Goal: Task Accomplishment & Management: Use online tool/utility

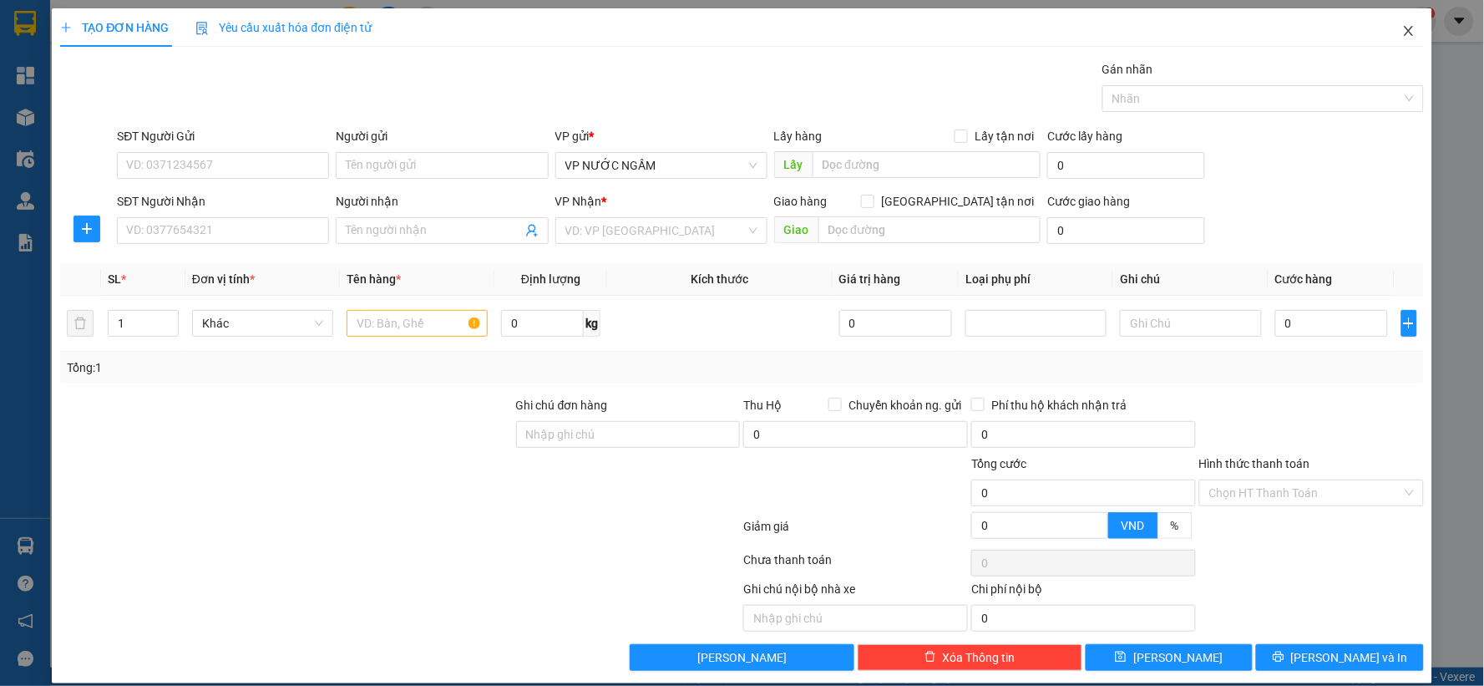
click at [1402, 31] on icon "close" at bounding box center [1408, 30] width 13 height 13
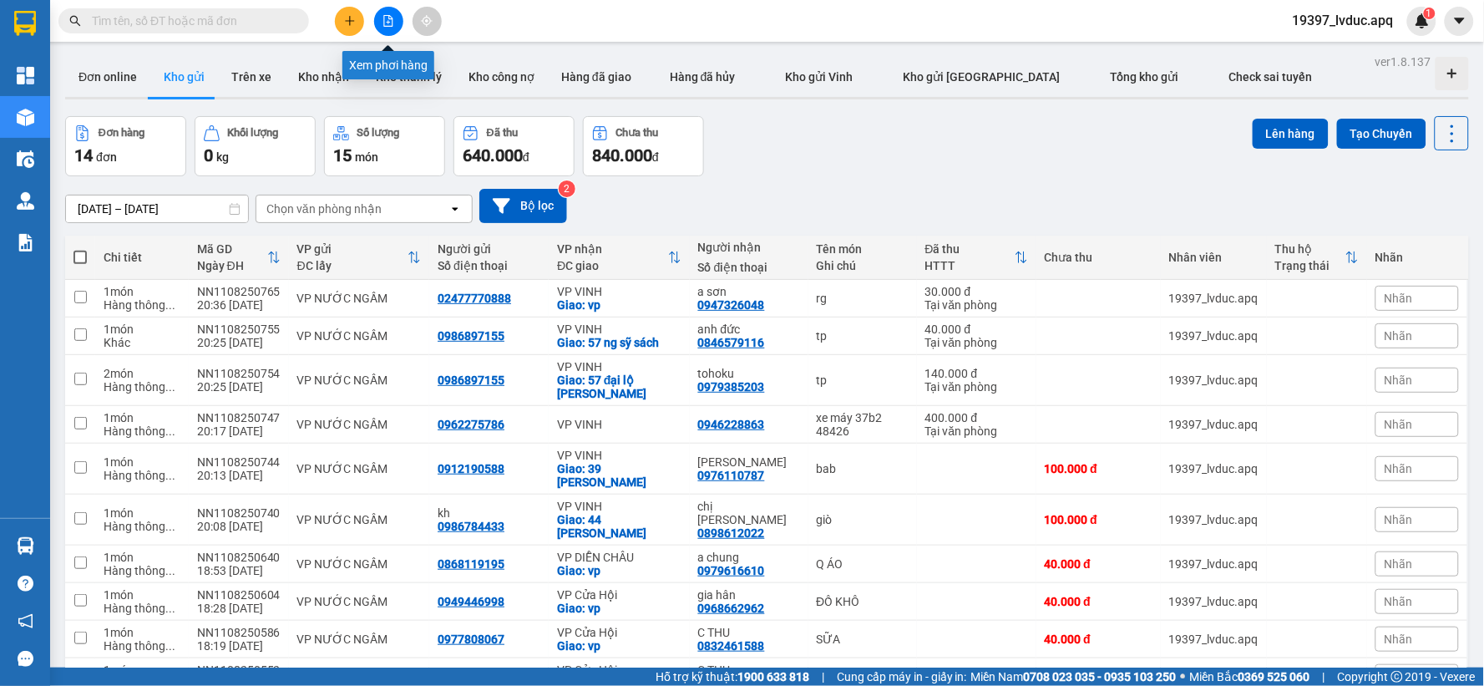
click at [386, 23] on icon "file-add" at bounding box center [389, 21] width 12 height 12
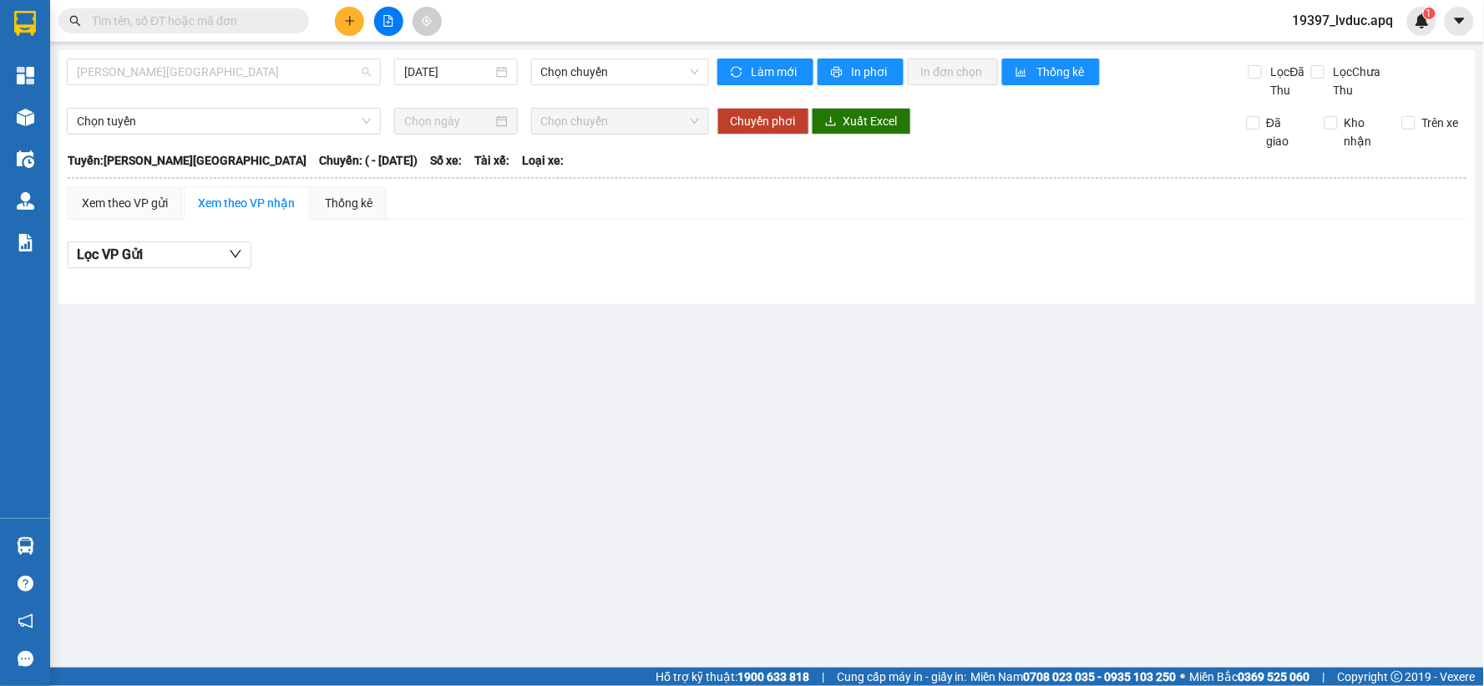
drag, startPoint x: 198, startPoint y: 77, endPoint x: 189, endPoint y: 94, distance: 19.1
click at [192, 85] on div "[PERSON_NAME] - [GEOGRAPHIC_DATA] [DATE] Chọn chuyến" at bounding box center [388, 78] width 642 height 41
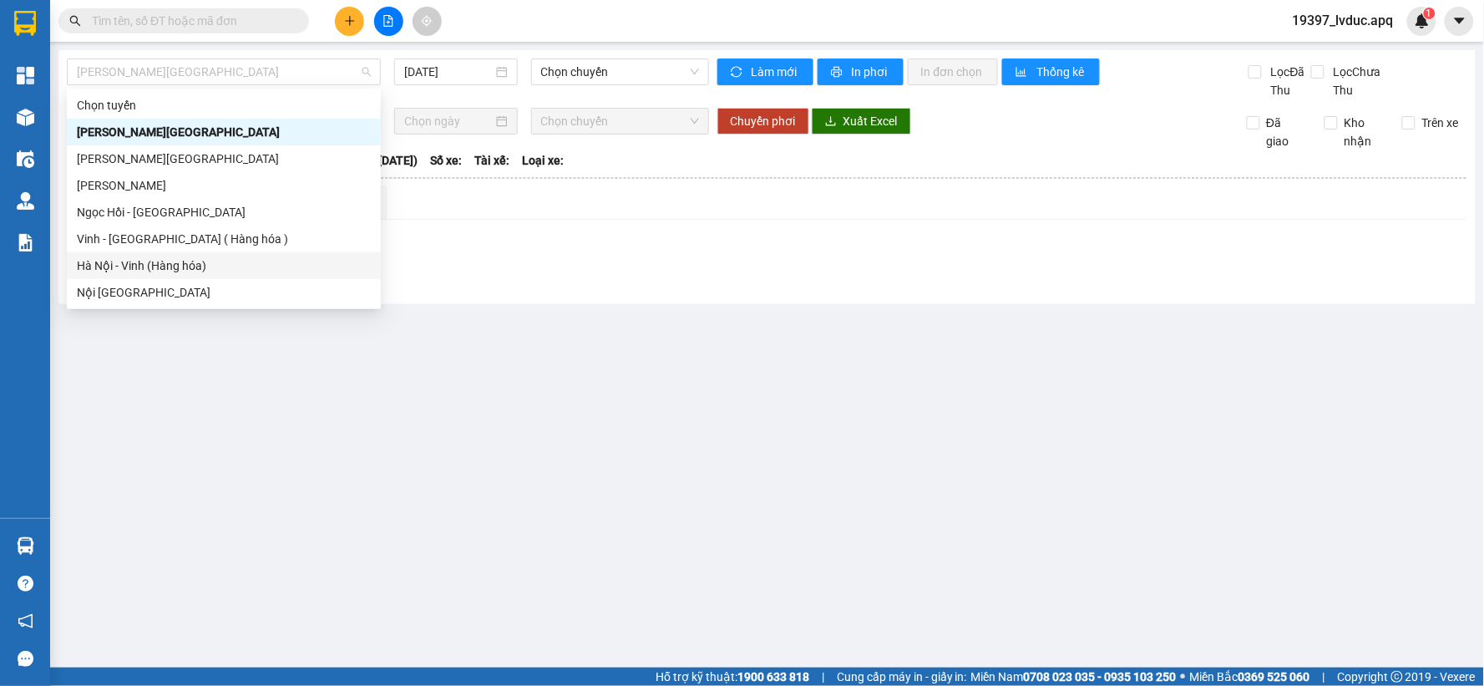
drag, startPoint x: 190, startPoint y: 263, endPoint x: 206, endPoint y: 268, distance: 17.4
click at [189, 264] on div "Hà Nội - Vinh (Hàng hóa)" at bounding box center [224, 265] width 294 height 18
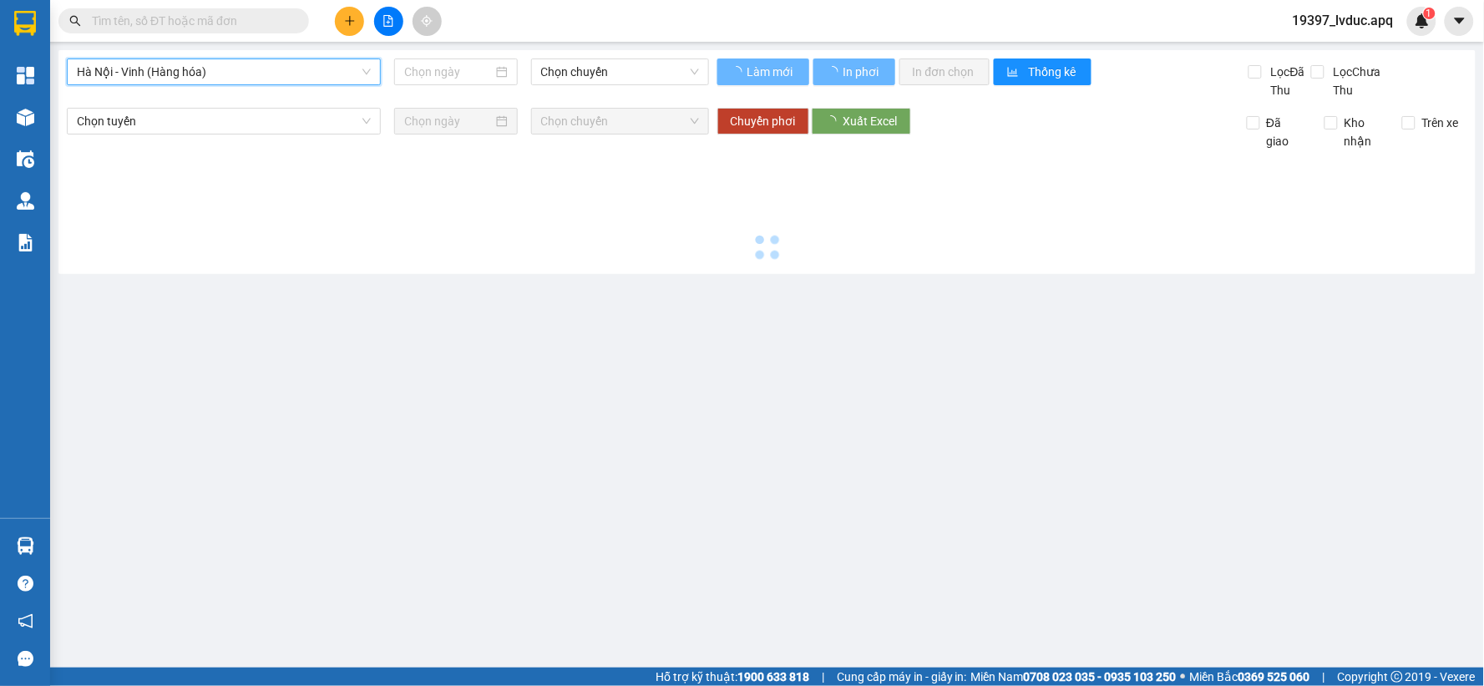
type input "[DATE]"
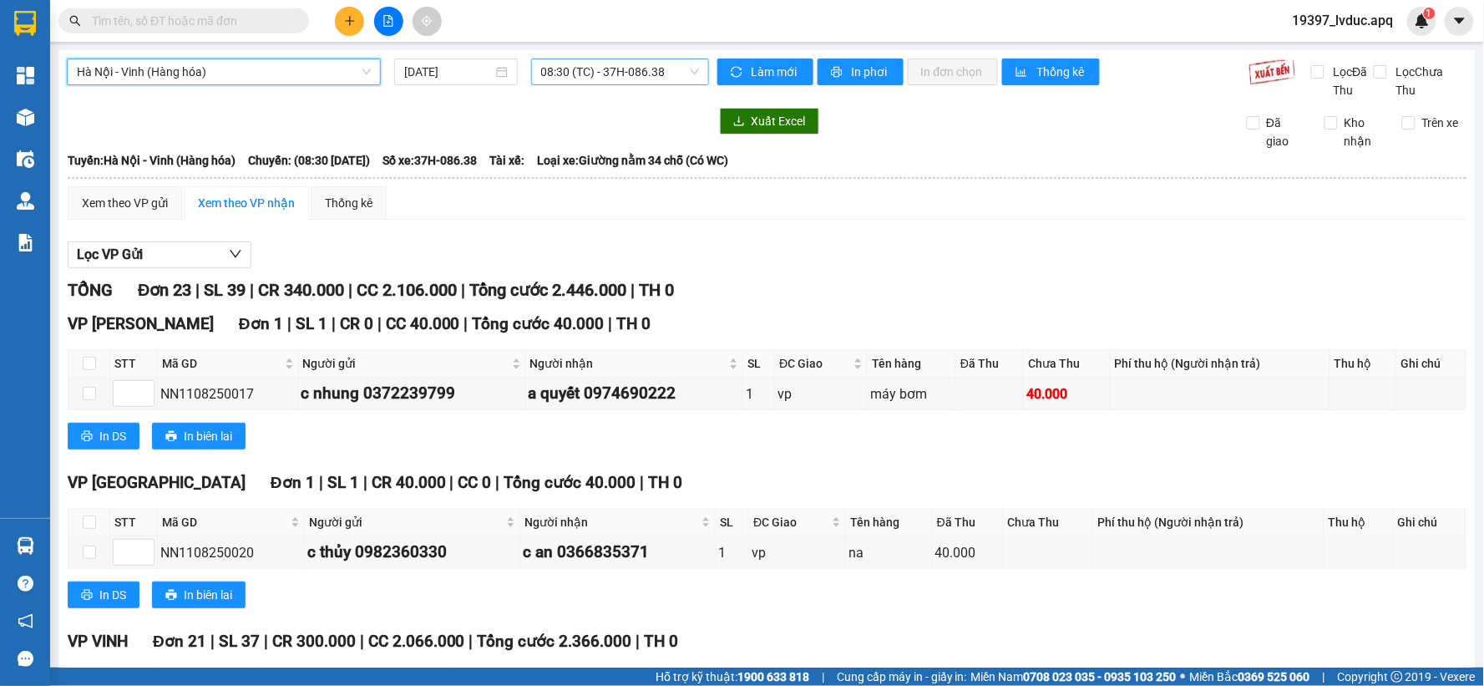
click at [679, 65] on span "08:30 (TC) - 37H-086.38" at bounding box center [620, 71] width 158 height 25
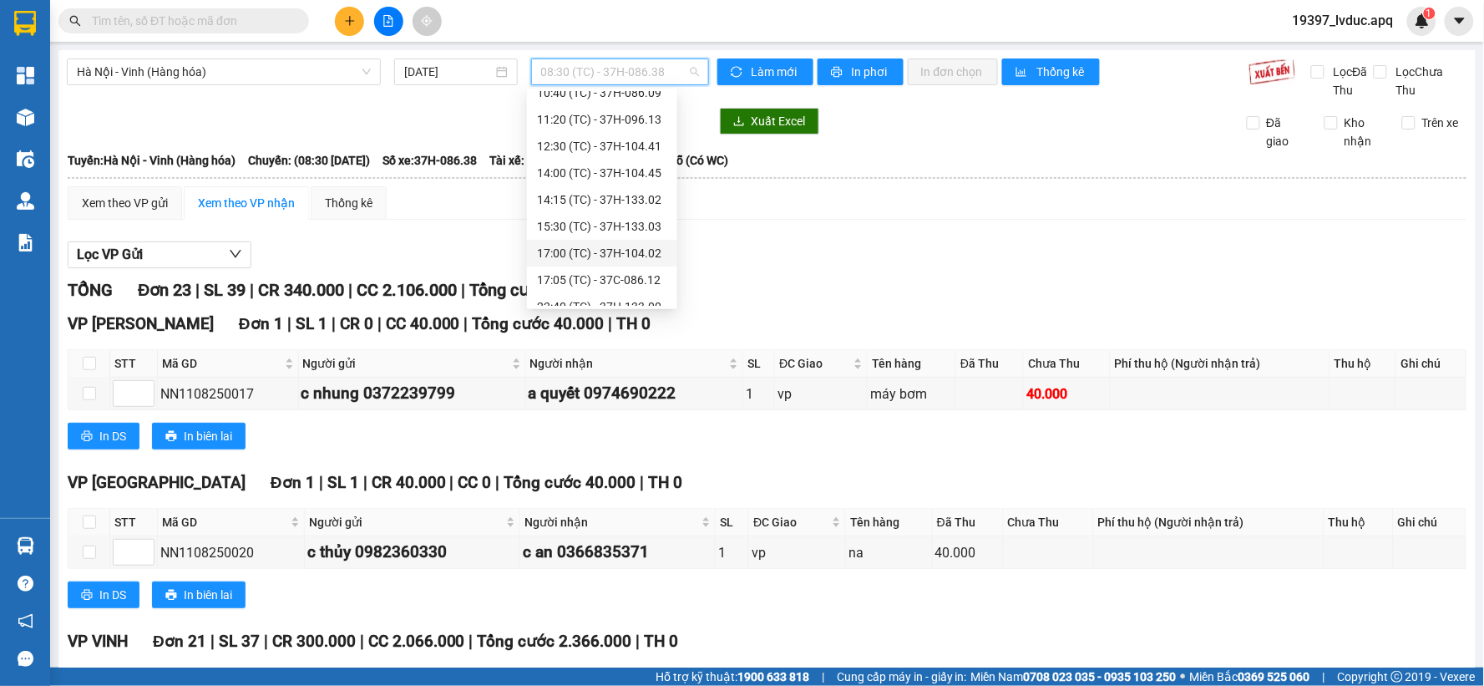
scroll to position [185, 0]
click at [644, 129] on div "15:30 (TC) - 37H-133.03" at bounding box center [602, 133] width 130 height 18
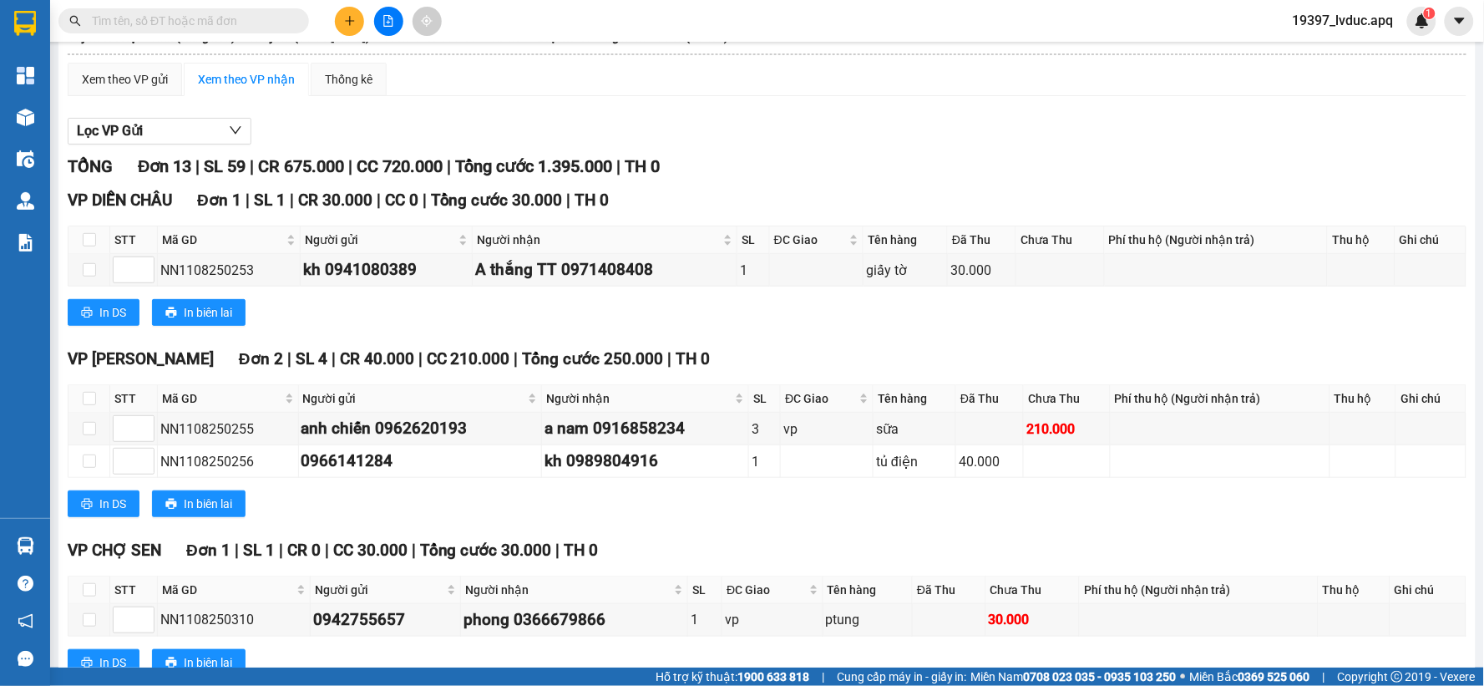
scroll to position [93, 0]
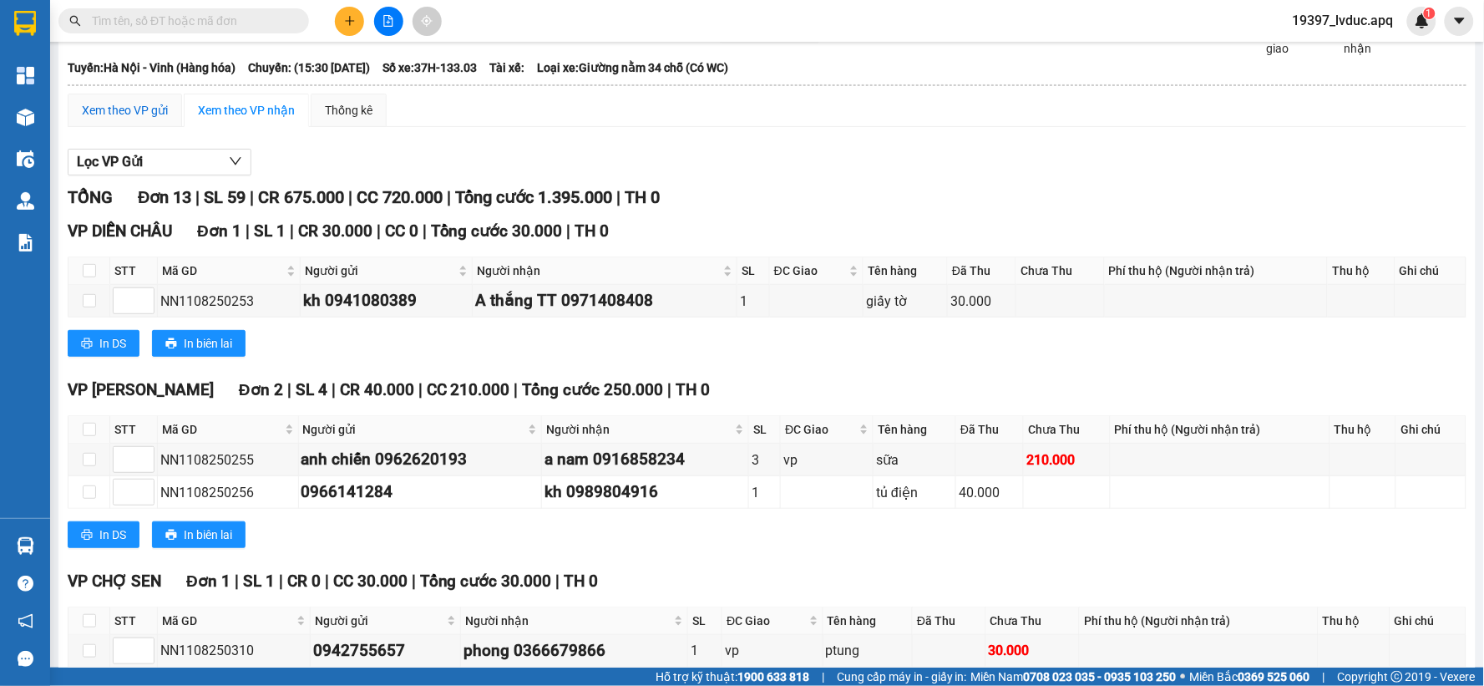
click at [124, 114] on div "Xem theo VP gửi" at bounding box center [125, 110] width 86 height 18
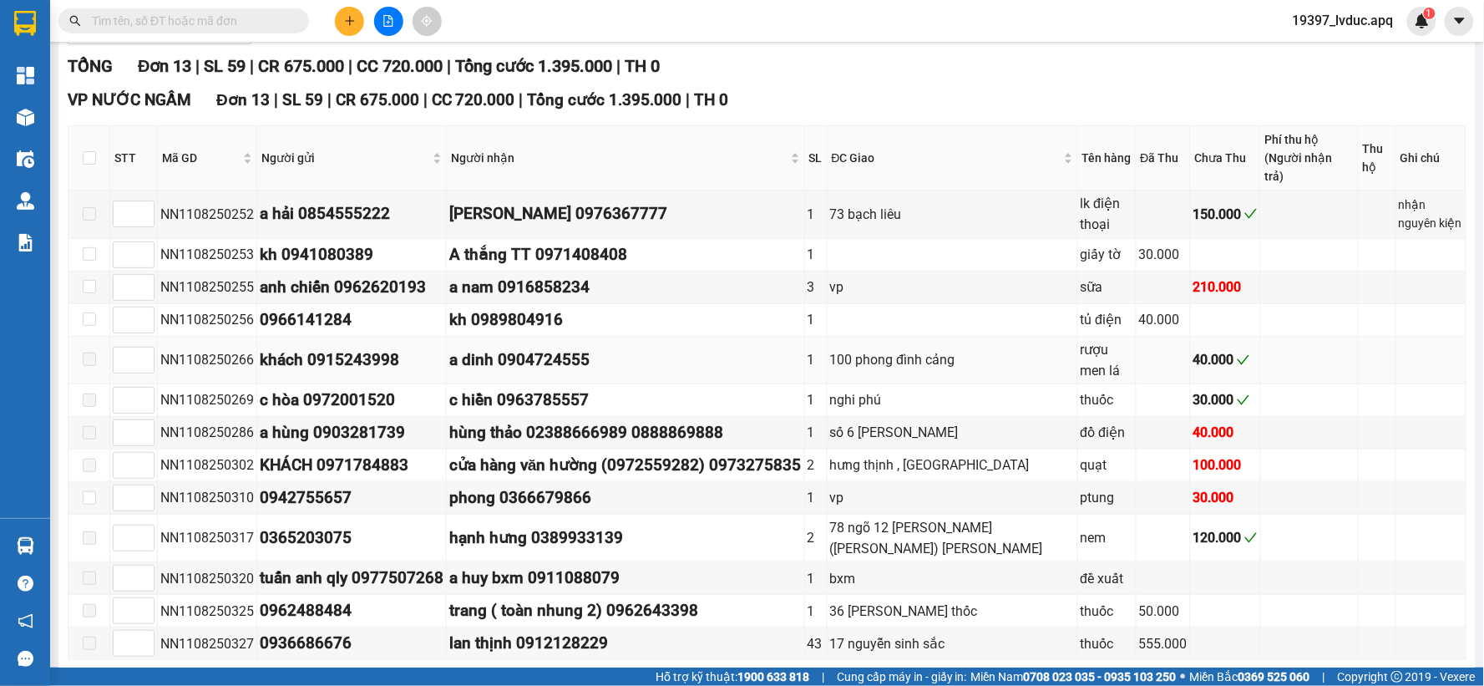
scroll to position [287, 0]
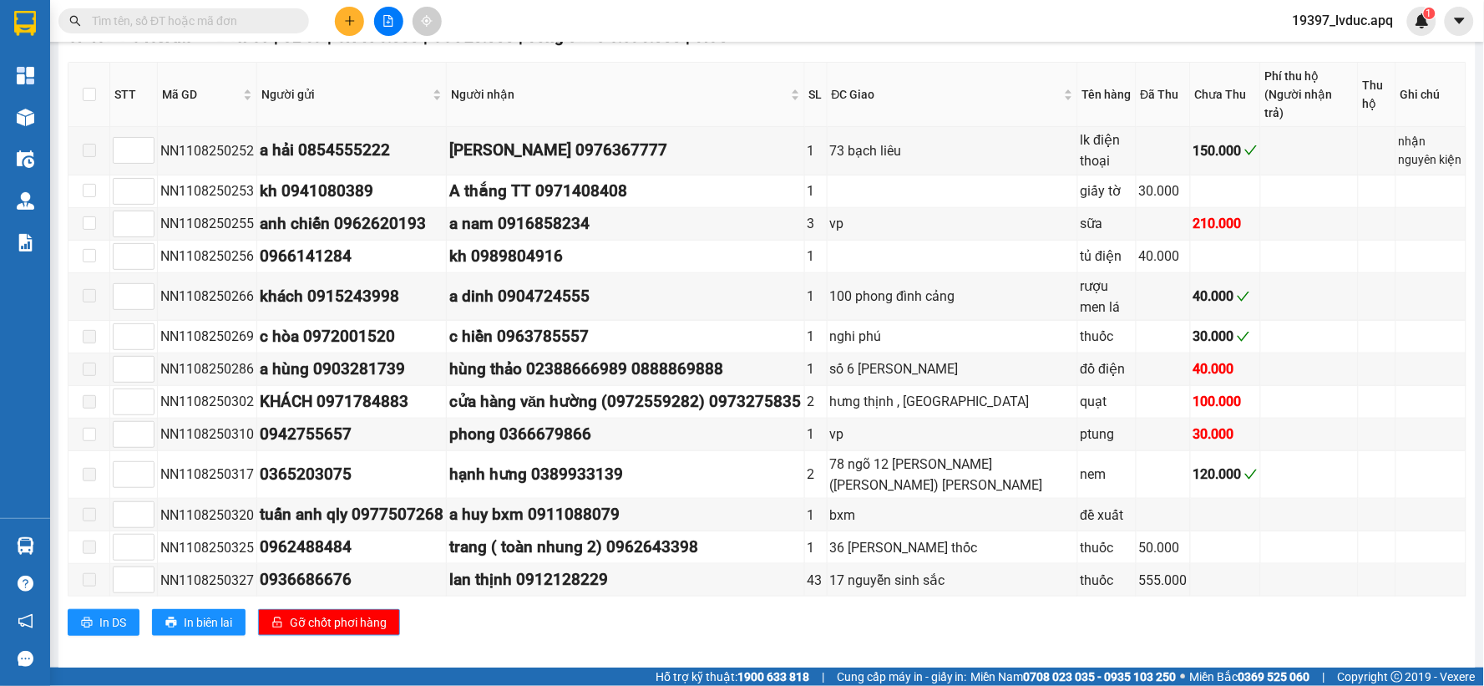
click at [330, 613] on span "Gỡ chốt phơi hàng" at bounding box center [338, 622] width 97 height 18
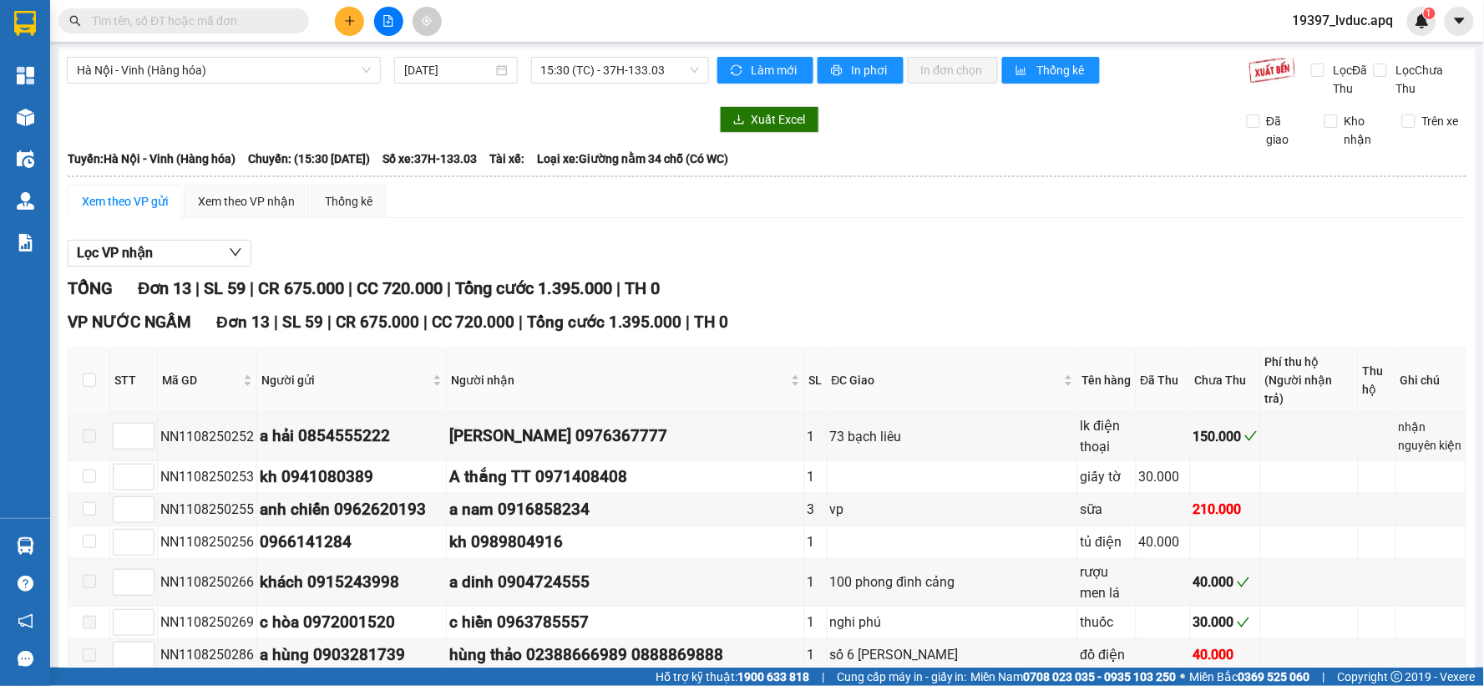
scroll to position [0, 0]
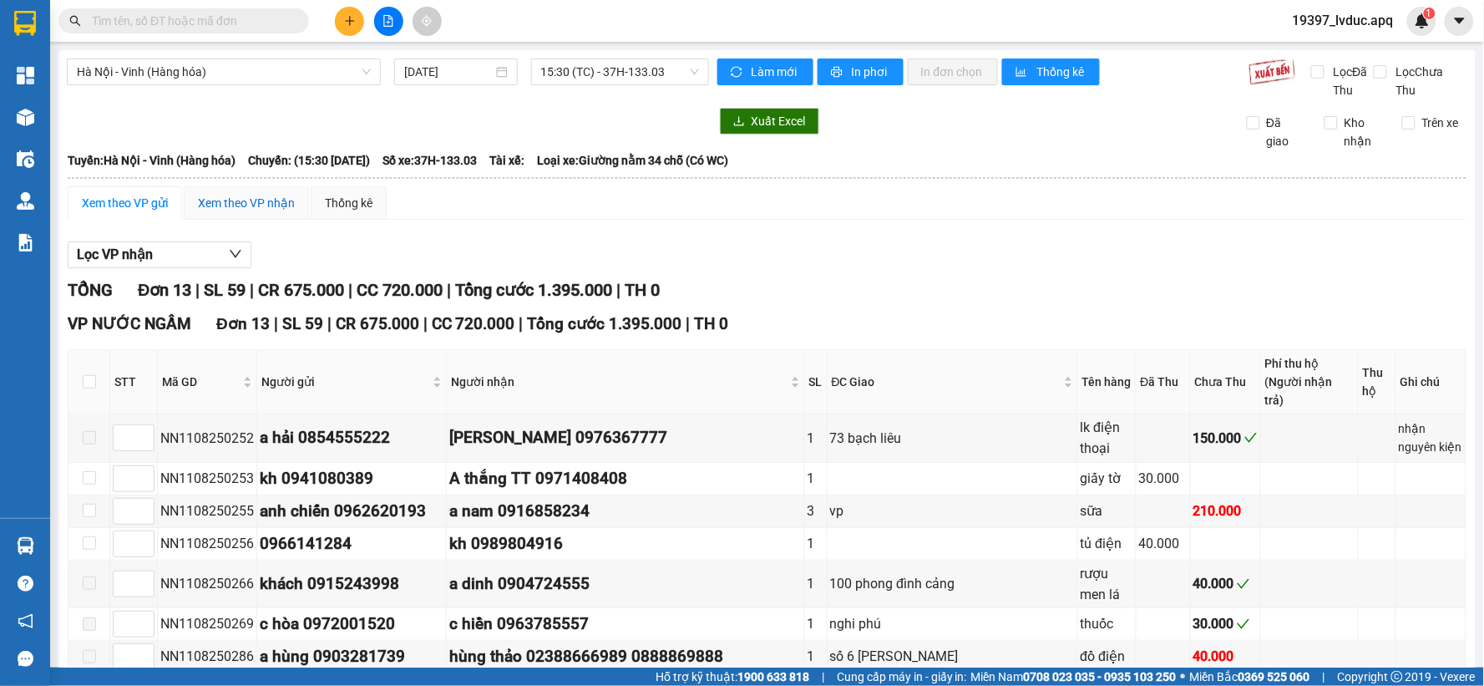
click at [244, 207] on div "Xem theo VP nhận" at bounding box center [246, 203] width 97 height 18
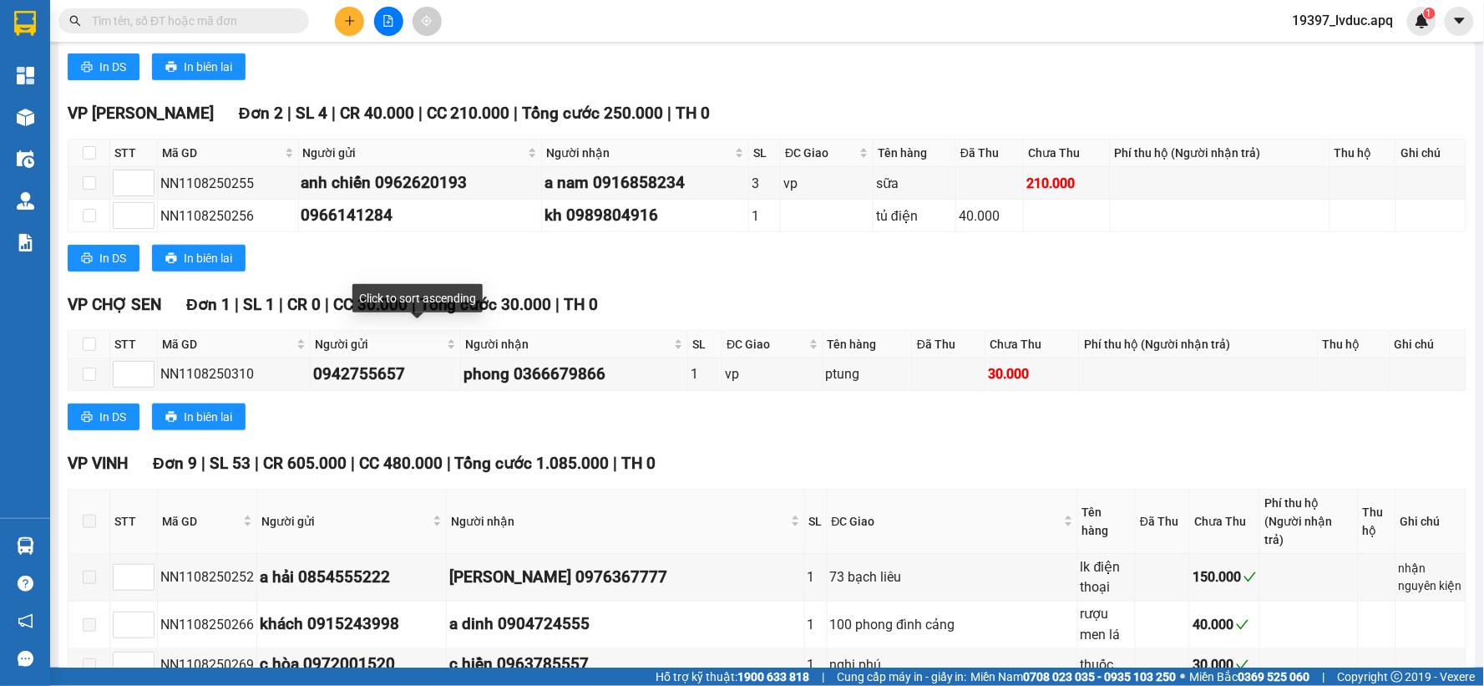
scroll to position [371, 0]
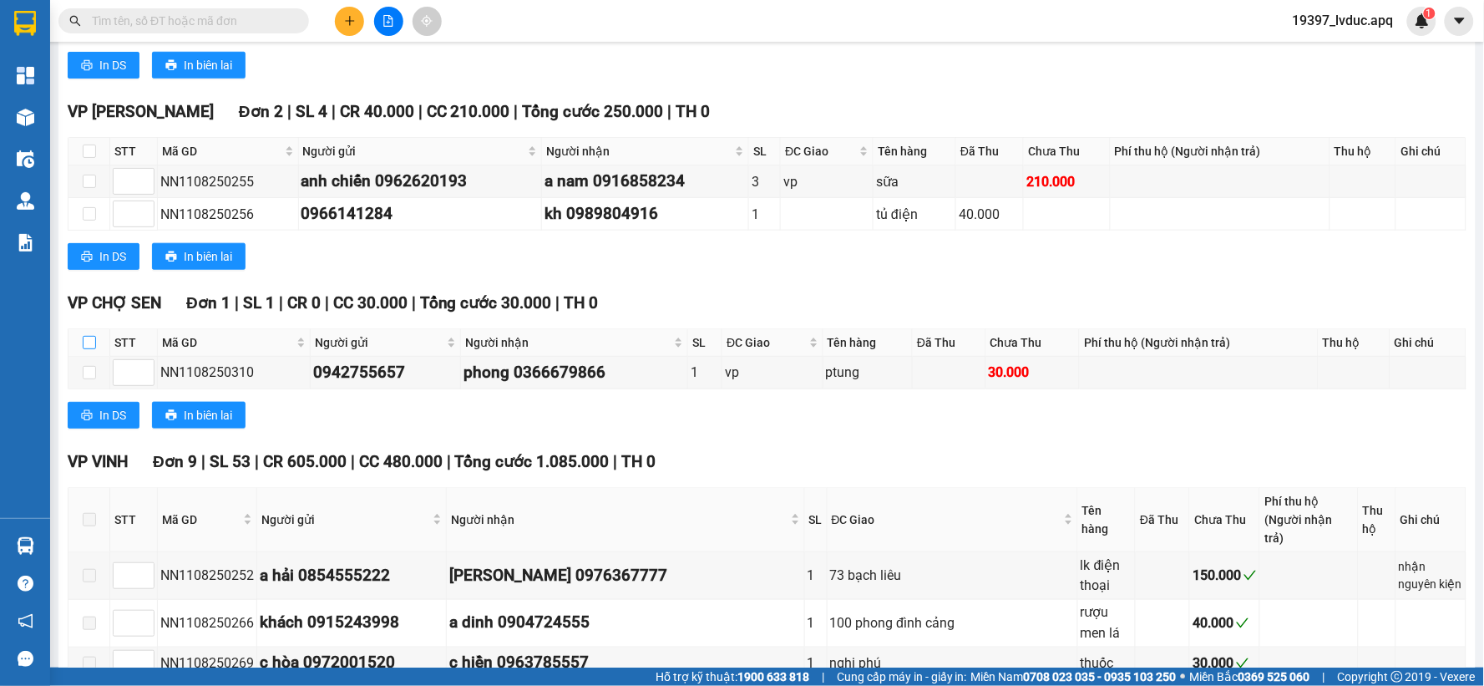
click at [90, 340] on input "checkbox" at bounding box center [89, 342] width 13 height 13
checkbox input "true"
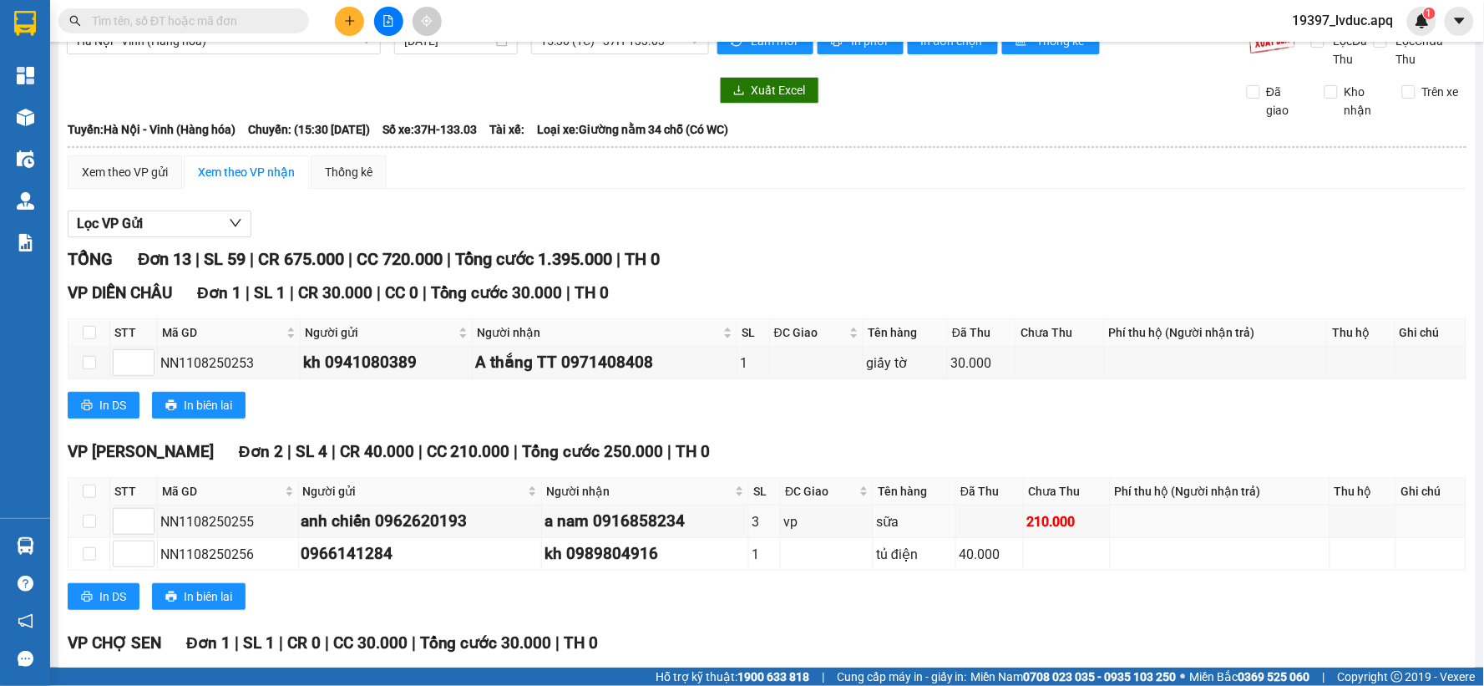
scroll to position [0, 0]
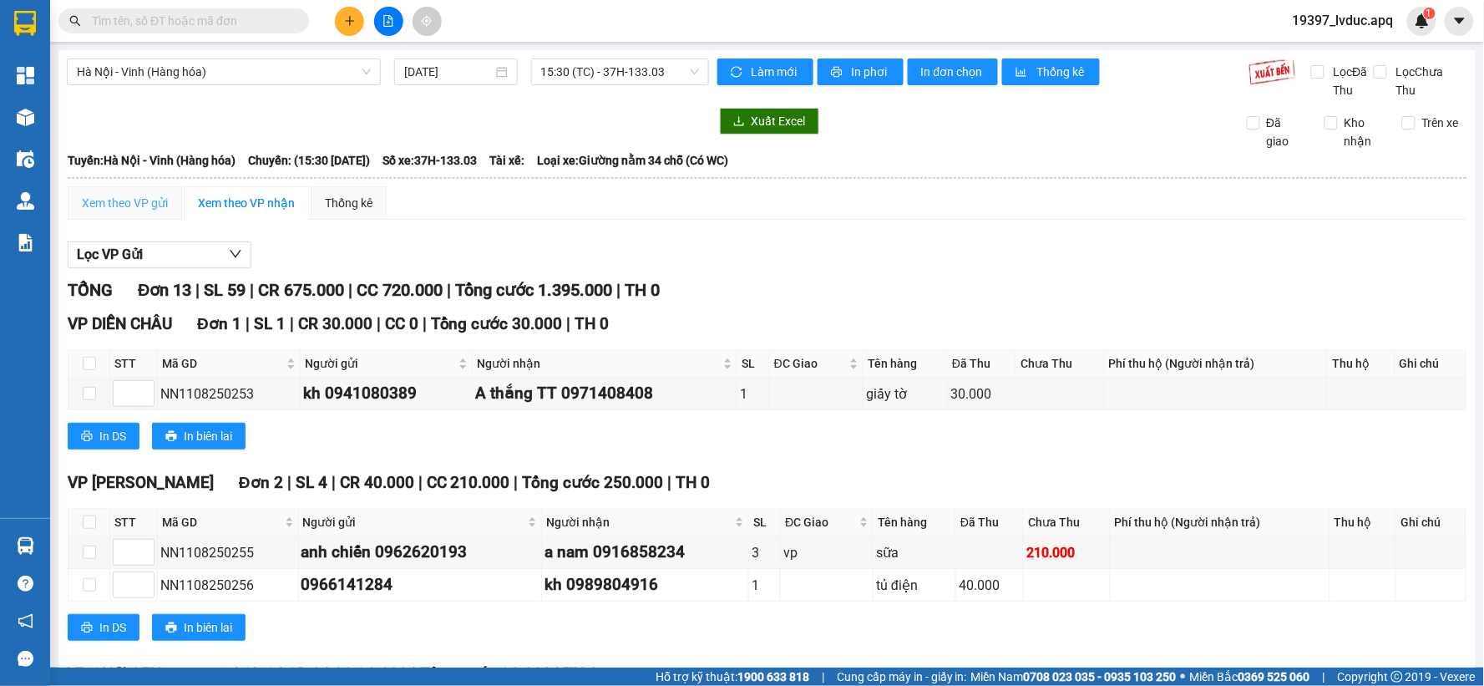
click at [119, 212] on div "Xem theo VP gửi" at bounding box center [125, 202] width 114 height 33
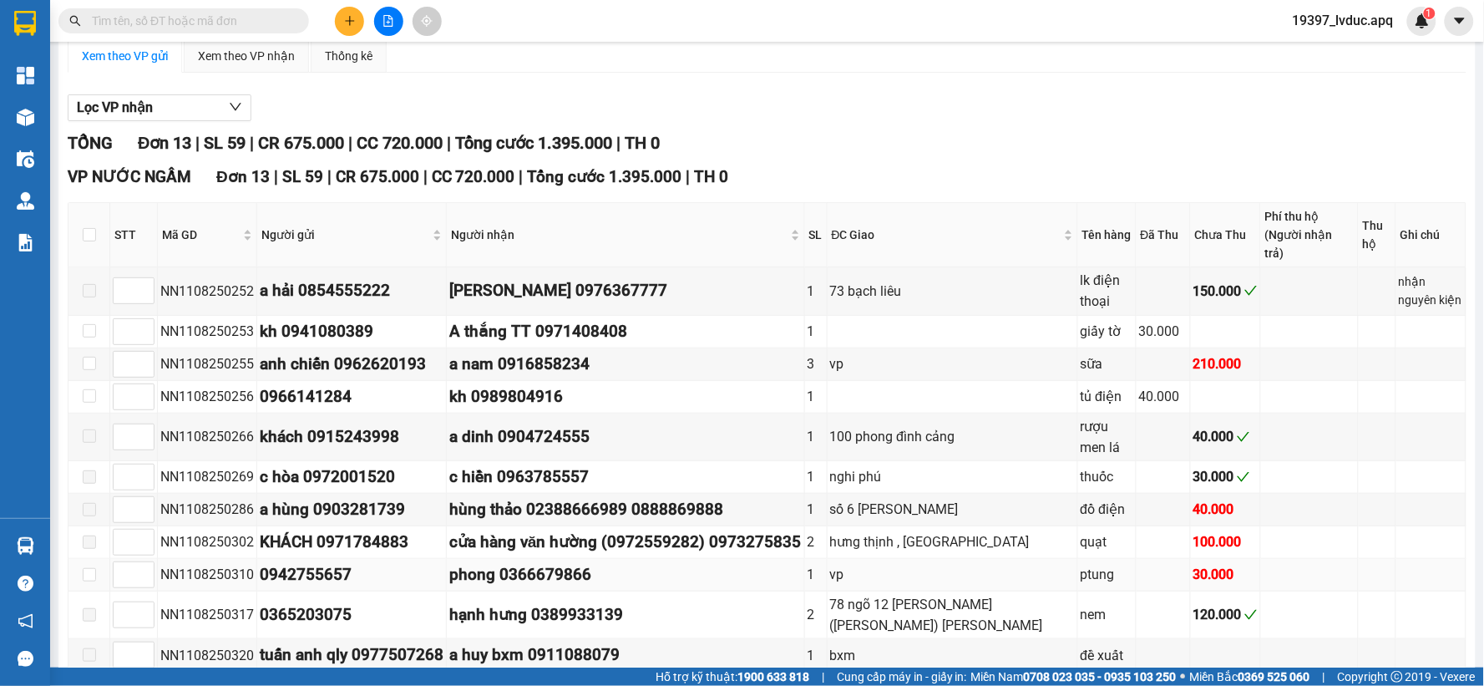
scroll to position [102, 0]
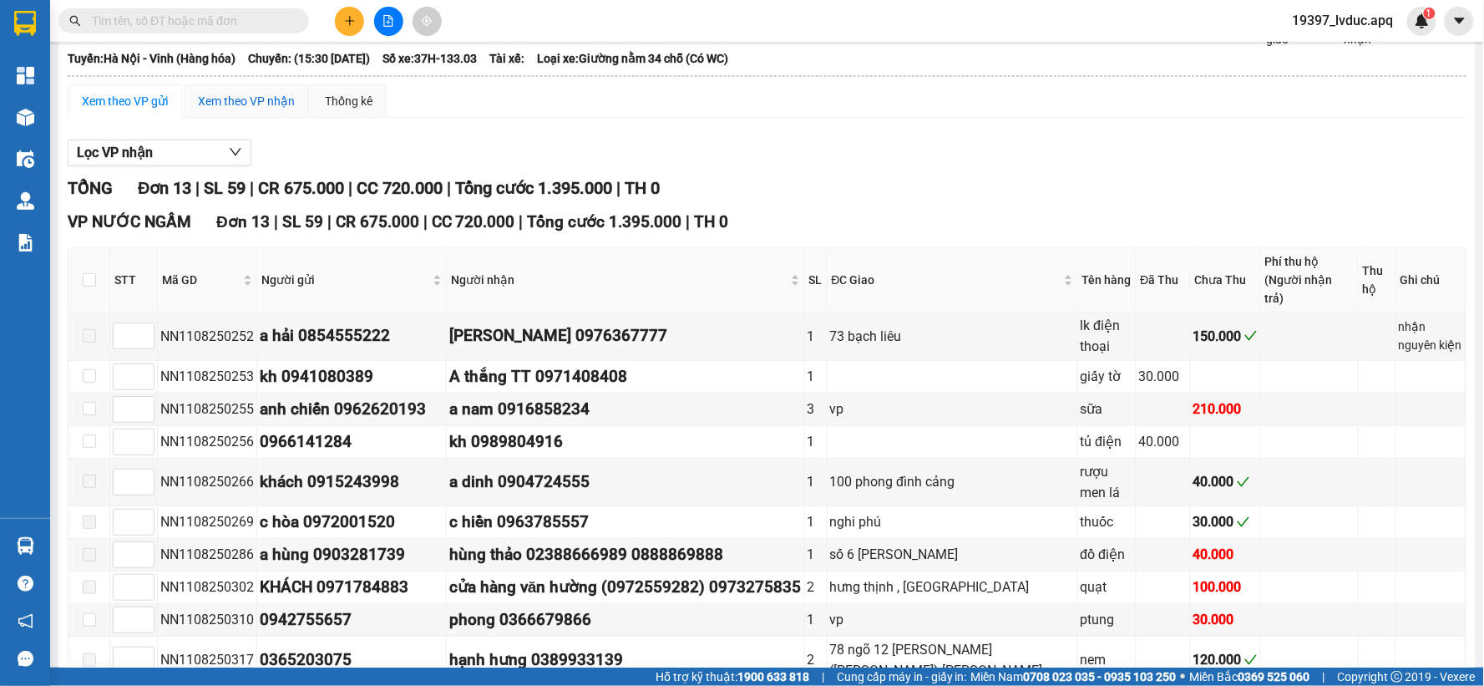
click at [247, 102] on div "Xem theo VP nhận" at bounding box center [246, 101] width 97 height 18
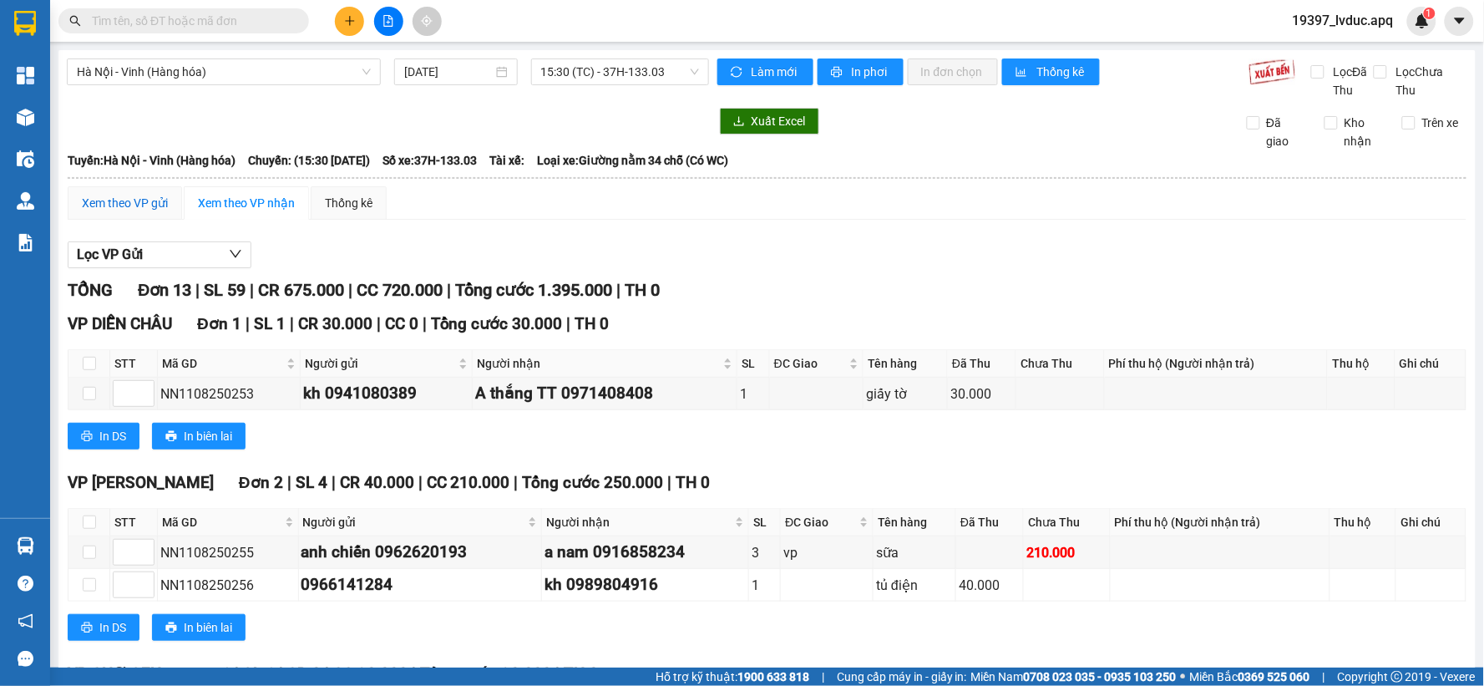
drag, startPoint x: 145, startPoint y: 199, endPoint x: 362, endPoint y: 271, distance: 228.7
click at [144, 201] on div "Xem theo VP gửi" at bounding box center [125, 203] width 86 height 18
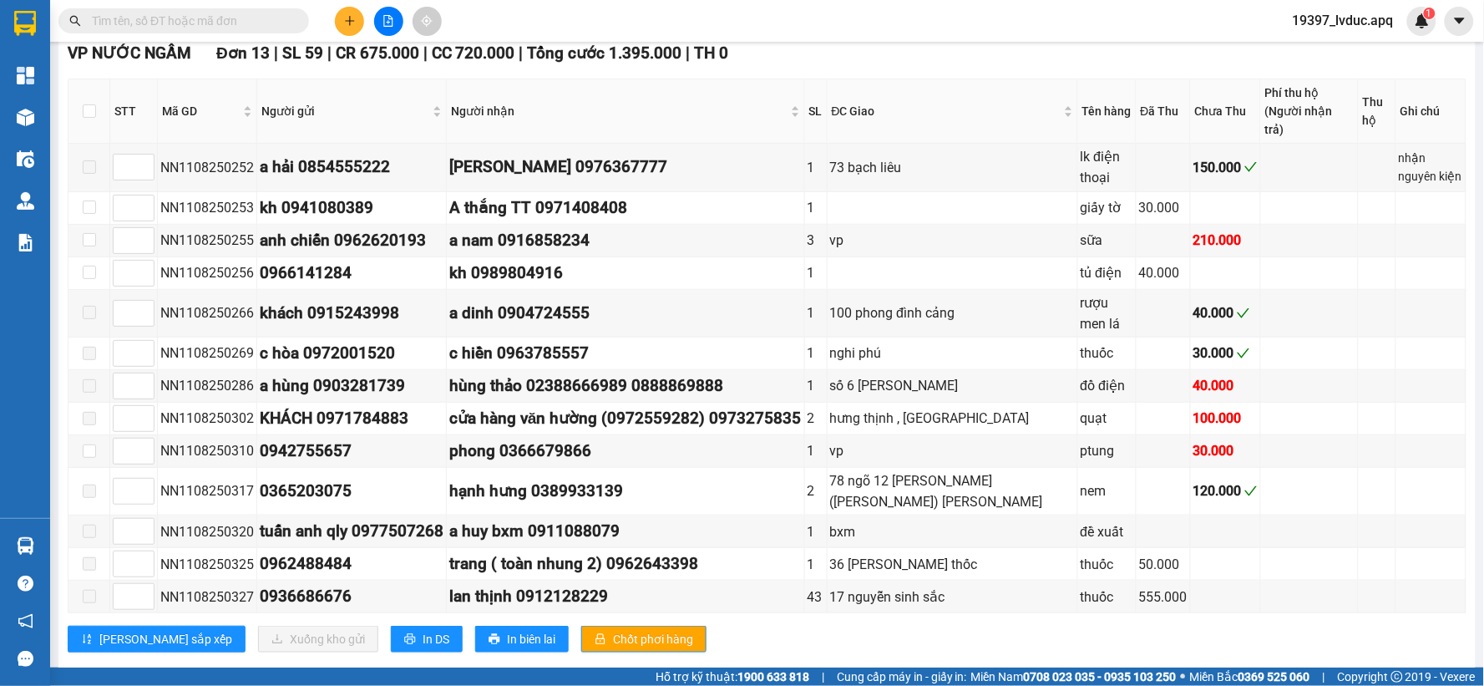
scroll to position [278, 0]
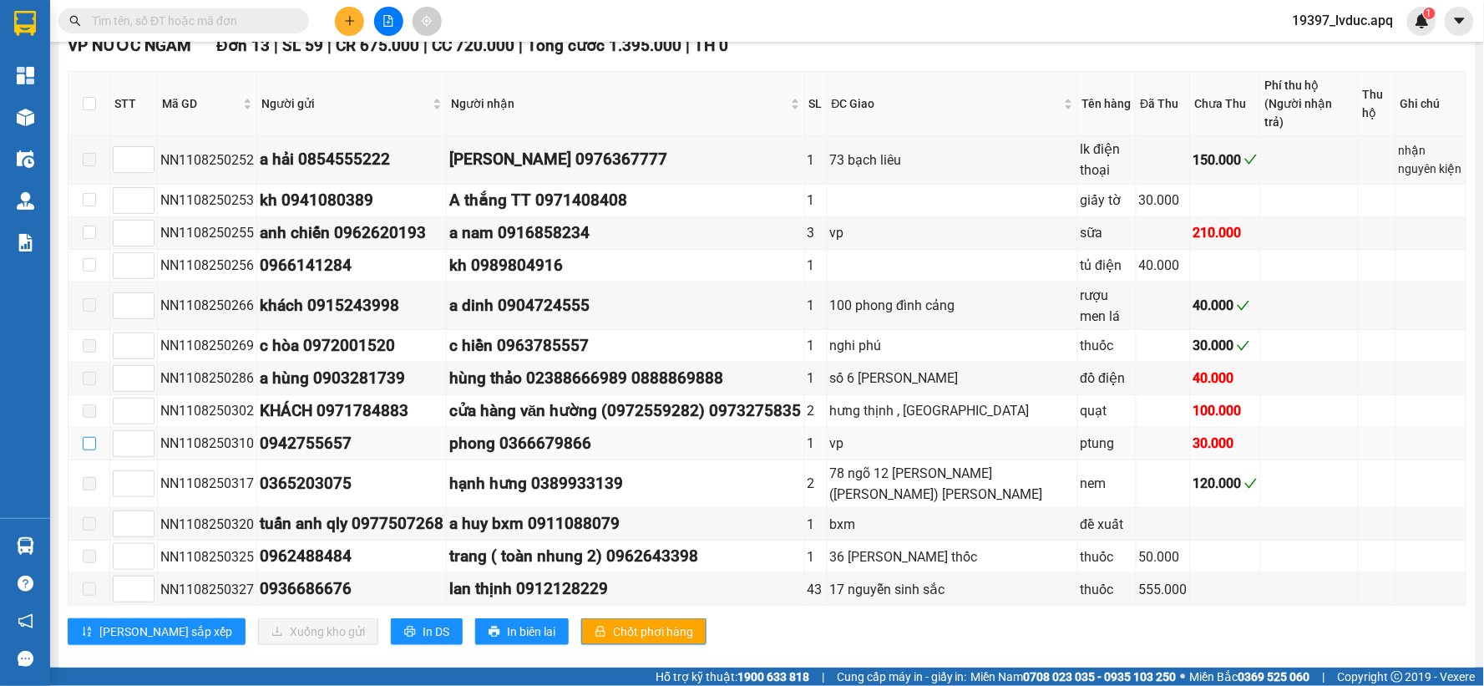
click at [83, 437] on input "checkbox" at bounding box center [89, 443] width 13 height 13
checkbox input "true"
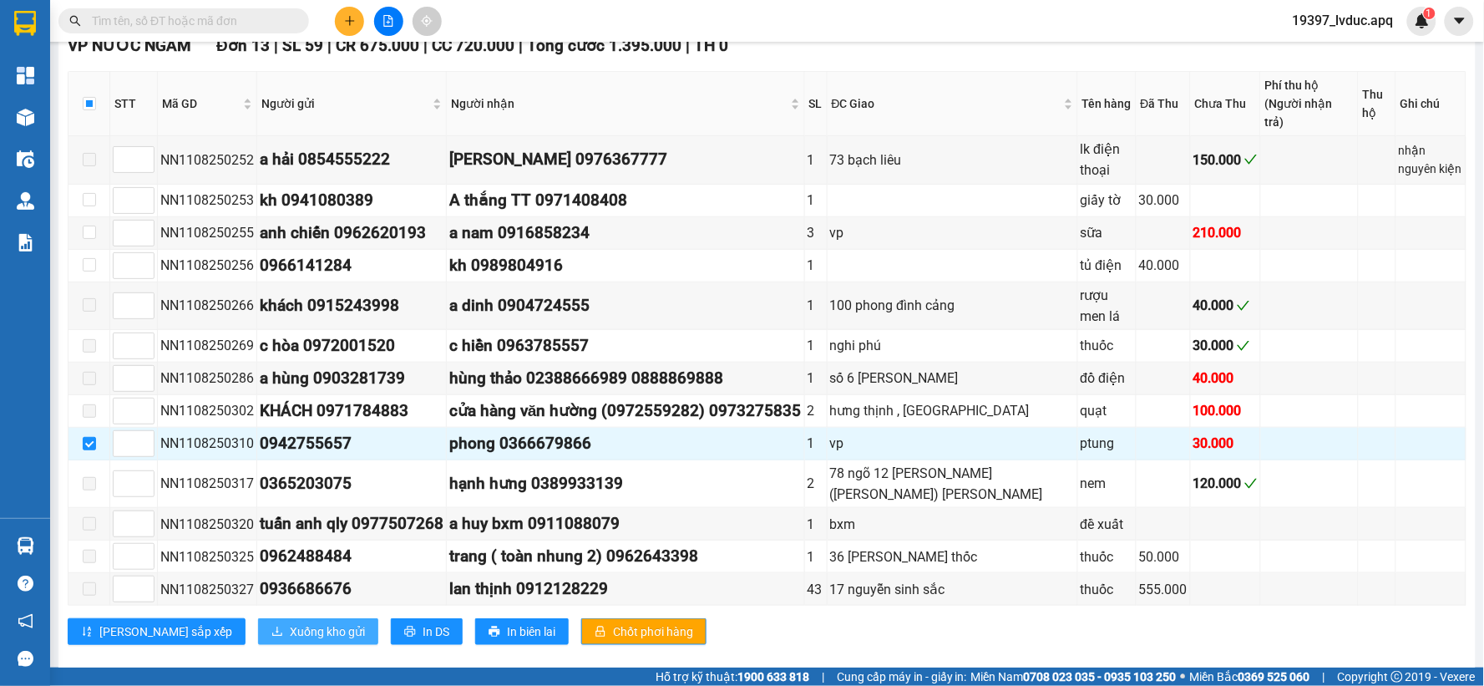
click at [290, 622] on span "Xuống kho gửi" at bounding box center [327, 631] width 75 height 18
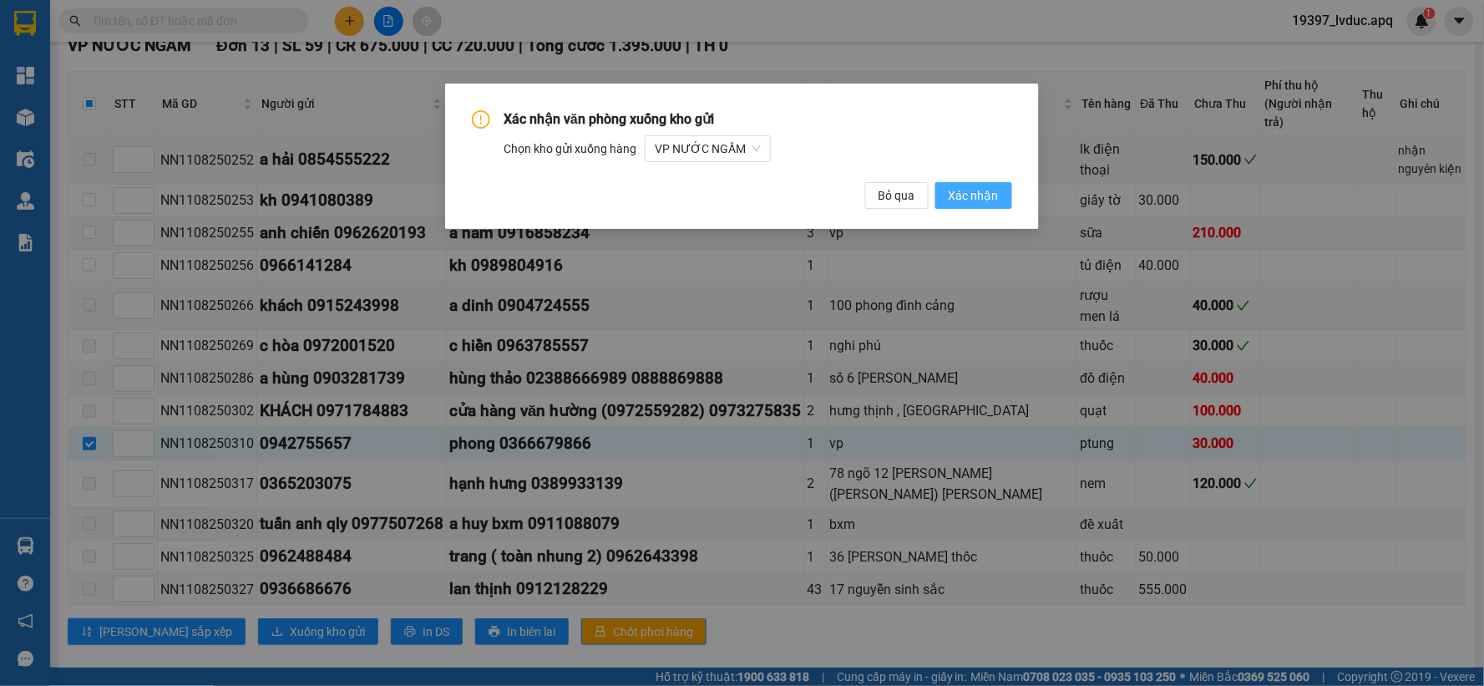
click at [961, 190] on span "Xác nhận" at bounding box center [974, 195] width 50 height 18
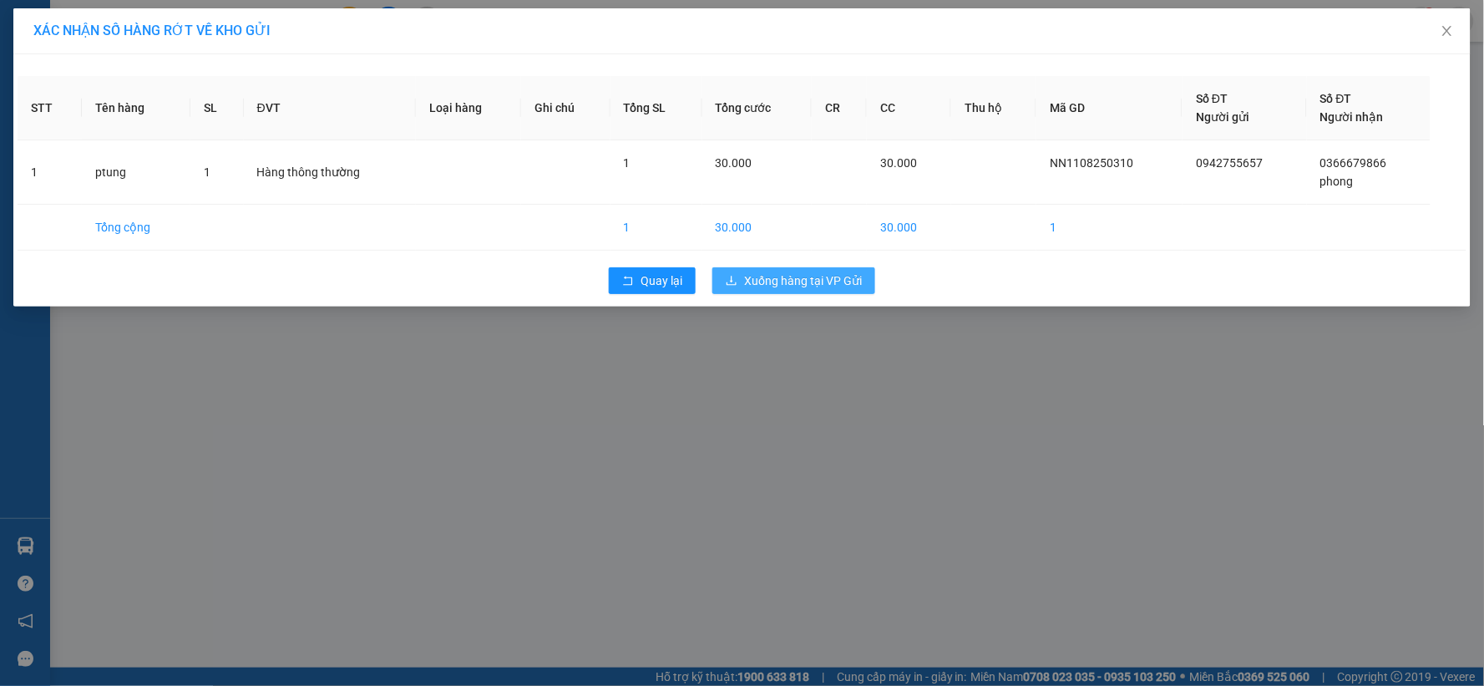
click at [803, 286] on span "Xuống hàng tại VP Gửi" at bounding box center [803, 280] width 118 height 18
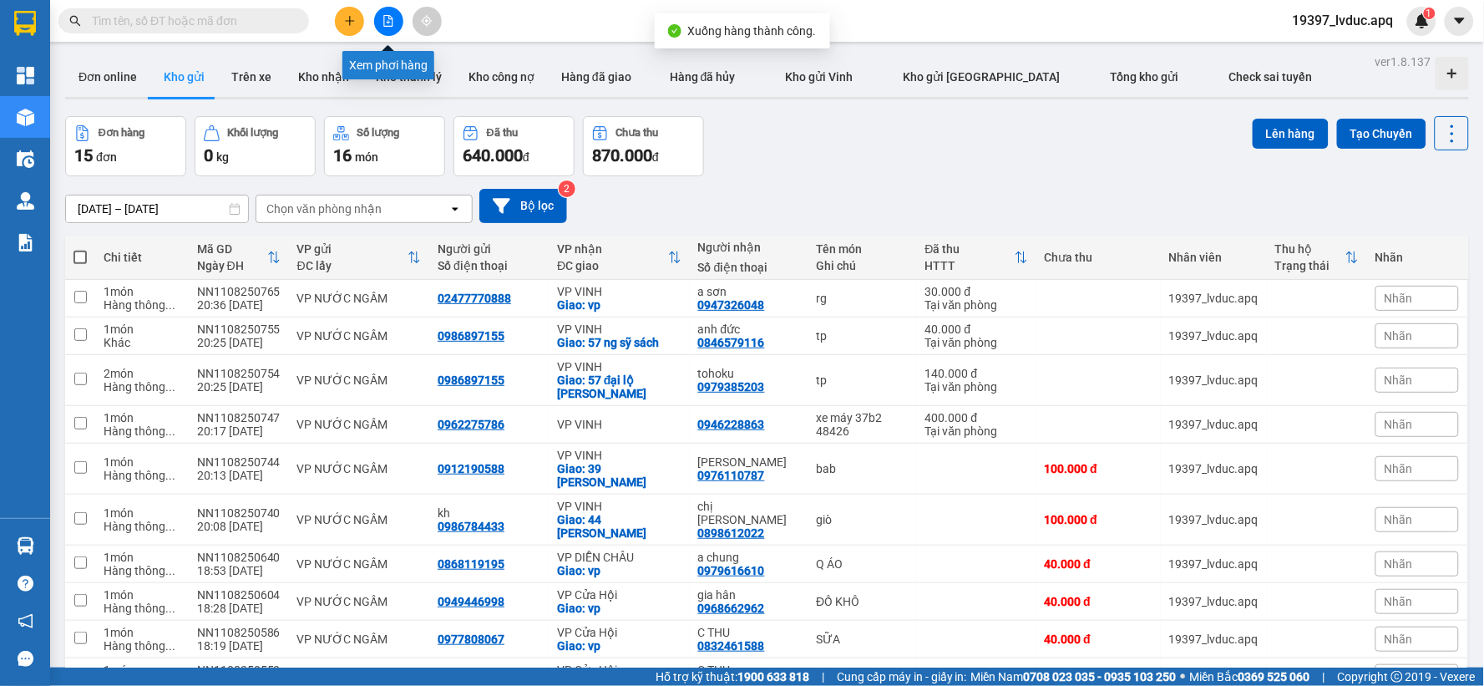
click at [393, 19] on icon "file-add" at bounding box center [388, 21] width 9 height 12
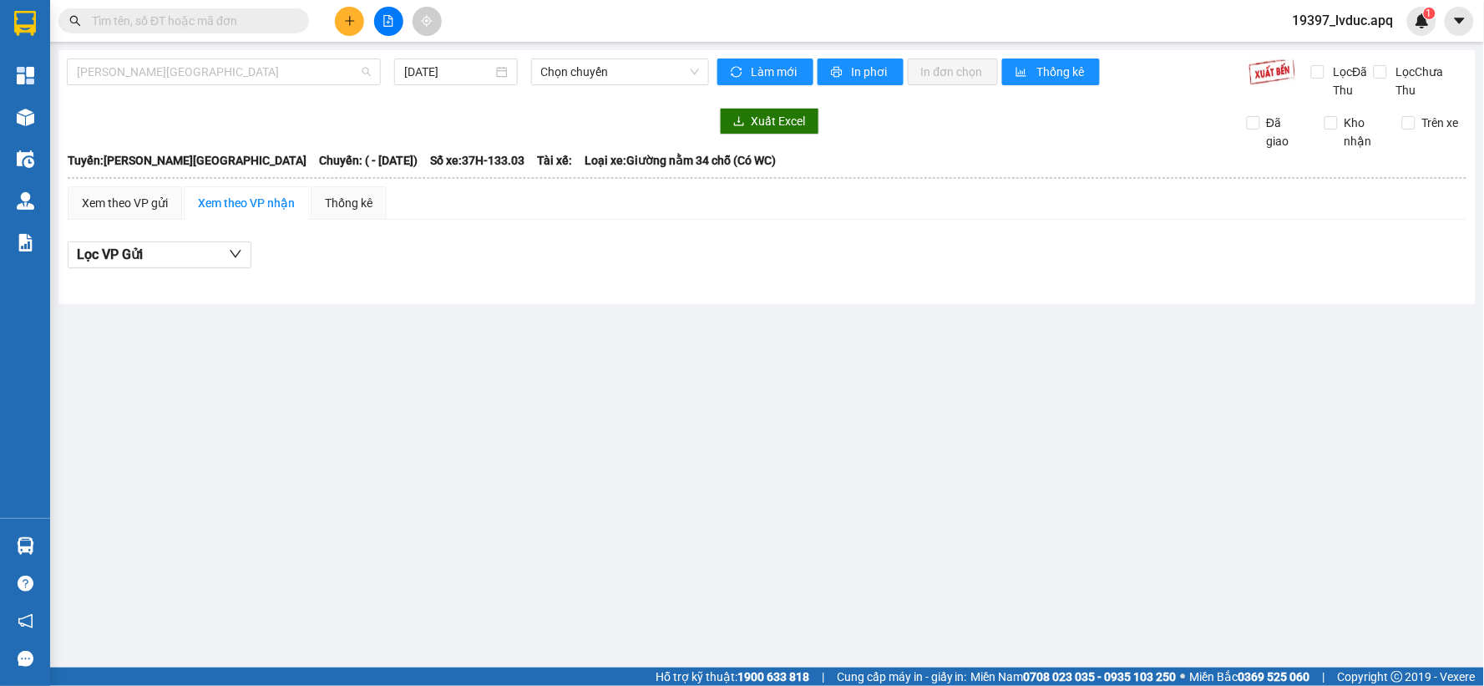
drag, startPoint x: 205, startPoint y: 67, endPoint x: 231, endPoint y: 180, distance: 116.7
click at [203, 67] on span "[PERSON_NAME][GEOGRAPHIC_DATA]" at bounding box center [224, 71] width 294 height 25
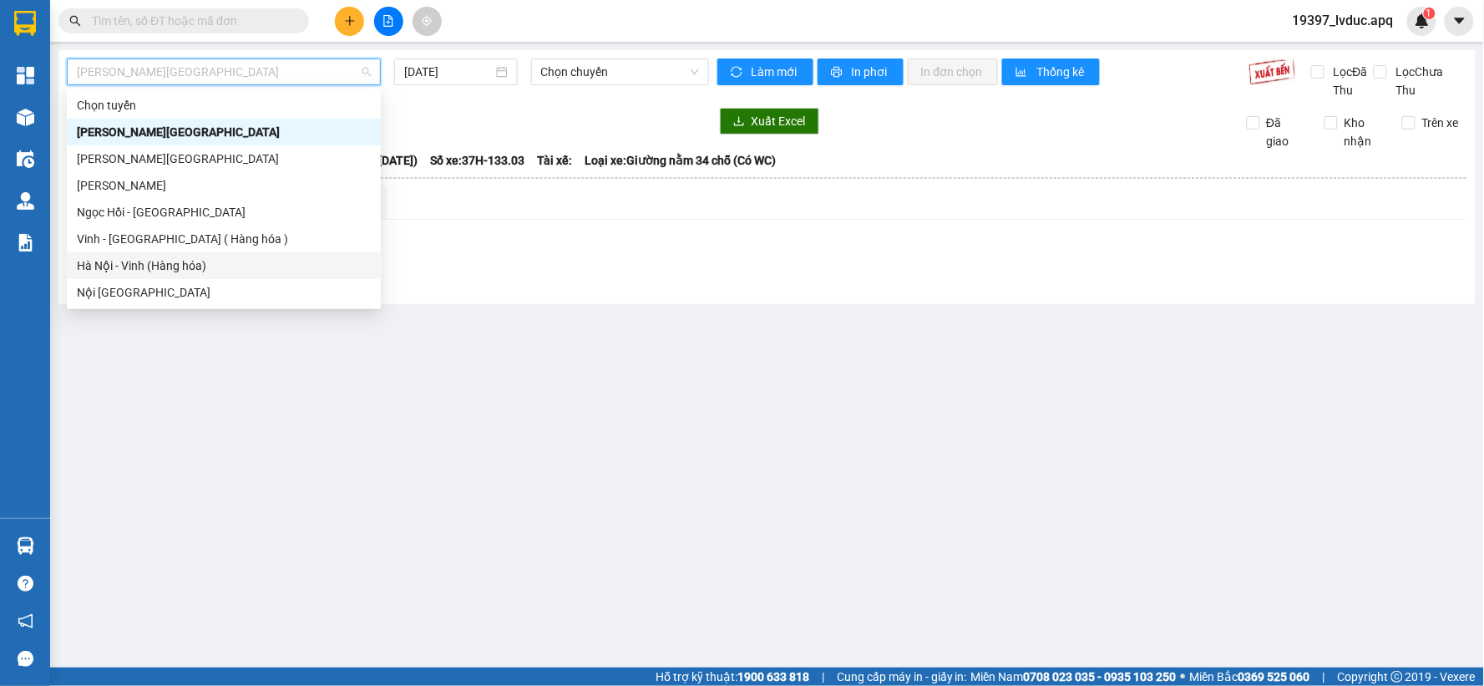
click at [235, 260] on div "Hà Nội - Vinh (Hàng hóa)" at bounding box center [224, 265] width 294 height 18
type input "[DATE]"
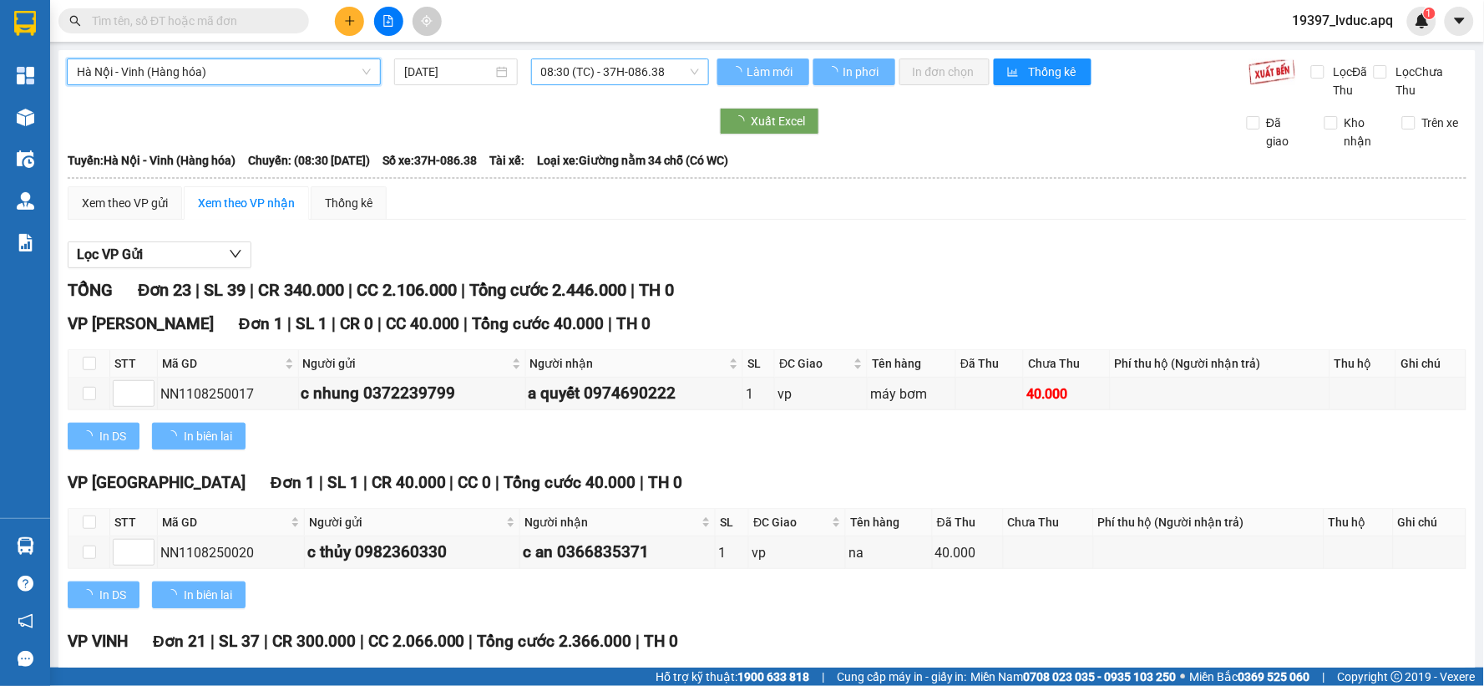
click at [636, 69] on span "08:30 (TC) - 37H-086.38" at bounding box center [620, 71] width 158 height 25
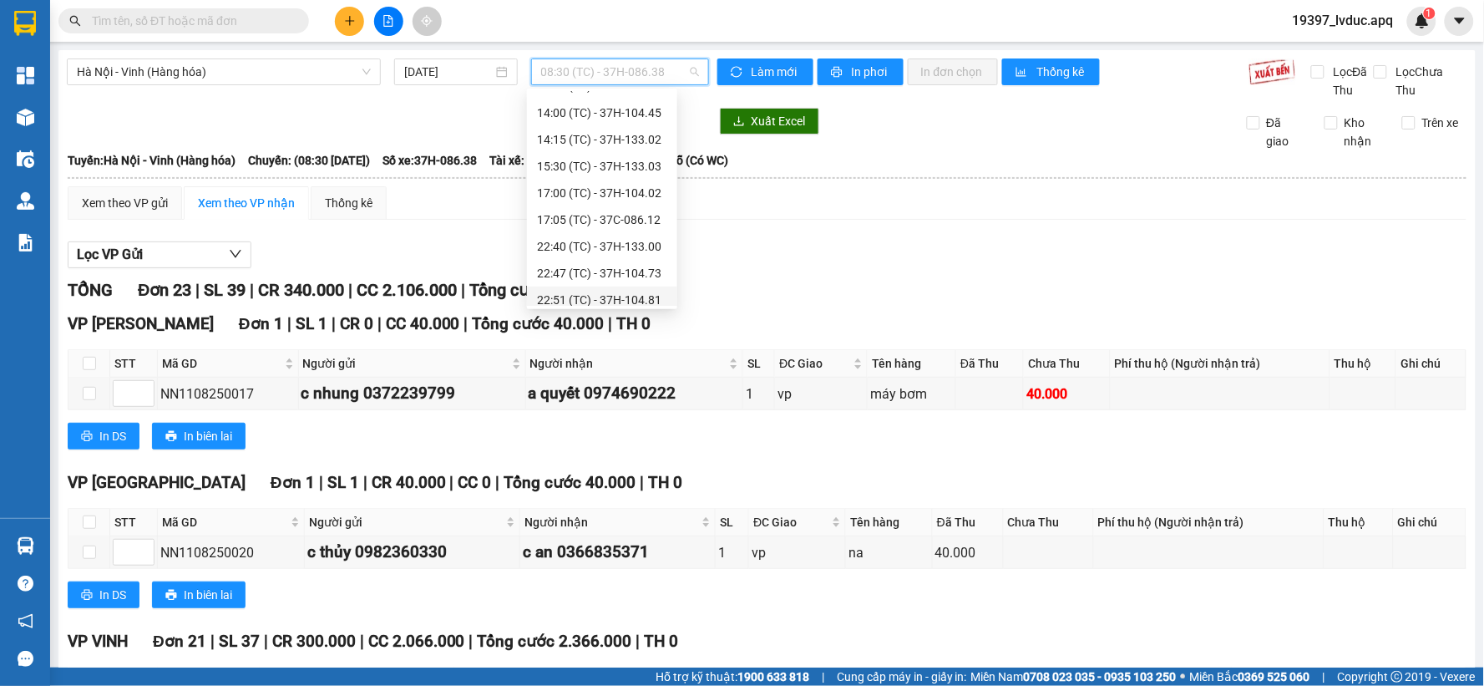
scroll to position [121, 0]
click at [619, 198] on div "15:30 (TC) - 37H-133.03" at bounding box center [602, 198] width 130 height 18
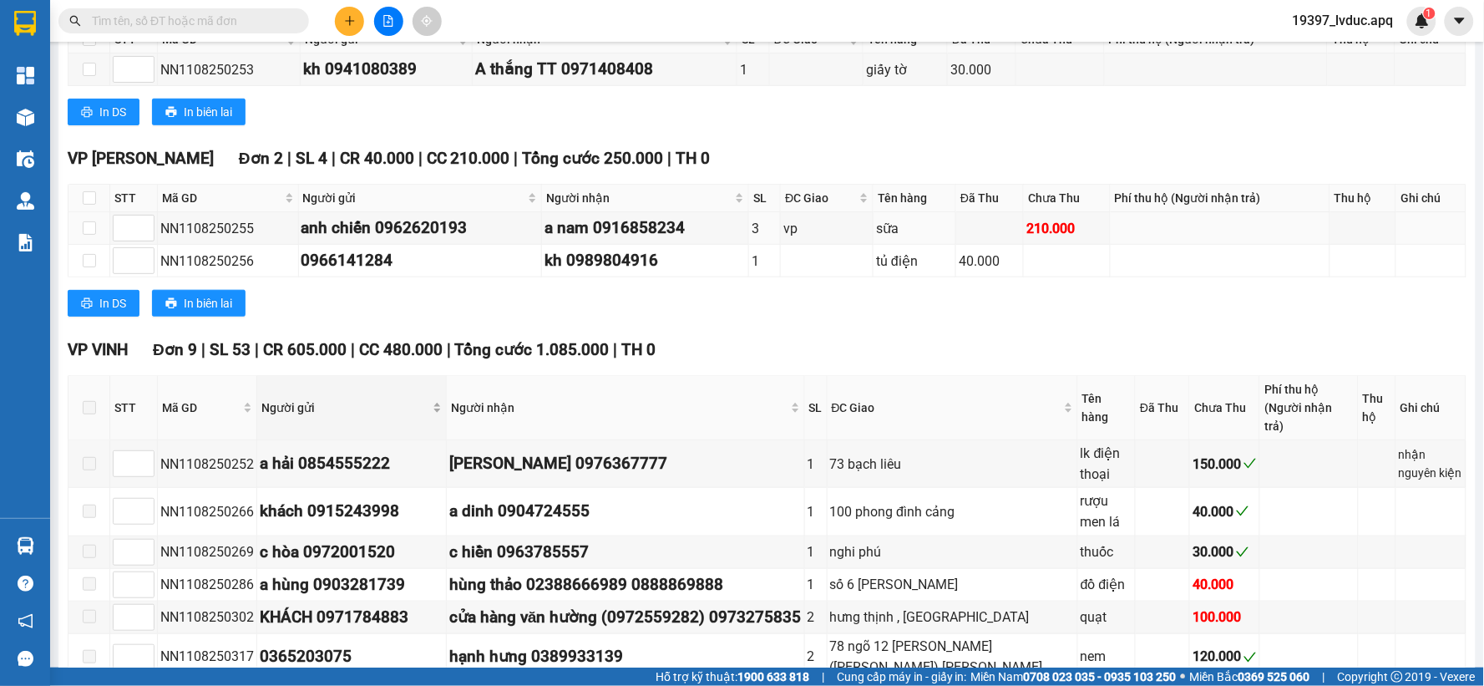
scroll to position [135, 0]
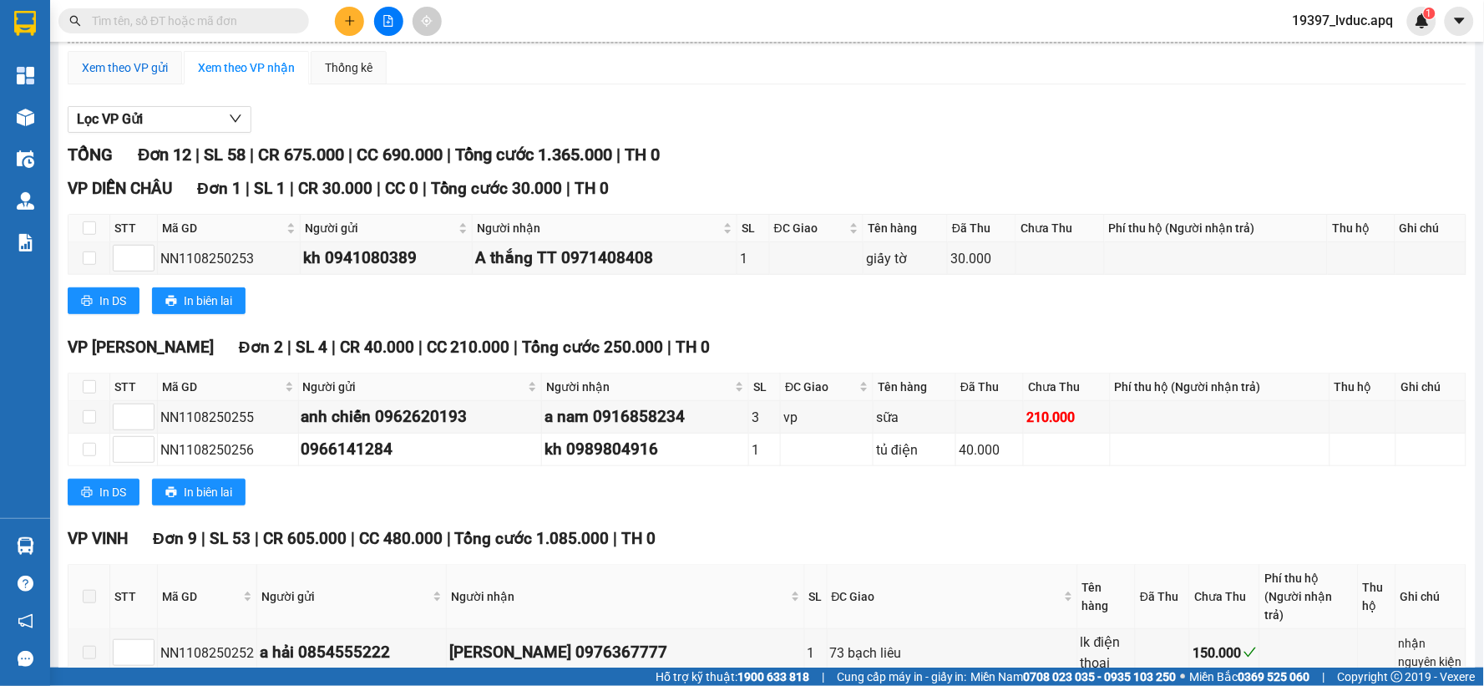
click at [119, 72] on div "Xem theo VP gửi" at bounding box center [125, 67] width 86 height 18
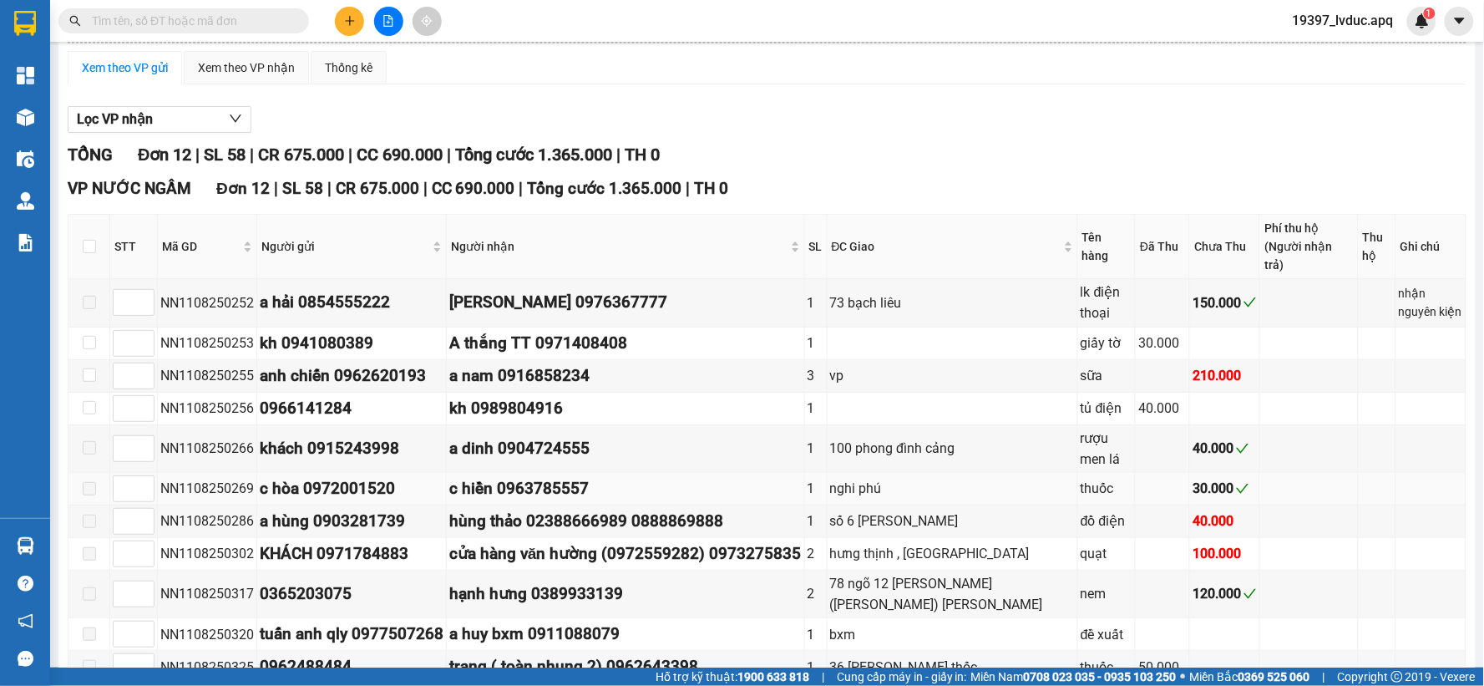
scroll to position [254, 0]
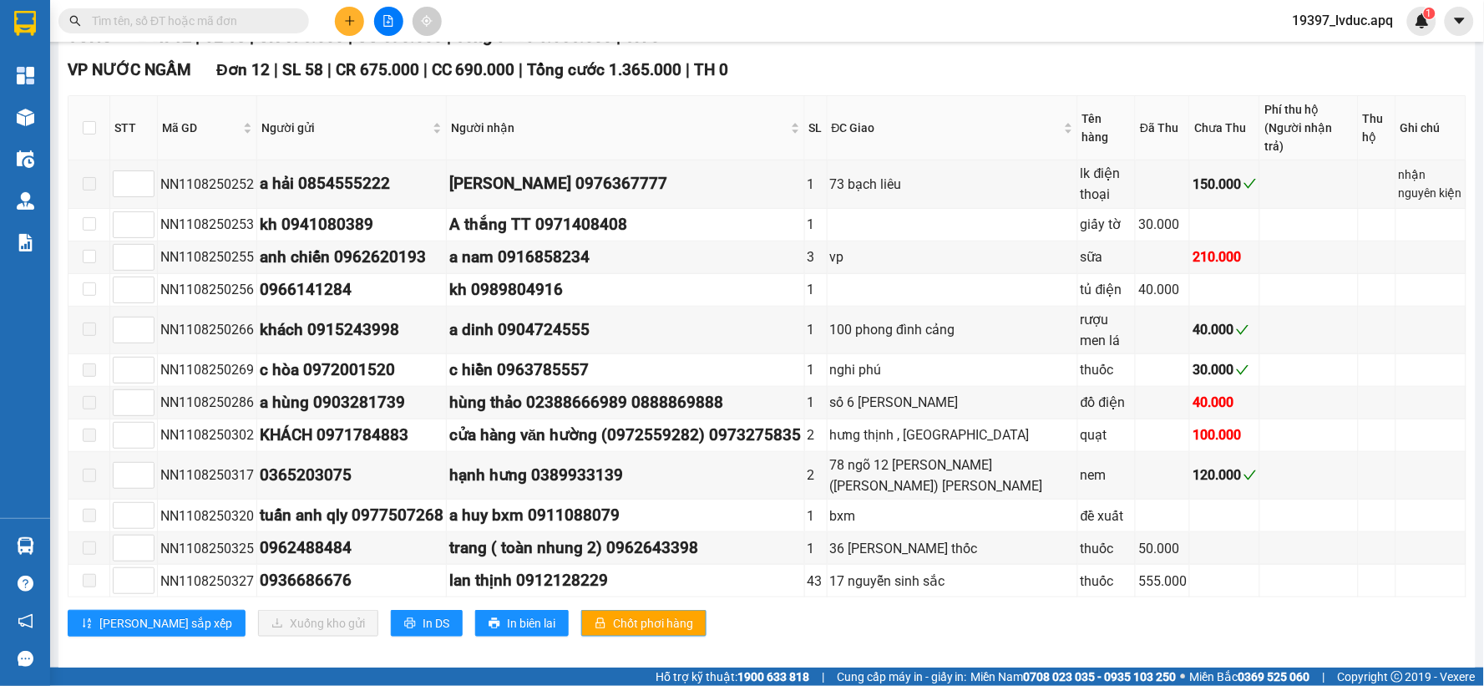
click at [613, 614] on span "Chốt phơi hàng" at bounding box center [653, 623] width 80 height 18
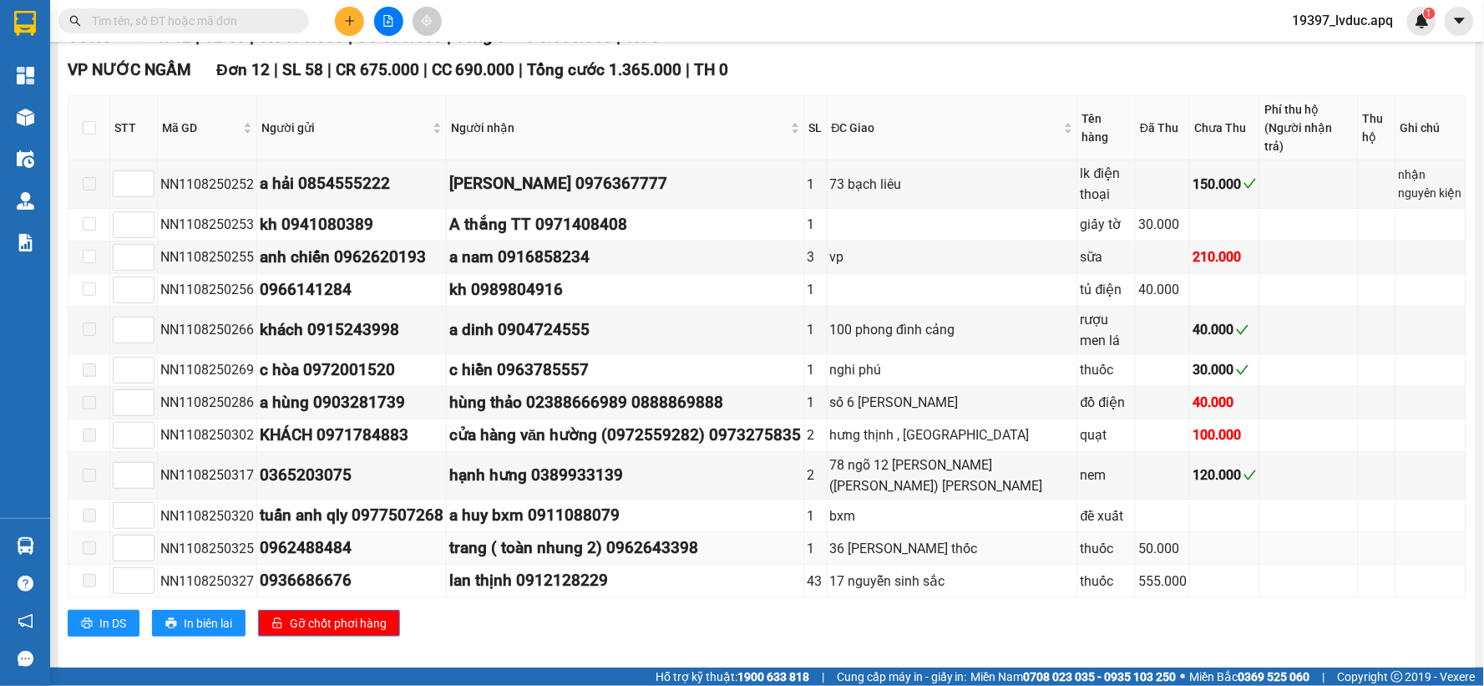
scroll to position [0, 0]
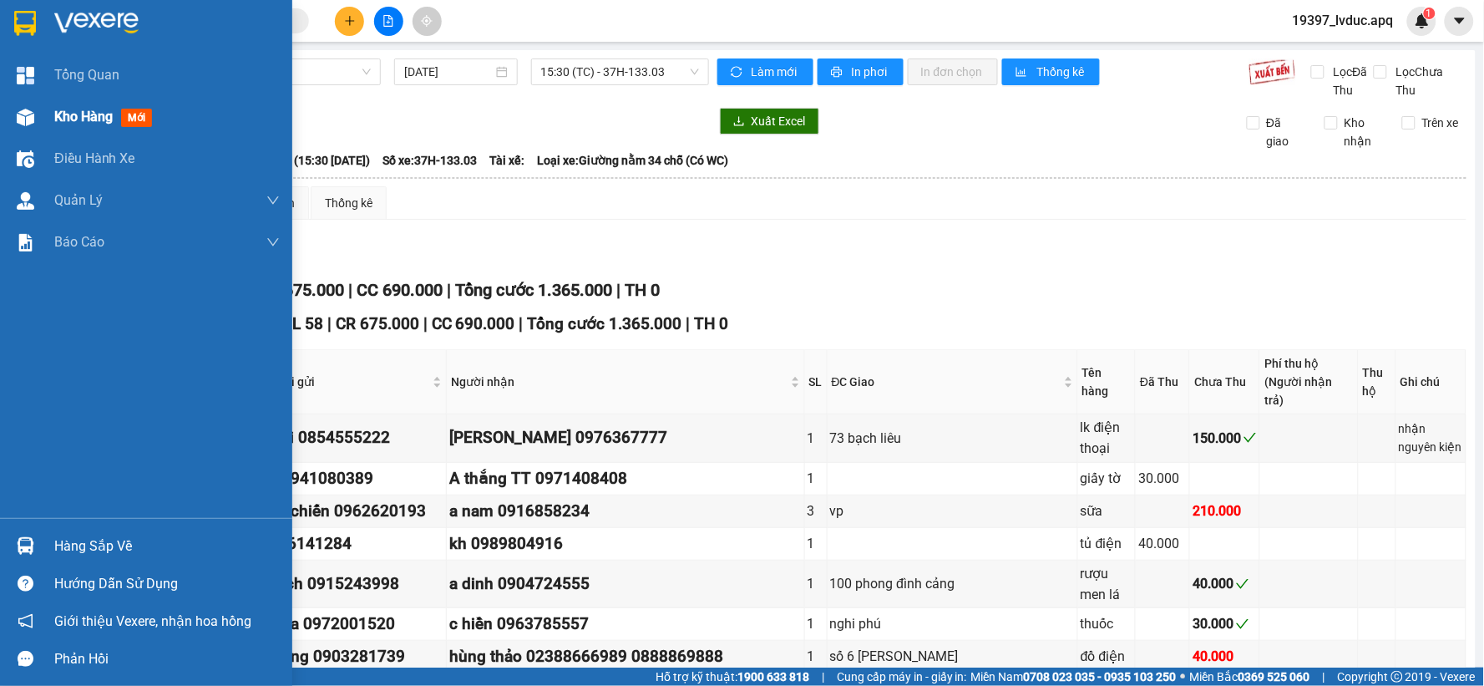
click at [97, 114] on span "Kho hàng" at bounding box center [83, 117] width 58 height 16
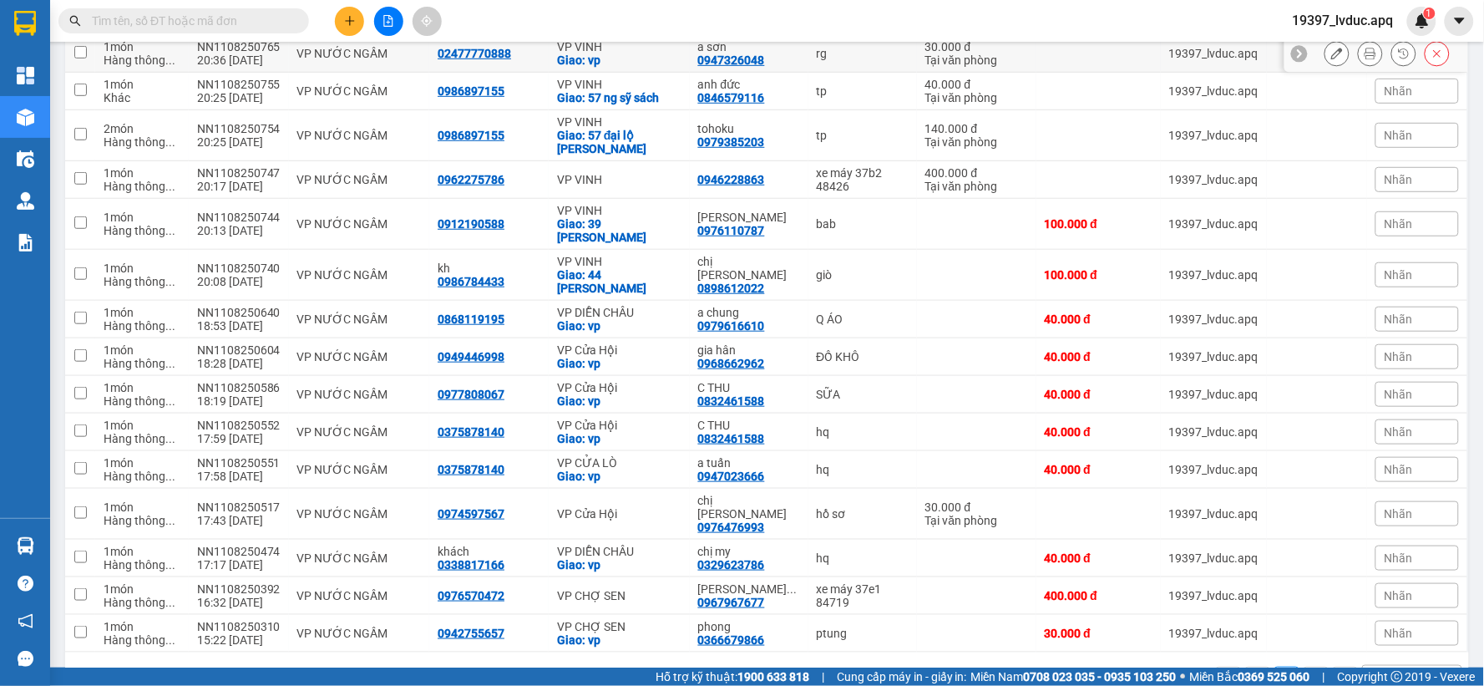
scroll to position [246, 0]
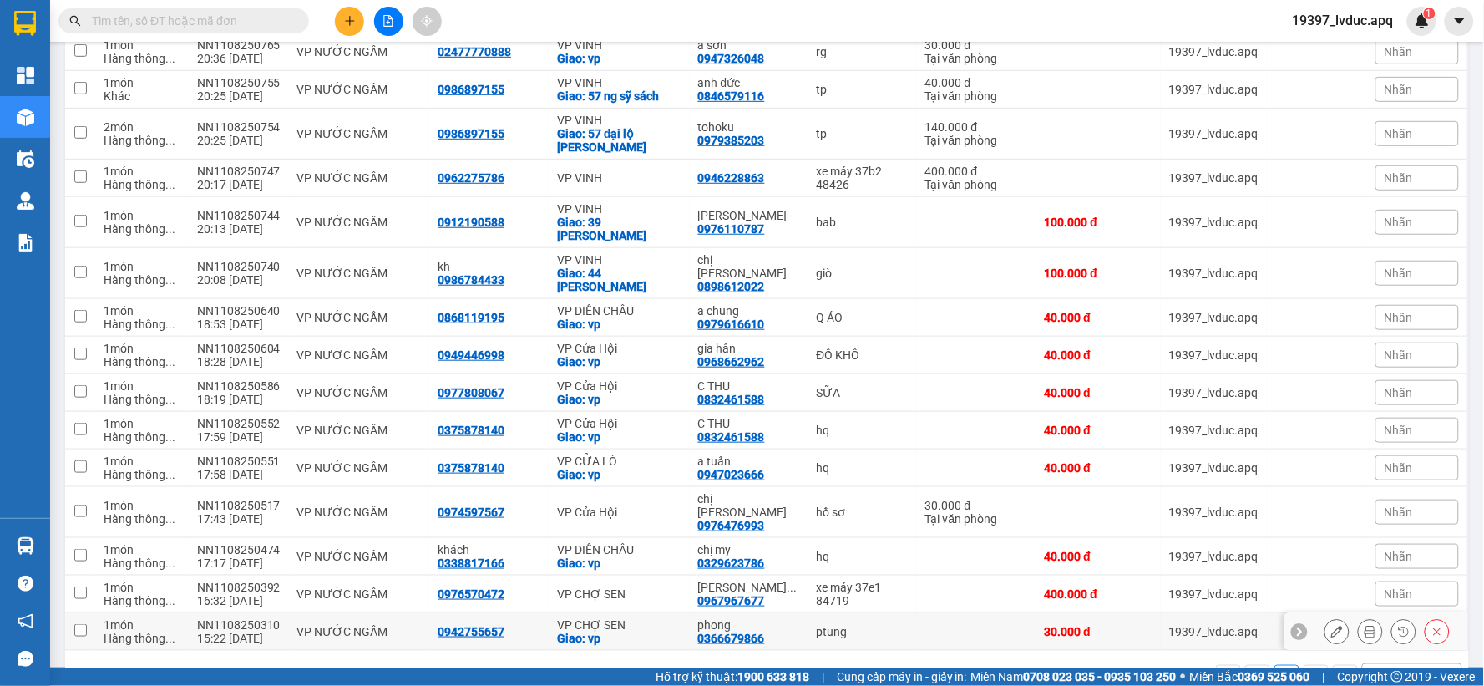
click at [837, 625] on div "ptung" at bounding box center [863, 631] width 92 height 13
checkbox input "true"
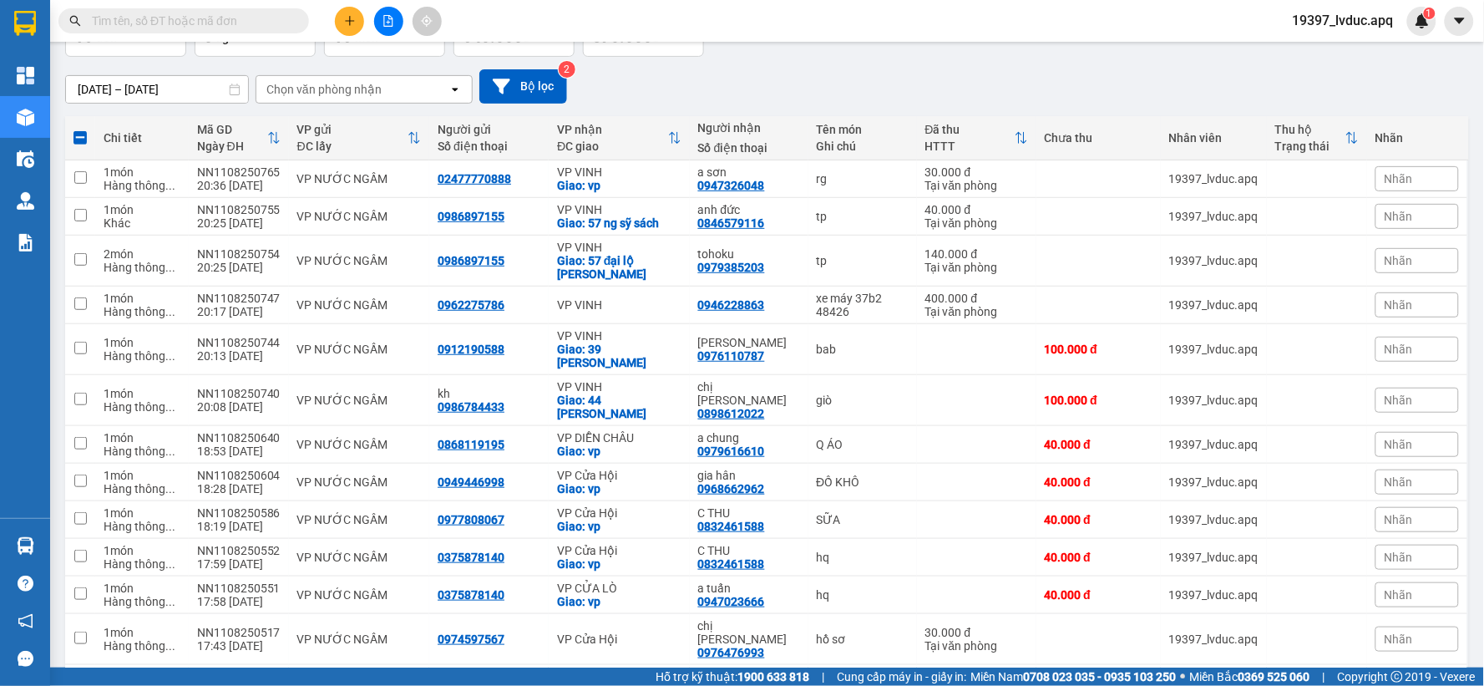
scroll to position [0, 0]
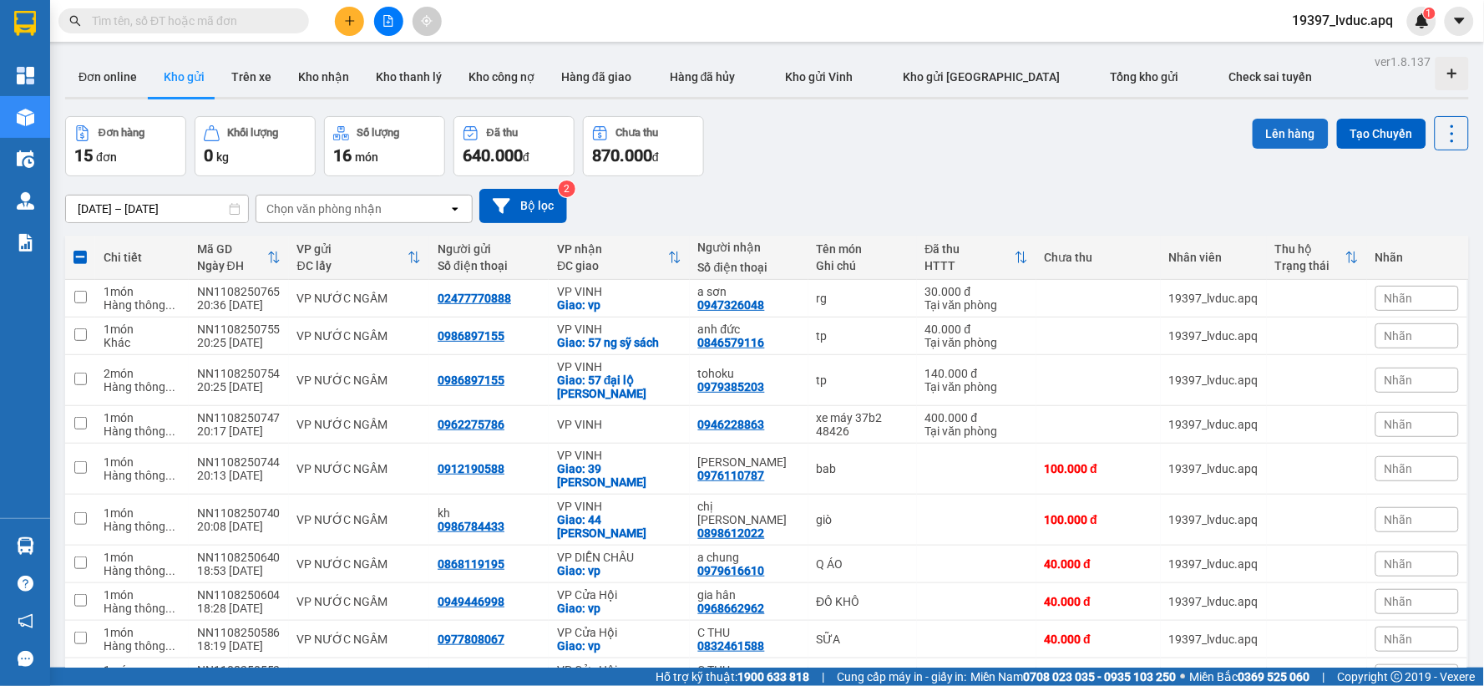
click at [1271, 126] on button "Lên hàng" at bounding box center [1291, 134] width 76 height 30
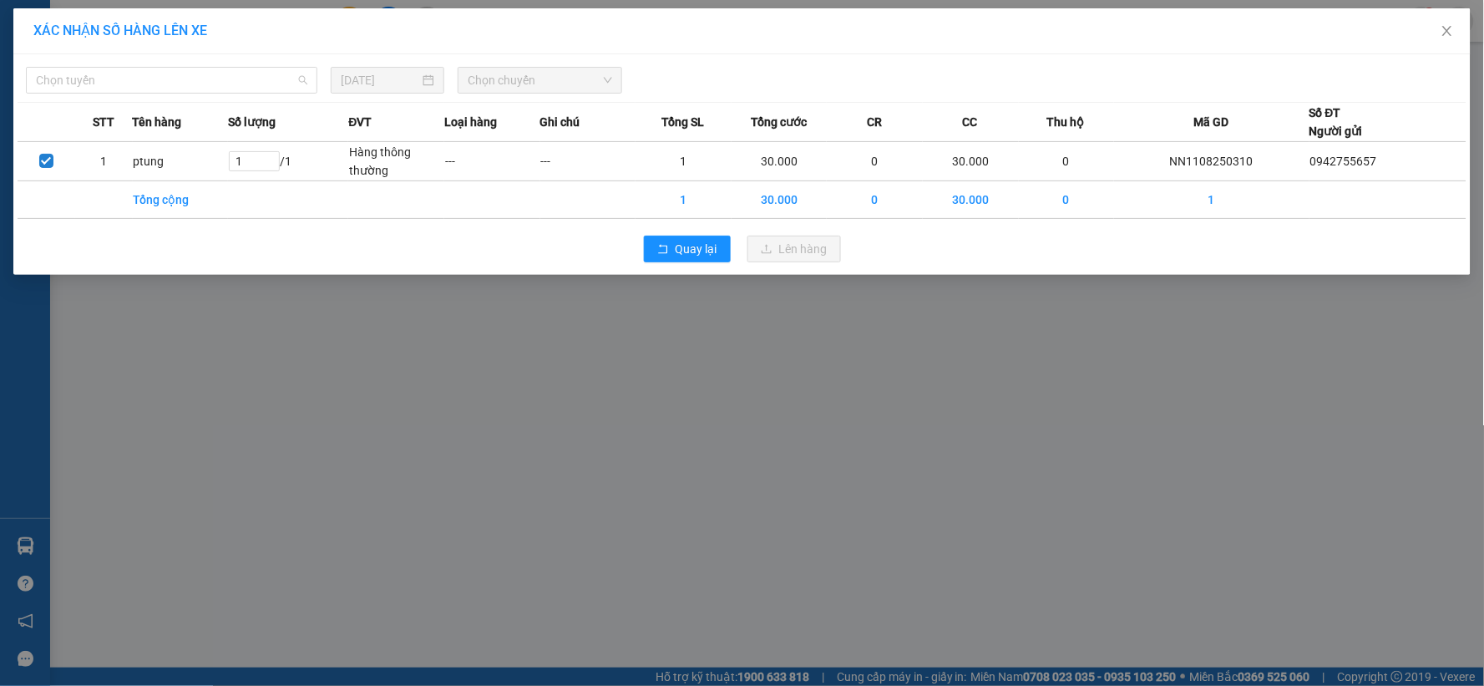
drag, startPoint x: 111, startPoint y: 80, endPoint x: 122, endPoint y: 139, distance: 59.5
click at [117, 84] on span "Chọn tuyến" at bounding box center [171, 80] width 271 height 25
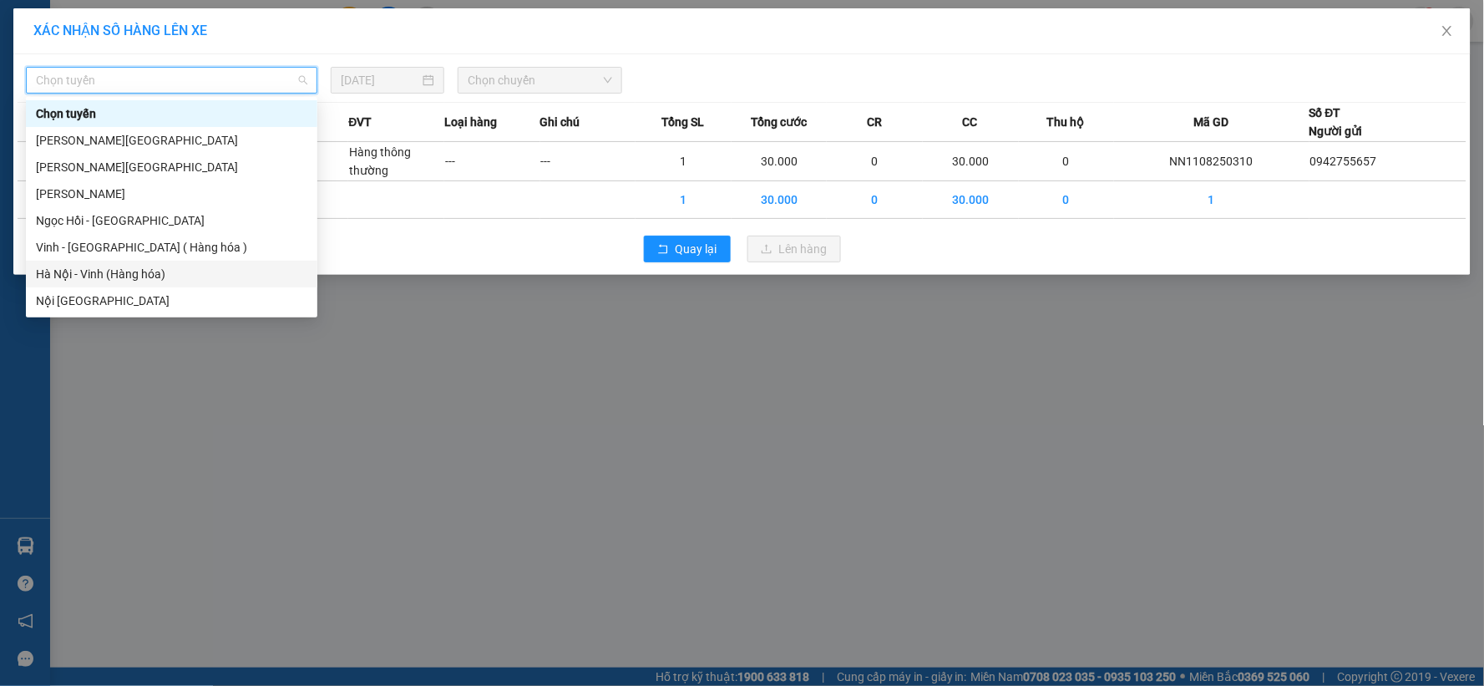
click at [134, 271] on div "Hà Nội - Vinh (Hàng hóa)" at bounding box center [171, 274] width 271 height 18
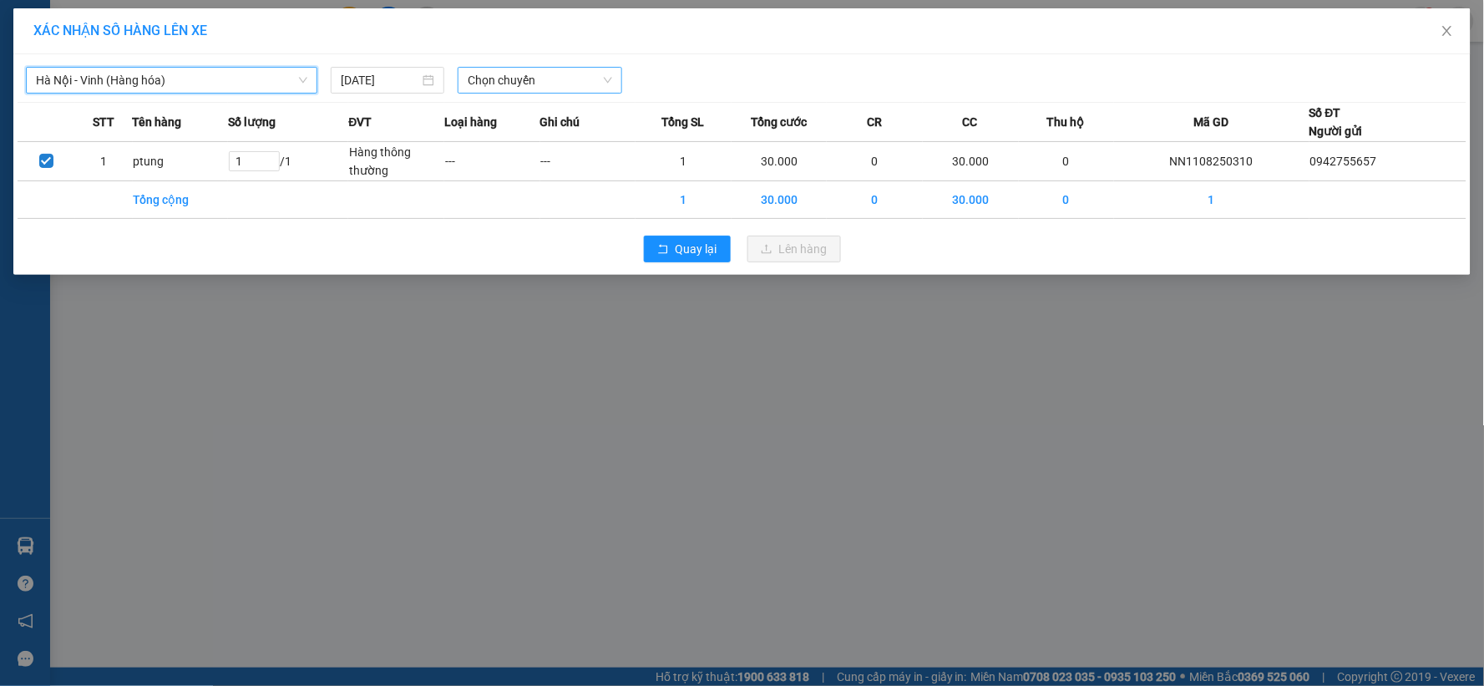
click at [591, 89] on span "Chọn chuyến" at bounding box center [540, 80] width 145 height 25
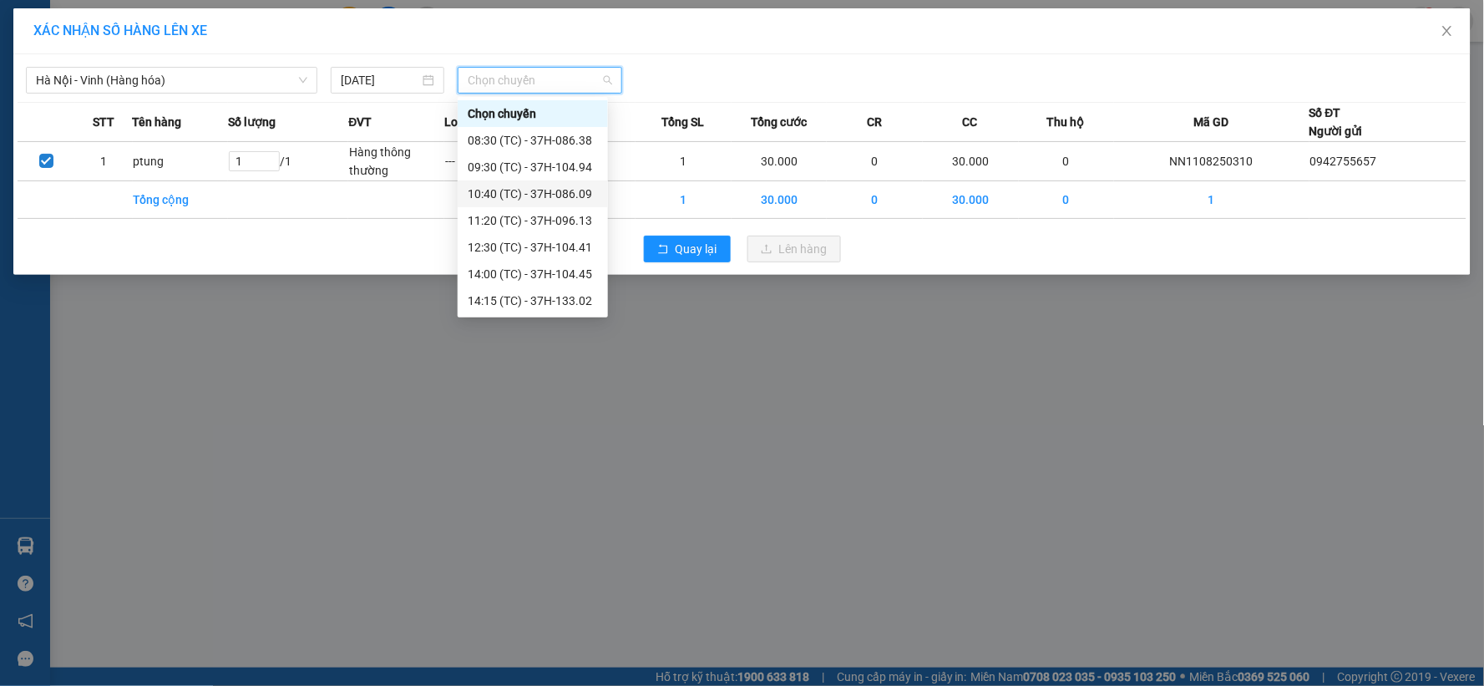
scroll to position [214, 0]
click at [560, 244] on div "22:51 (TC) - 37H-104.81" at bounding box center [533, 247] width 130 height 18
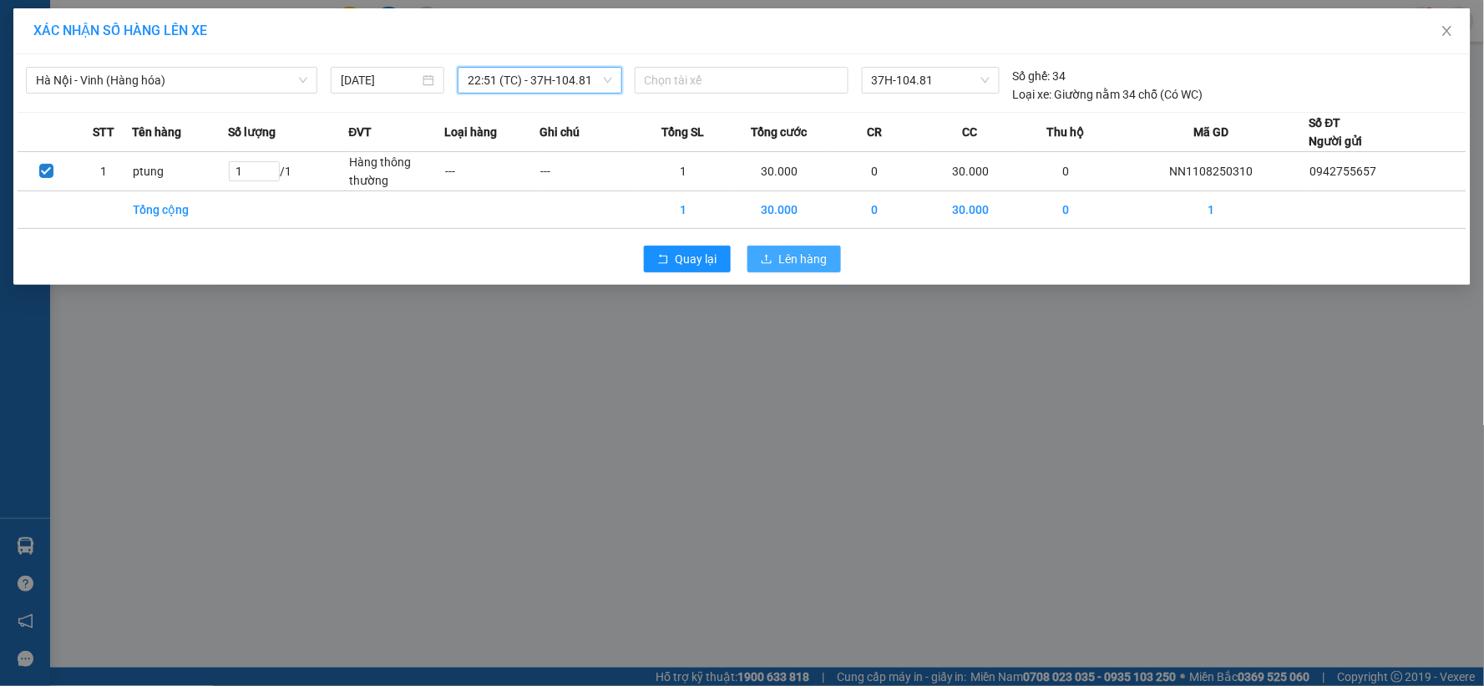
click at [804, 266] on span "Lên hàng" at bounding box center [803, 259] width 48 height 18
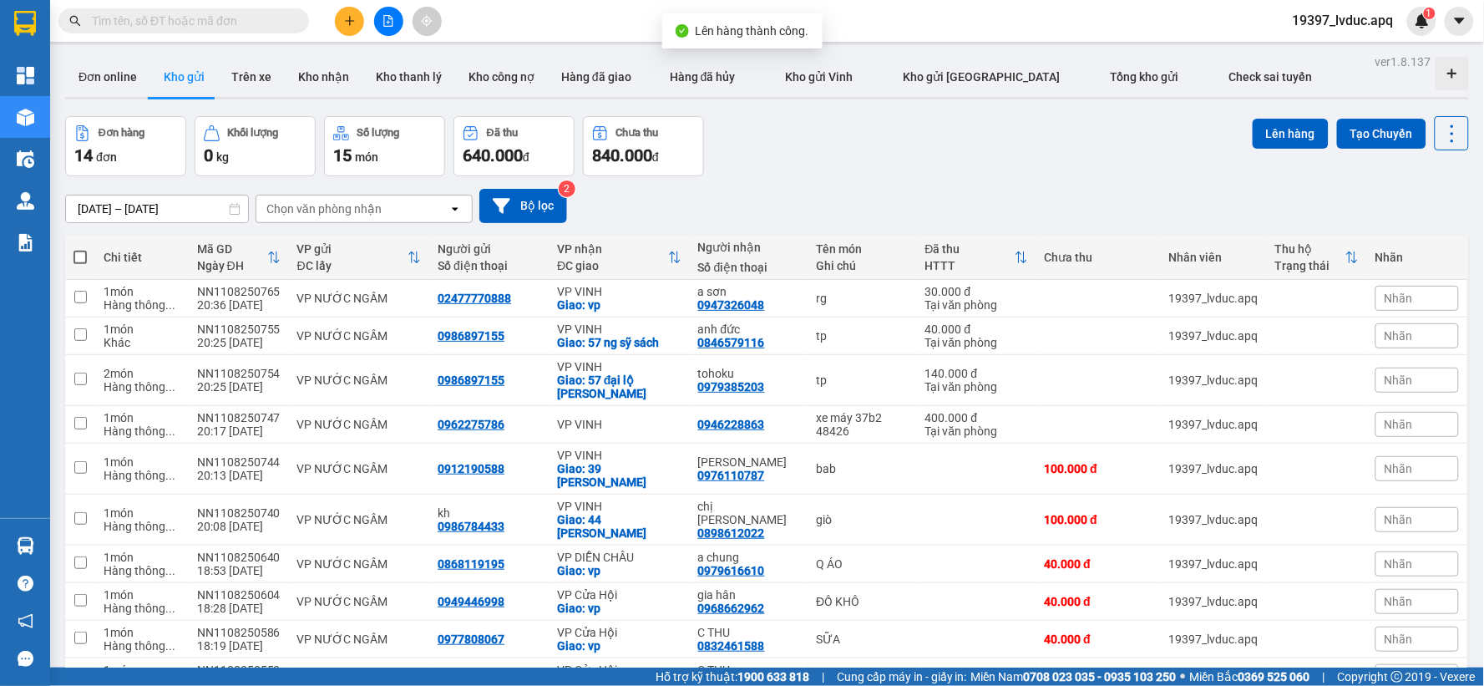
click at [841, 147] on div "Đơn hàng 14 đơn Khối lượng 0 kg Số lượng 15 món Đã thu 640.000 đ Chưa thu 840.0…" at bounding box center [767, 146] width 1404 height 60
drag, startPoint x: 899, startPoint y: 186, endPoint x: 886, endPoint y: 188, distance: 12.6
click at [886, 188] on div "[DATE] – [DATE] Press the down arrow key to interact with the calendar and sele…" at bounding box center [767, 205] width 1404 height 59
drag, startPoint x: 549, startPoint y: 211, endPoint x: 546, endPoint y: 203, distance: 8.7
click at [546, 203] on button "Bộ lọc" at bounding box center [523, 206] width 88 height 34
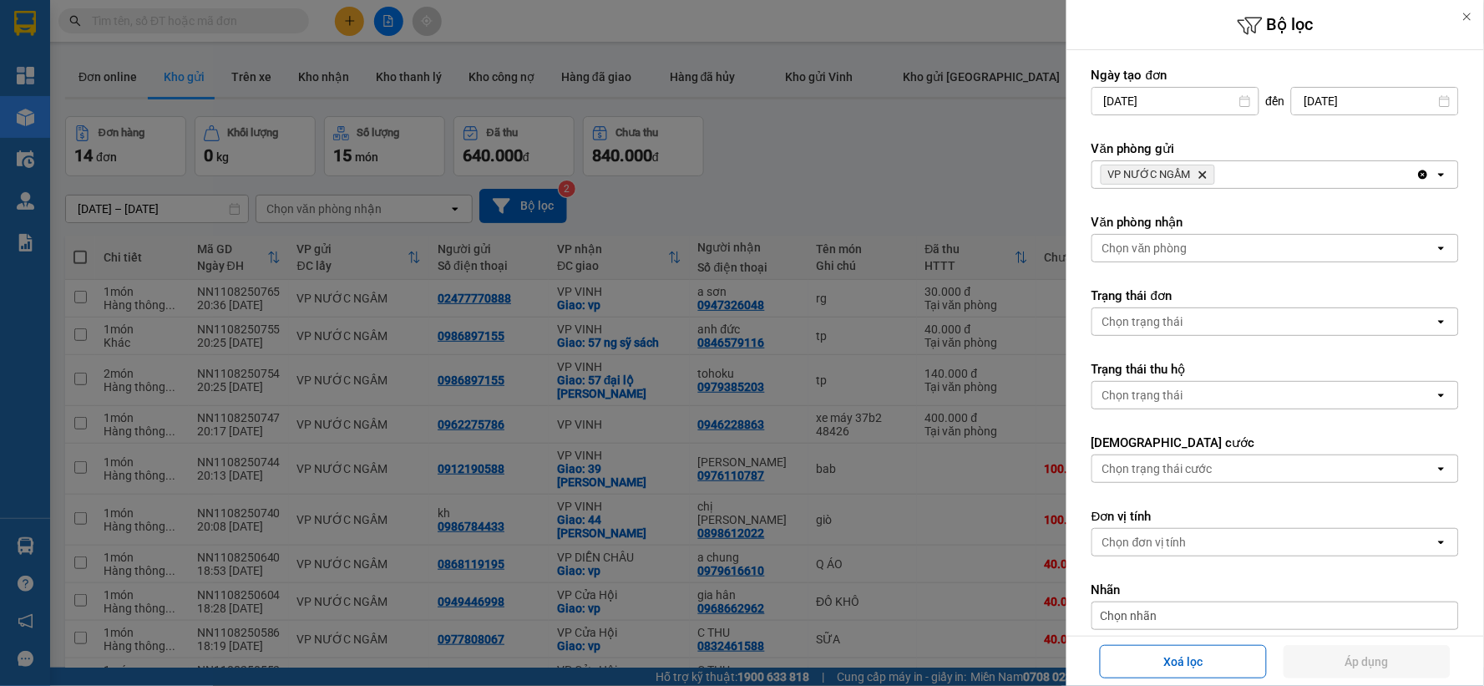
click at [1268, 171] on div "VP NƯỚC NGẦM Delete" at bounding box center [1255, 174] width 324 height 27
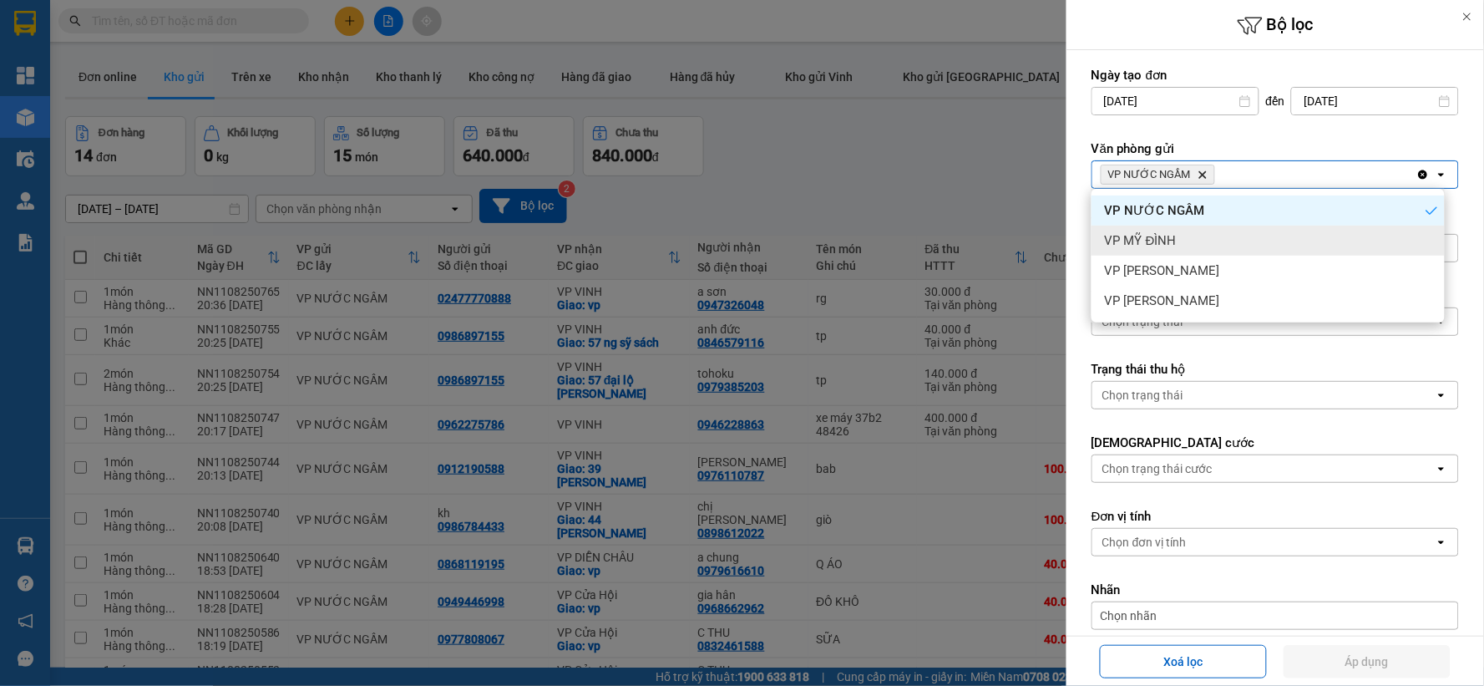
drag, startPoint x: 1213, startPoint y: 240, endPoint x: 1346, endPoint y: 195, distance: 140.0
click at [1216, 239] on div "VP MỸ ĐÌNH" at bounding box center [1268, 241] width 353 height 30
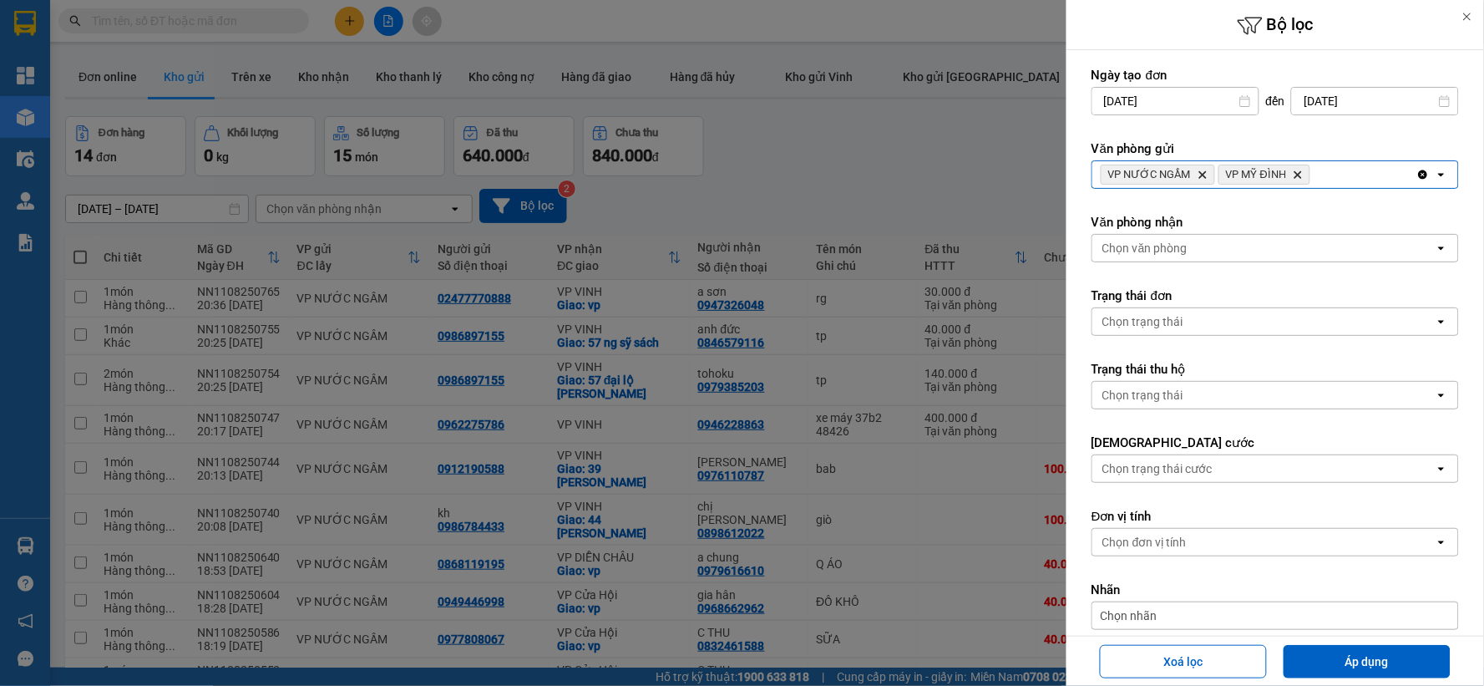
click at [1355, 178] on div "VP NƯỚC NGẦM Delete VP MỸ ĐÌNH Delete" at bounding box center [1255, 174] width 324 height 27
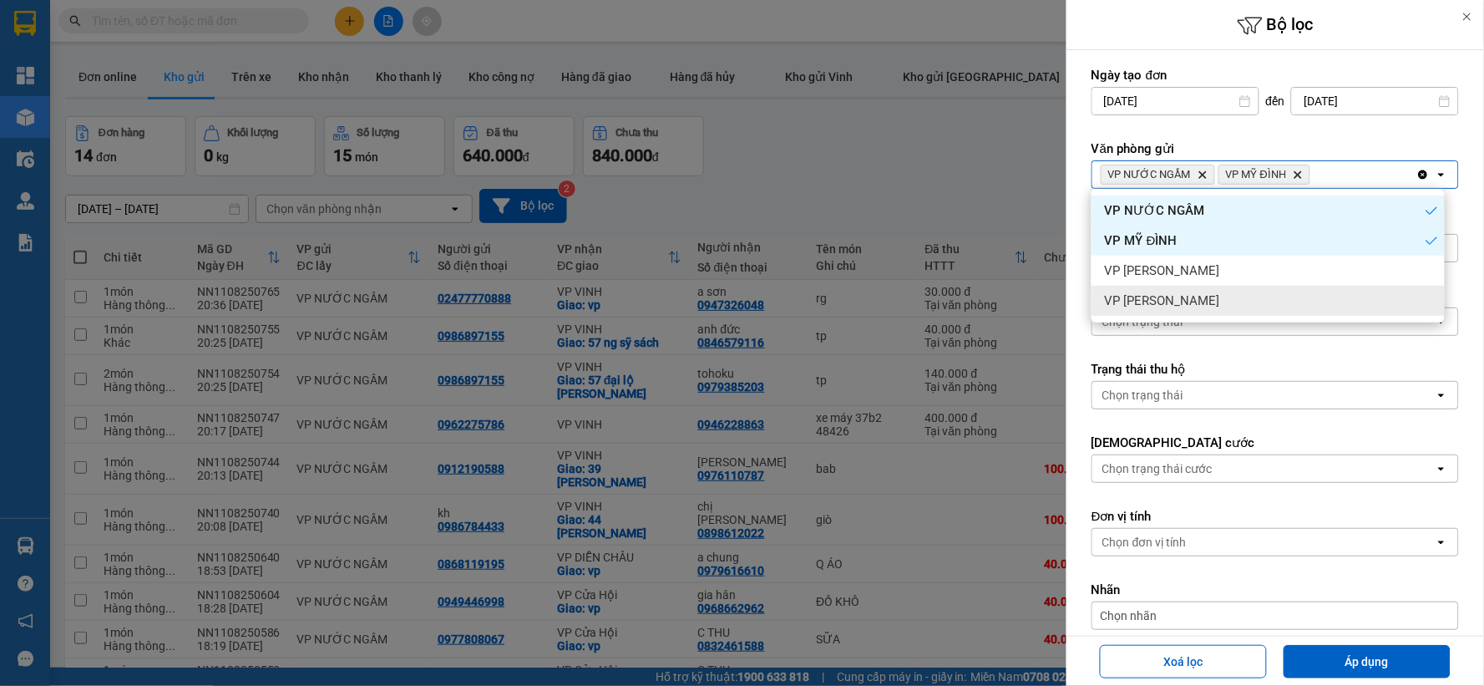
click at [1246, 290] on div "VP [PERSON_NAME]" at bounding box center [1268, 301] width 353 height 30
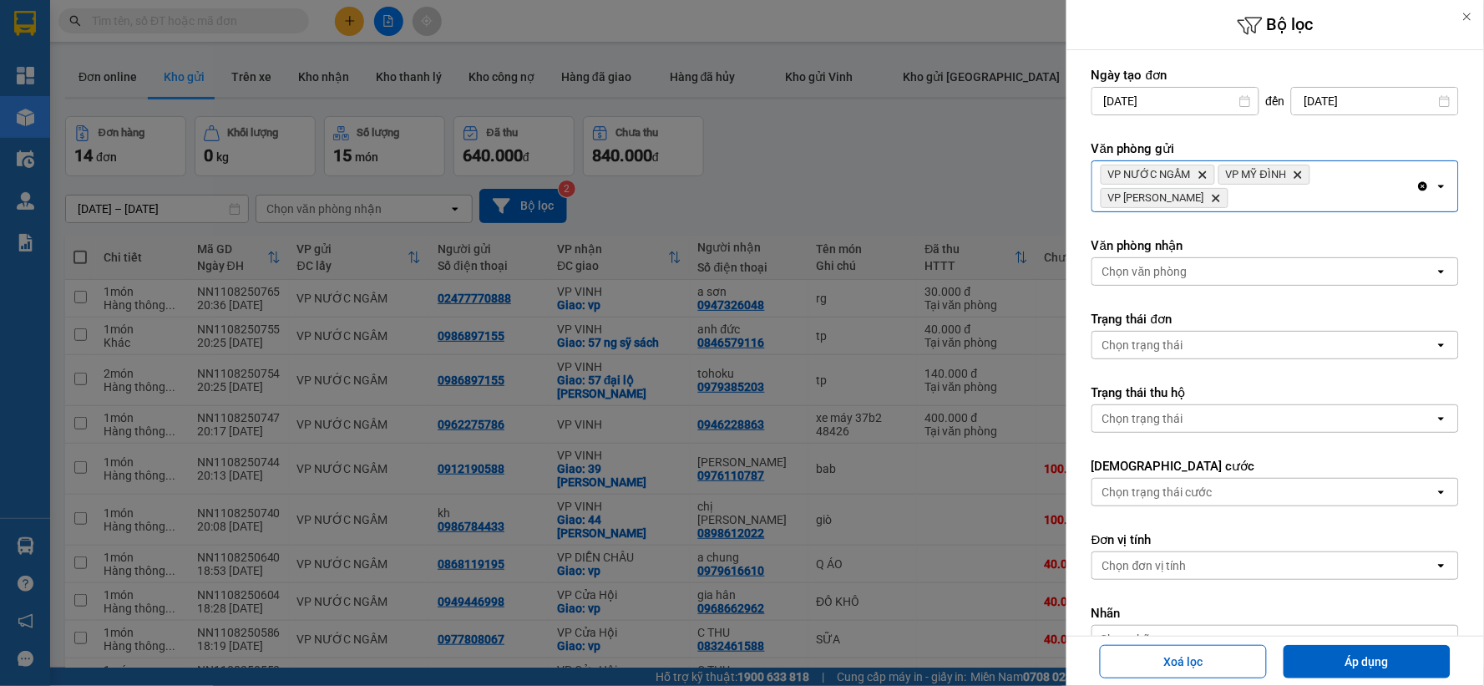
click at [1316, 200] on div "VP NƯỚC NGẦM Delete VP MỸ ĐÌNH Delete VP GIA [PERSON_NAME]" at bounding box center [1255, 186] width 324 height 50
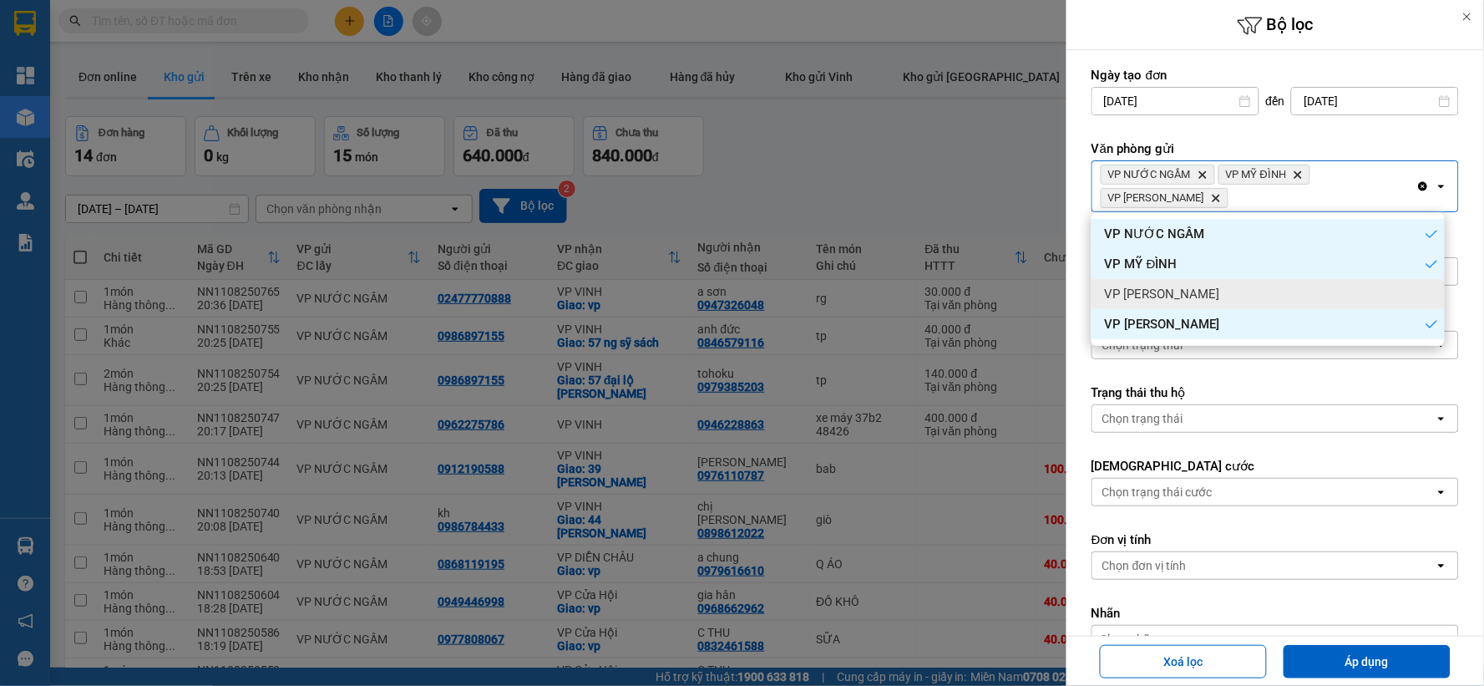
click at [1230, 297] on div "VP [PERSON_NAME]" at bounding box center [1268, 294] width 353 height 30
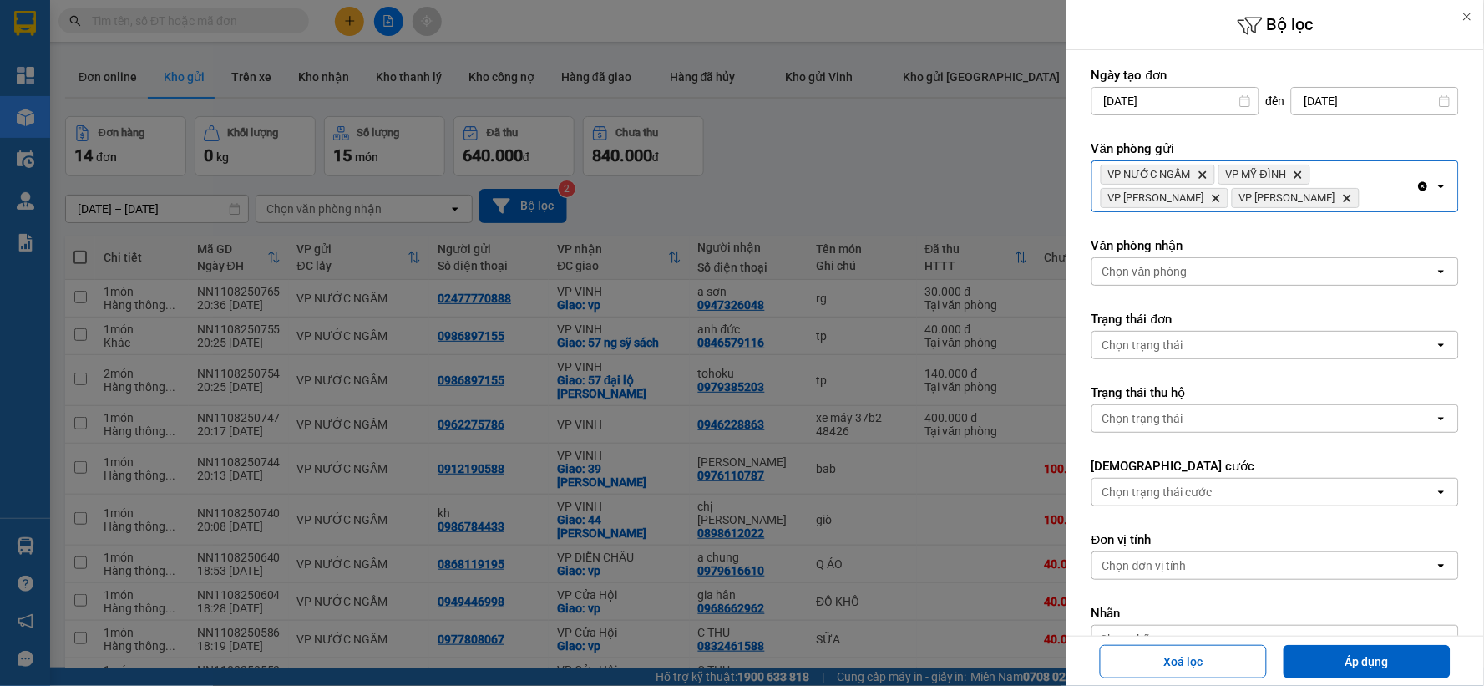
click at [1231, 268] on div "Chọn văn phòng" at bounding box center [1264, 271] width 342 height 27
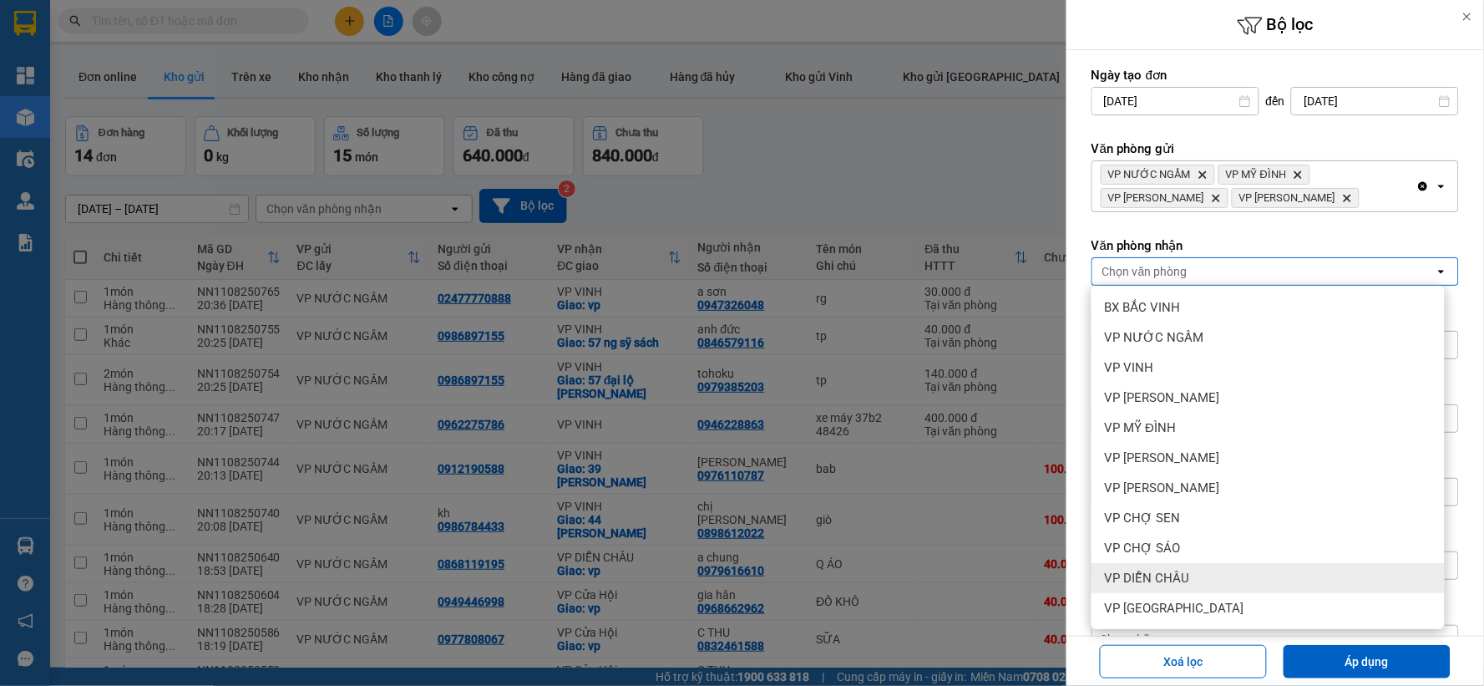
click at [1240, 577] on div "VP DIỄN CHÂU" at bounding box center [1268, 578] width 353 height 30
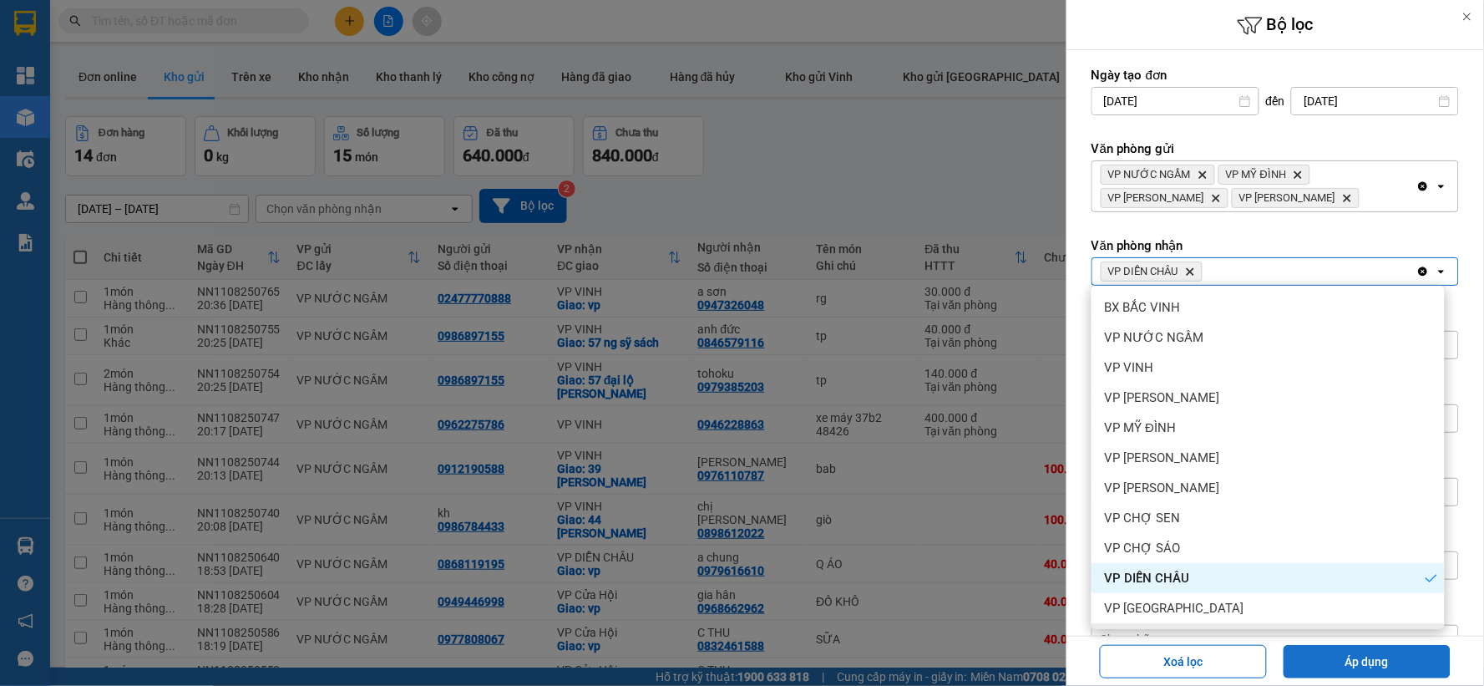
click at [1334, 656] on button "Áp dụng" at bounding box center [1367, 661] width 167 height 33
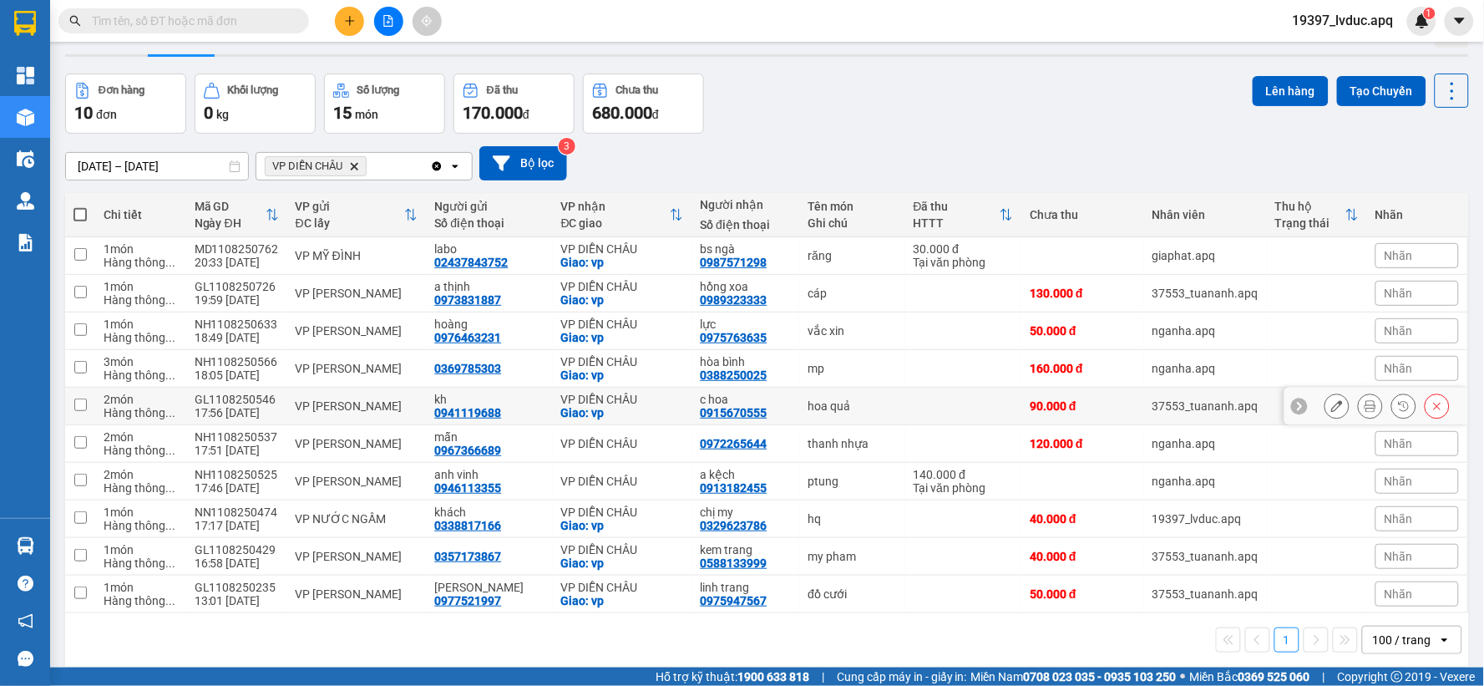
scroll to position [77, 0]
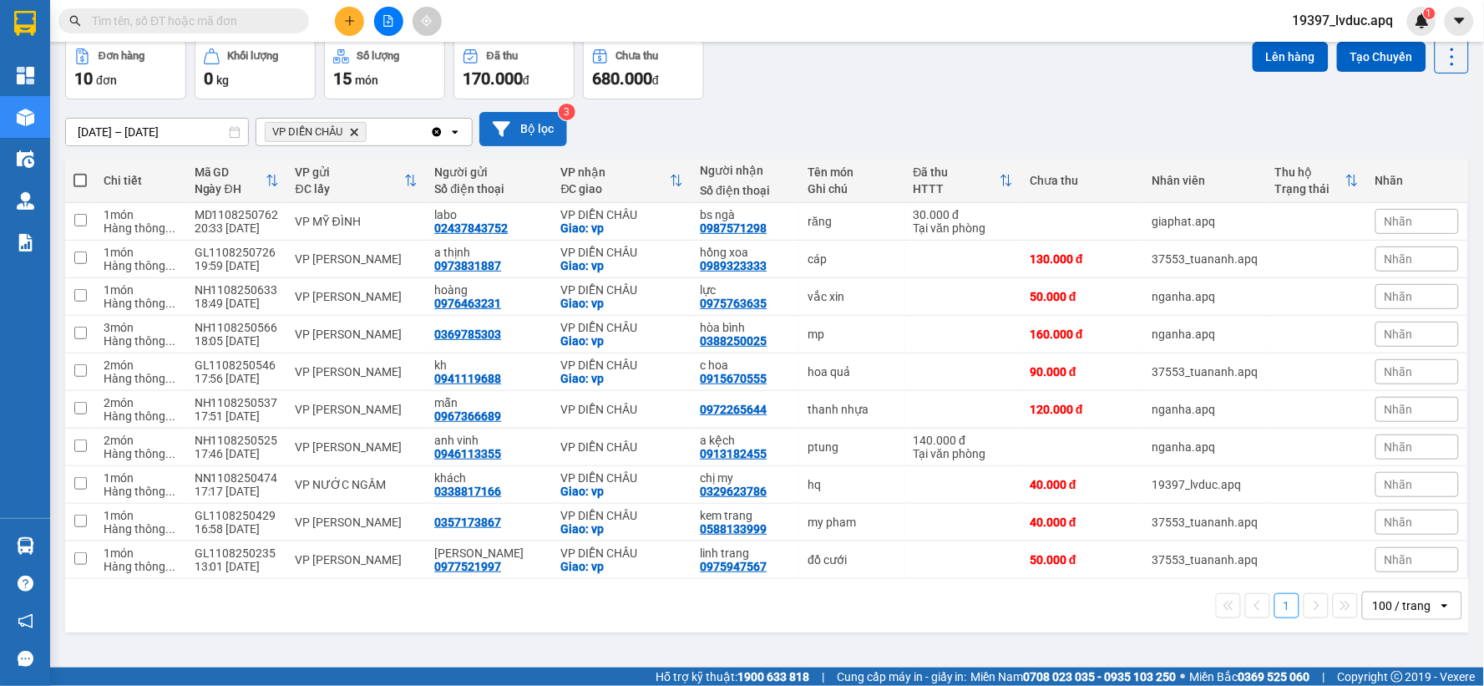
click at [530, 132] on button "Bộ lọc" at bounding box center [523, 129] width 88 height 34
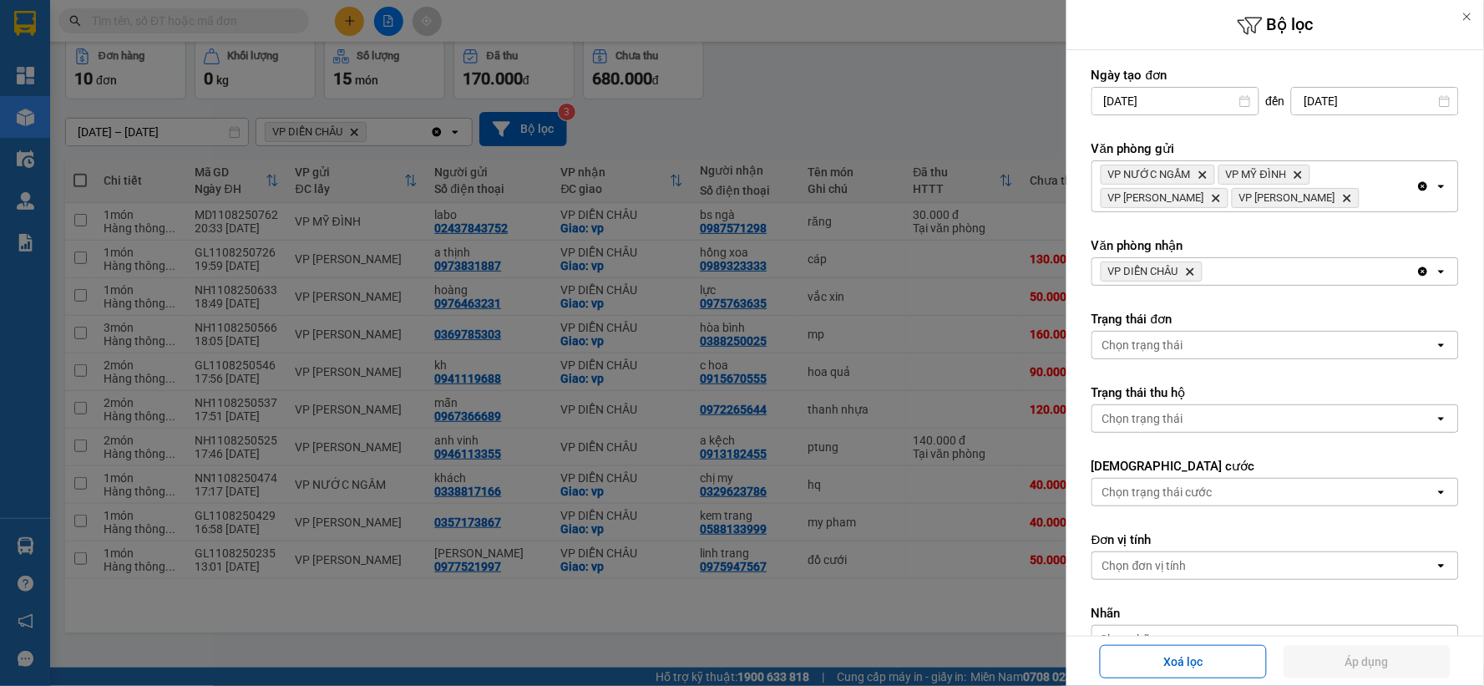
click at [1195, 273] on icon "Delete" at bounding box center [1190, 271] width 10 height 10
click at [1196, 273] on div "Chọn văn phòng" at bounding box center [1264, 271] width 342 height 27
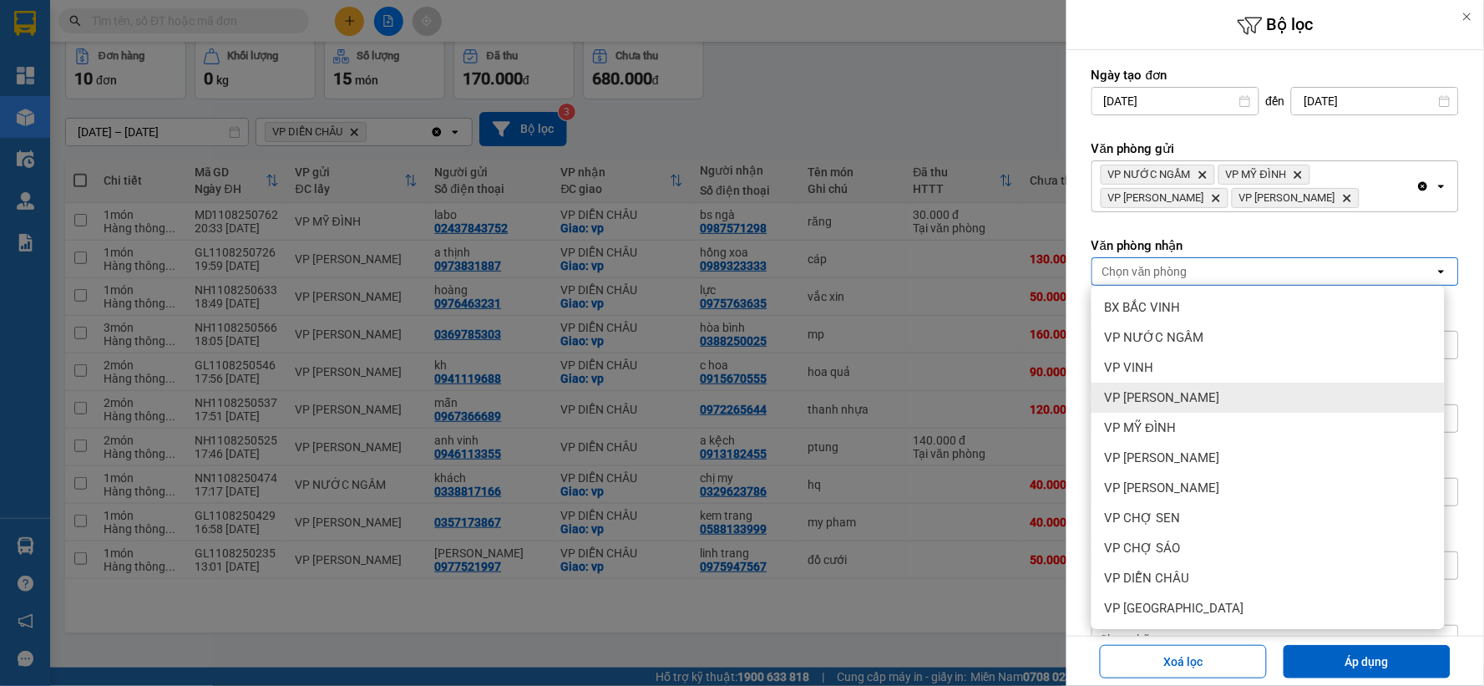
click at [1209, 397] on span "VP [PERSON_NAME]" at bounding box center [1162, 397] width 115 height 17
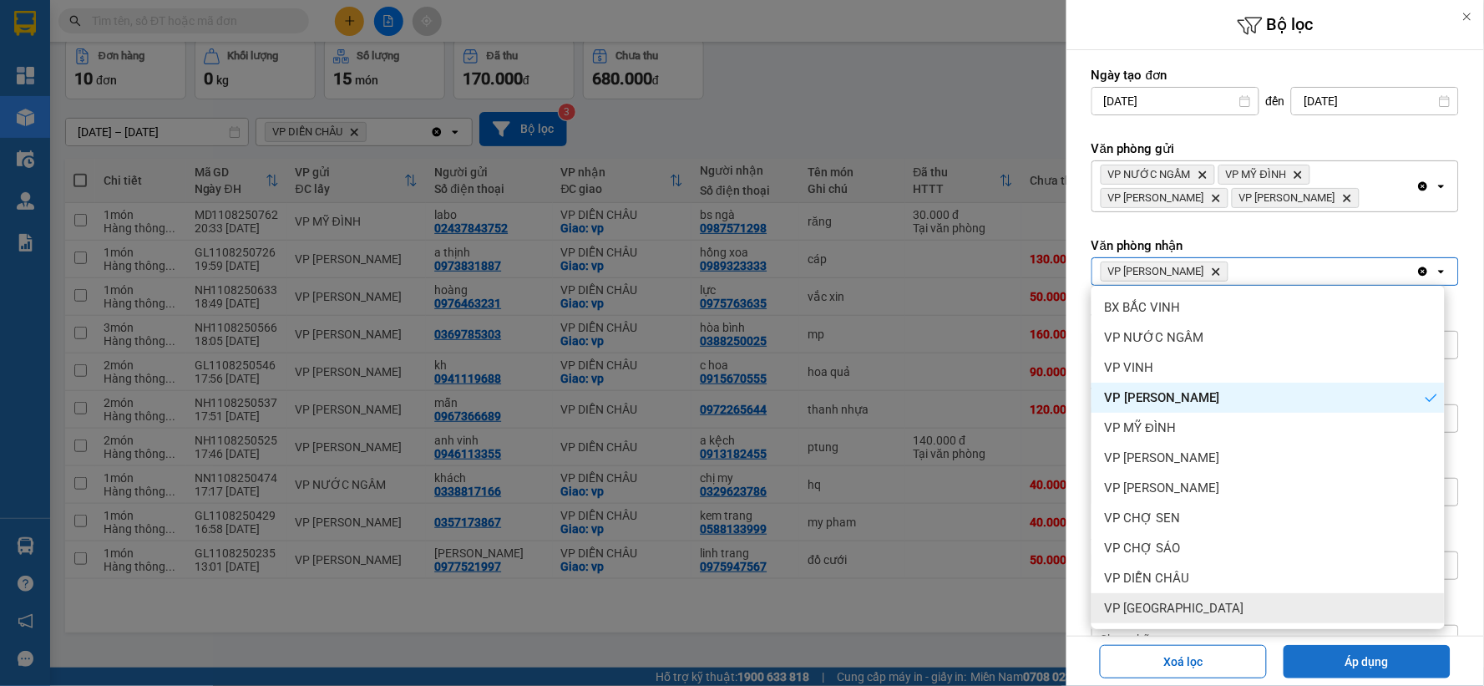
drag, startPoint x: 1362, startPoint y: 665, endPoint x: 1270, endPoint y: 597, distance: 114.1
click at [1359, 662] on button "Áp dụng" at bounding box center [1367, 661] width 167 height 33
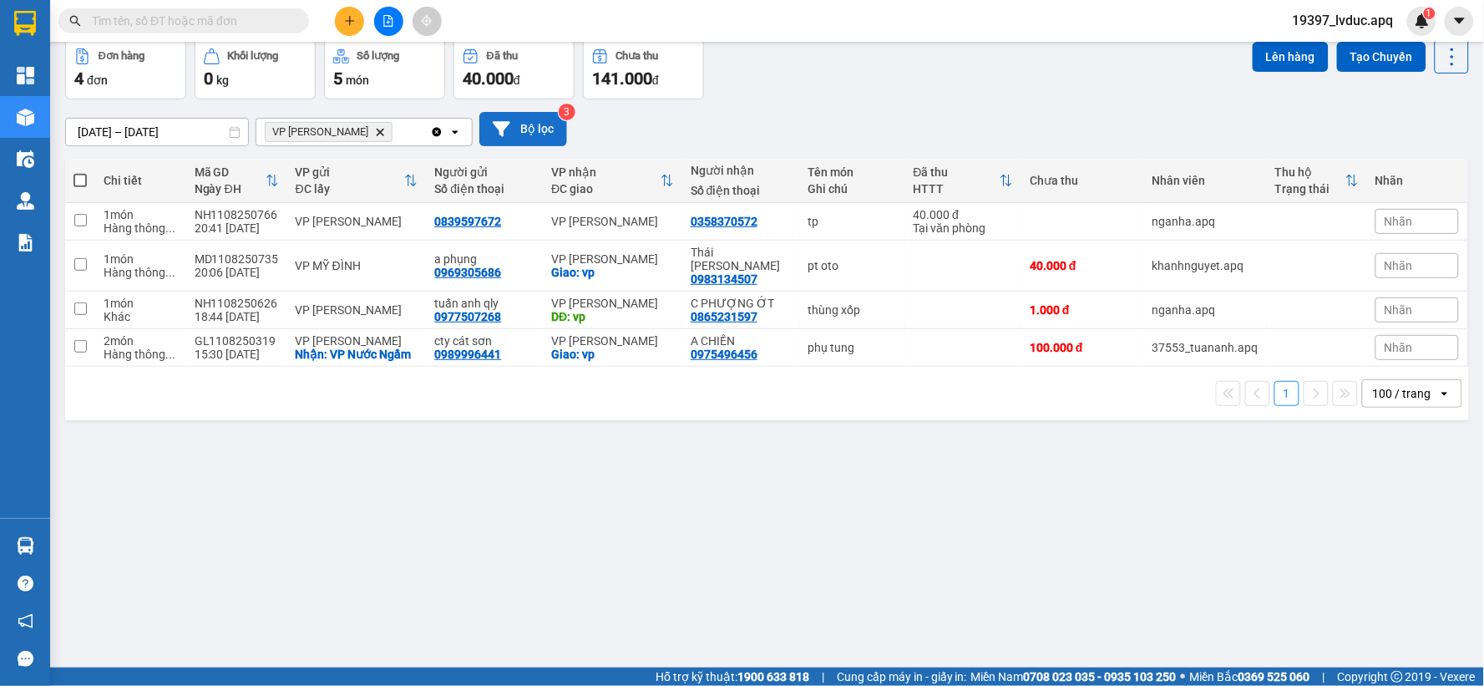
click at [535, 135] on button "Bộ lọc" at bounding box center [523, 129] width 88 height 34
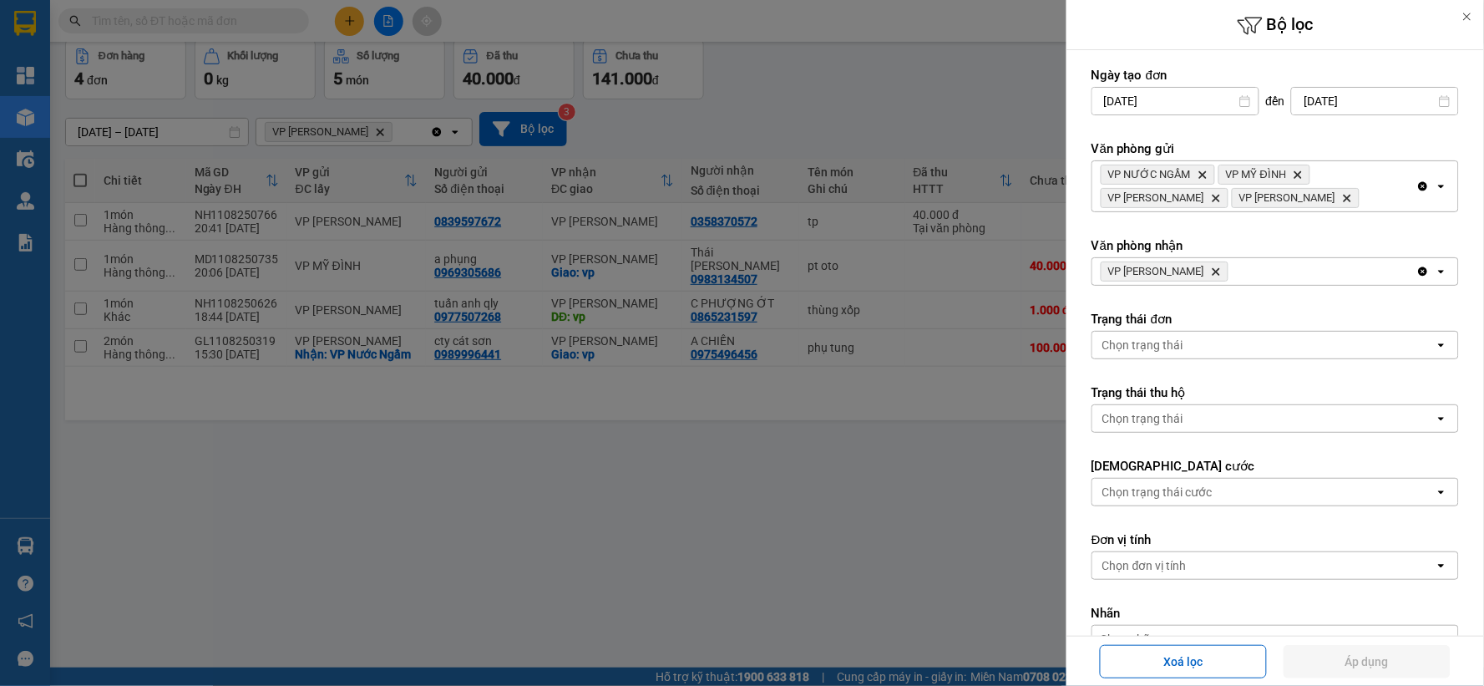
click at [1217, 270] on icon "Delete" at bounding box center [1216, 271] width 10 height 10
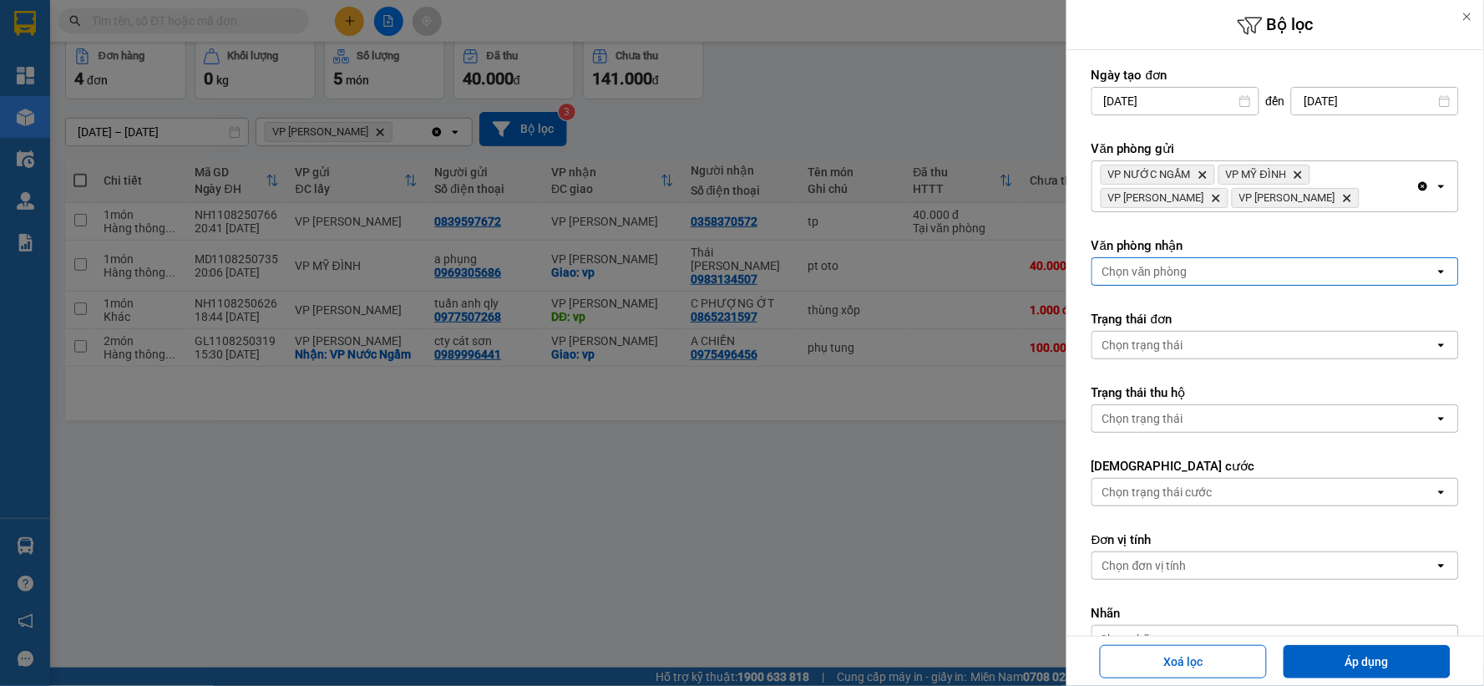
click at [1218, 270] on div "Chọn văn phòng" at bounding box center [1264, 271] width 342 height 27
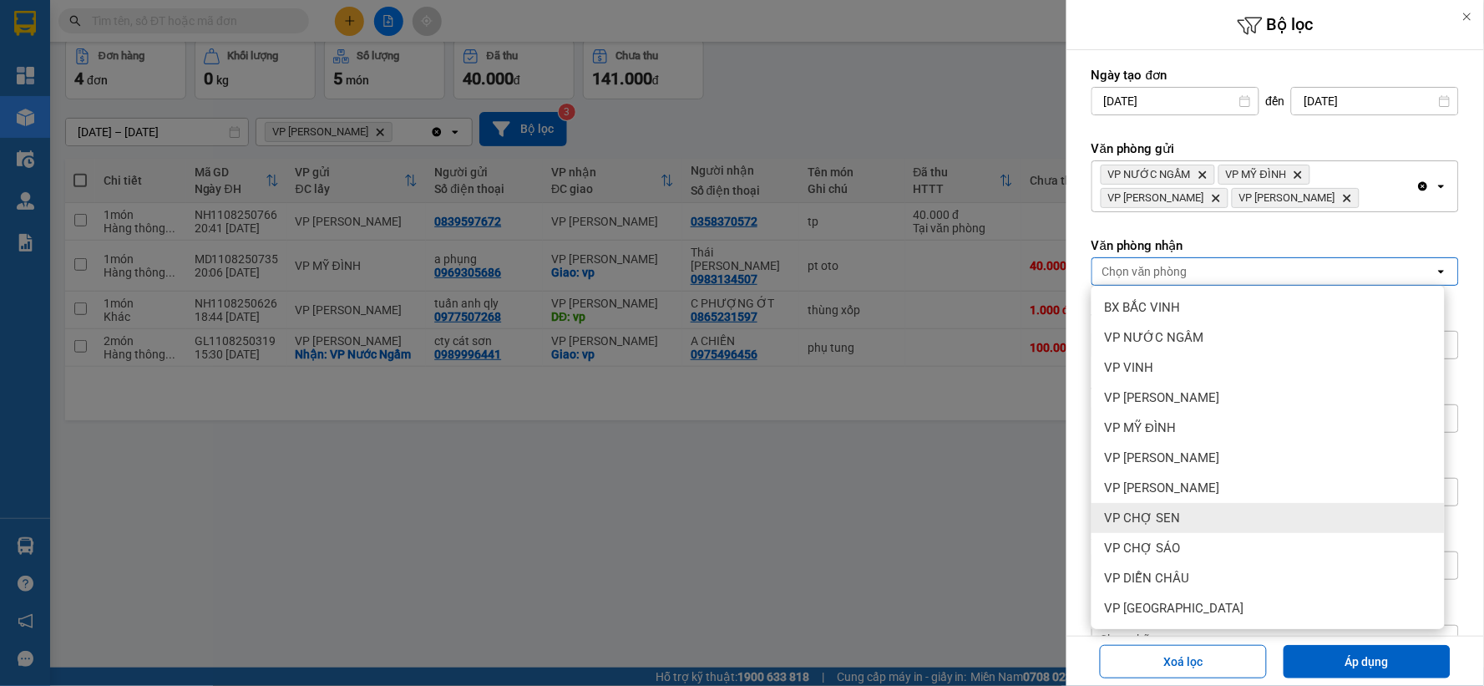
click at [1213, 530] on div "VP CHỢ SEN" at bounding box center [1268, 518] width 353 height 30
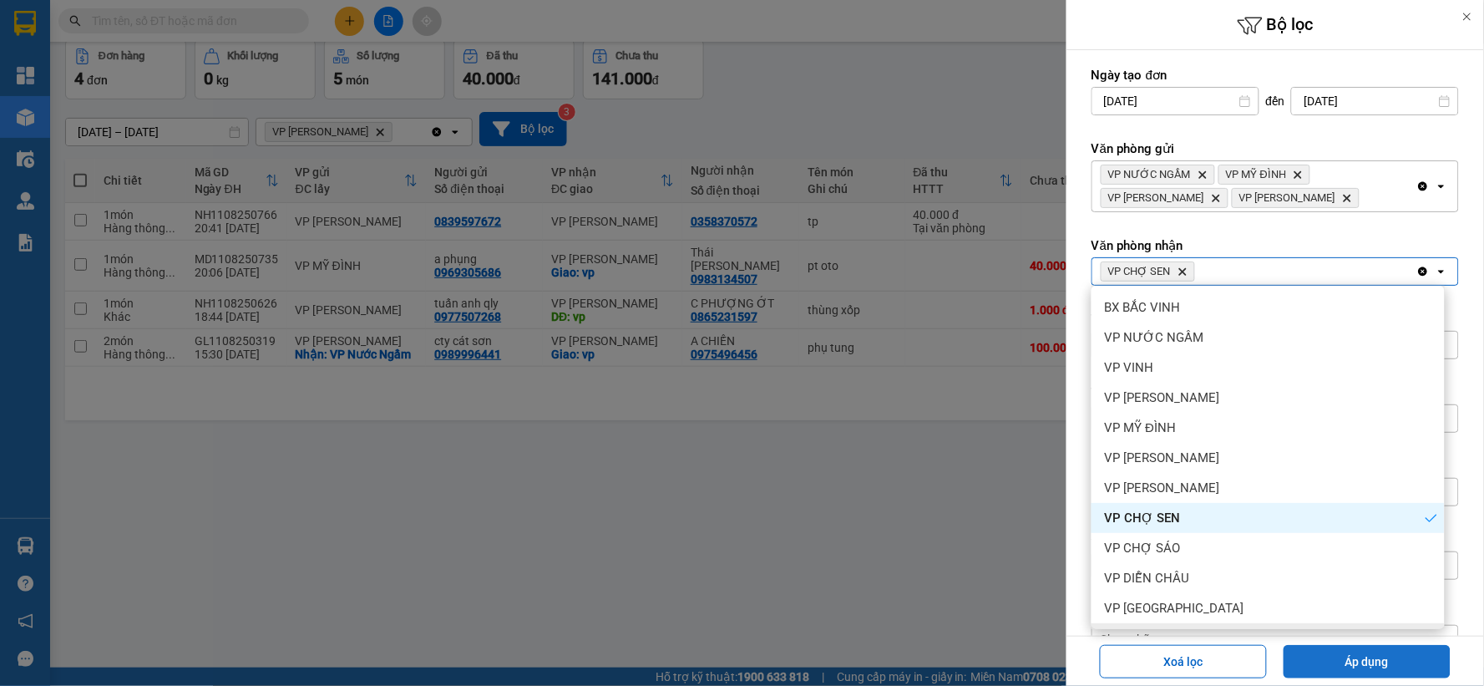
click at [1306, 655] on button "Áp dụng" at bounding box center [1367, 661] width 167 height 33
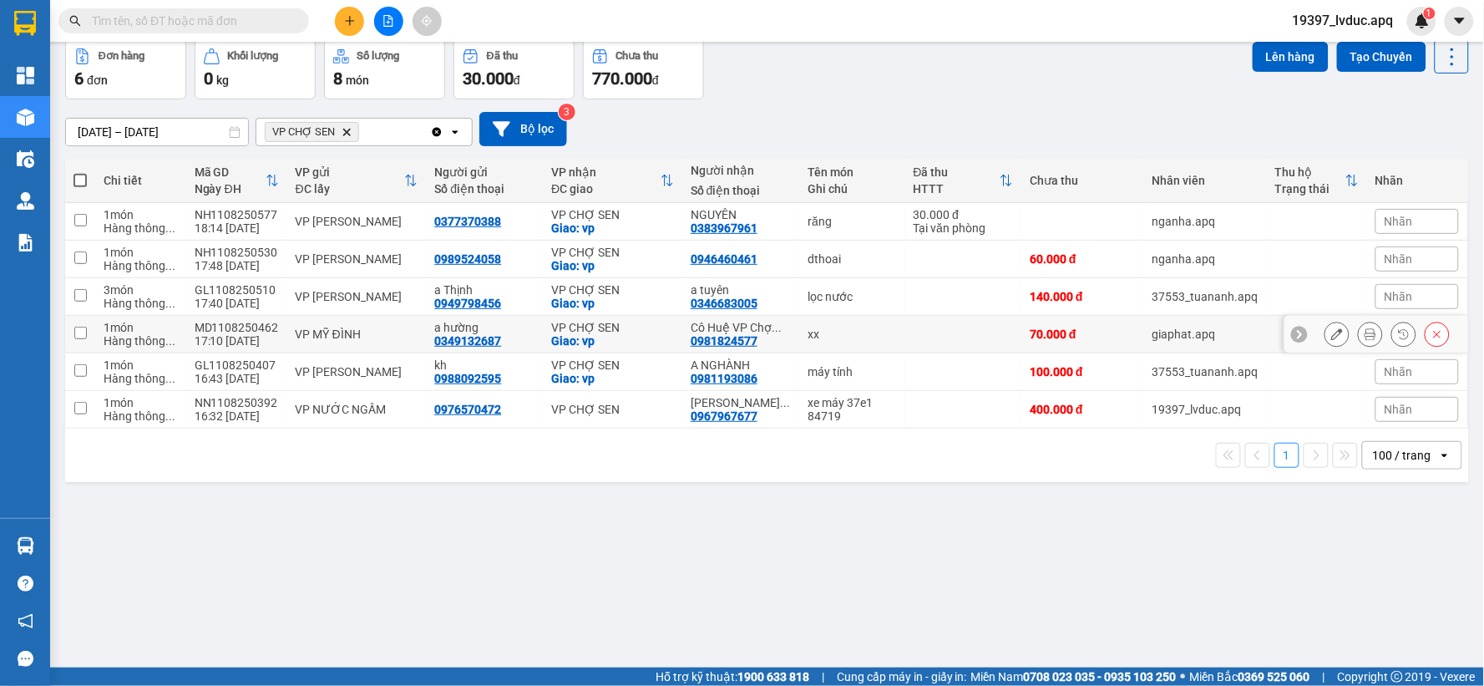
click at [772, 332] on span "..." at bounding box center [777, 327] width 10 height 13
checkbox input "true"
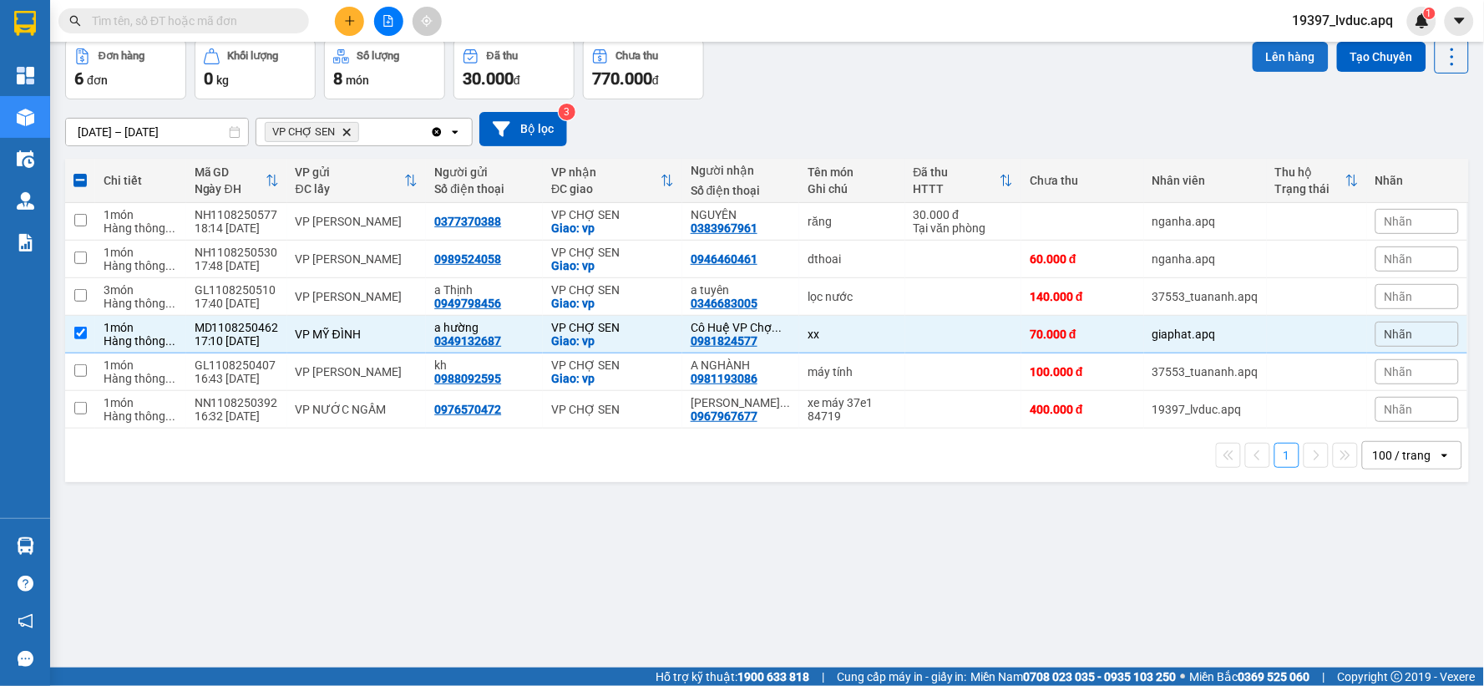
click at [1282, 63] on button "Lên hàng" at bounding box center [1291, 57] width 76 height 30
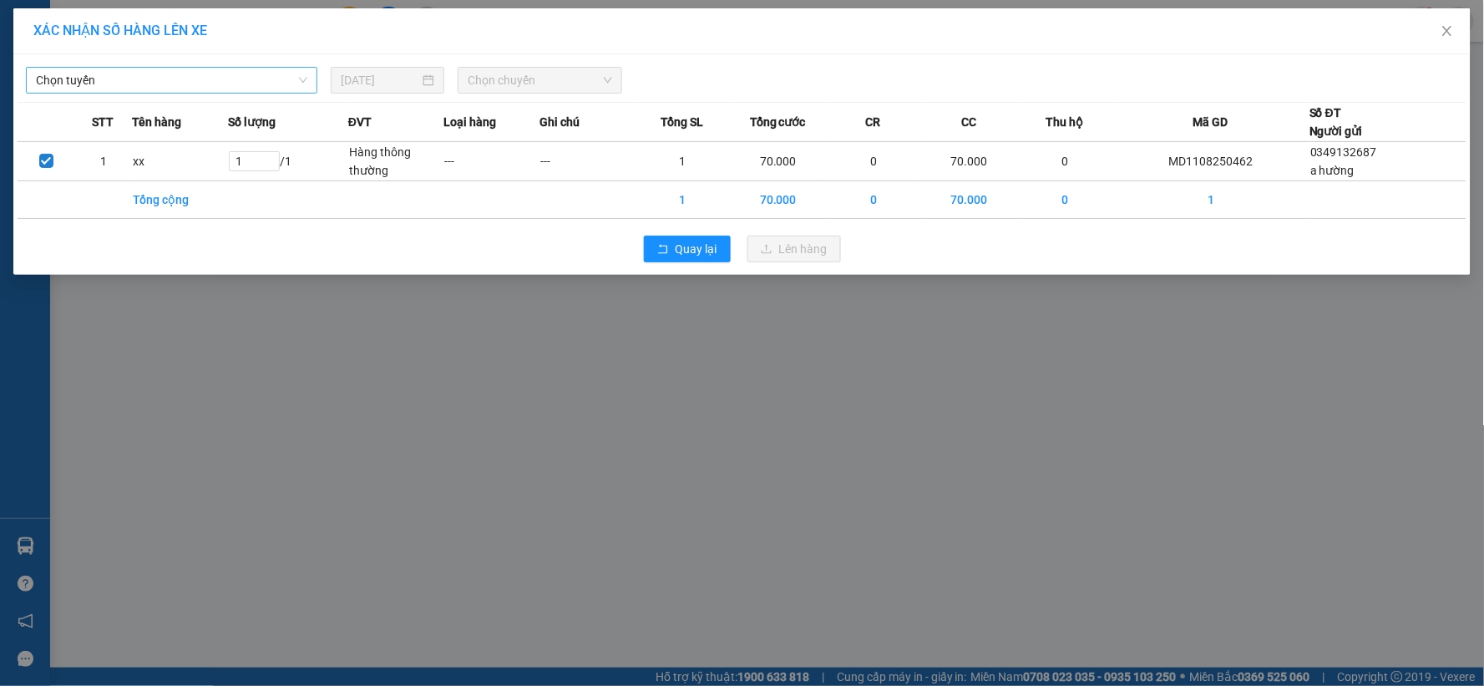
click at [290, 76] on span "Chọn tuyến" at bounding box center [171, 80] width 271 height 25
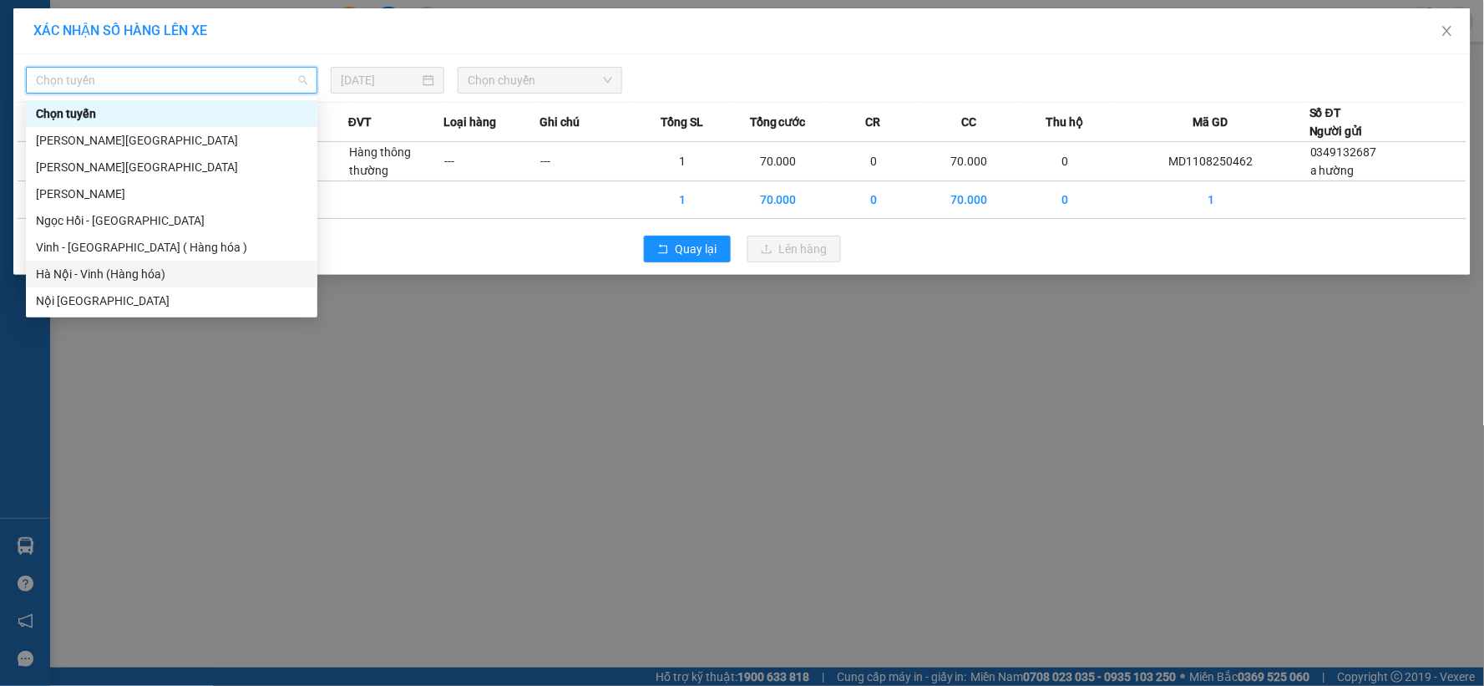
click at [174, 272] on div "Hà Nội - Vinh (Hàng hóa)" at bounding box center [171, 274] width 271 height 18
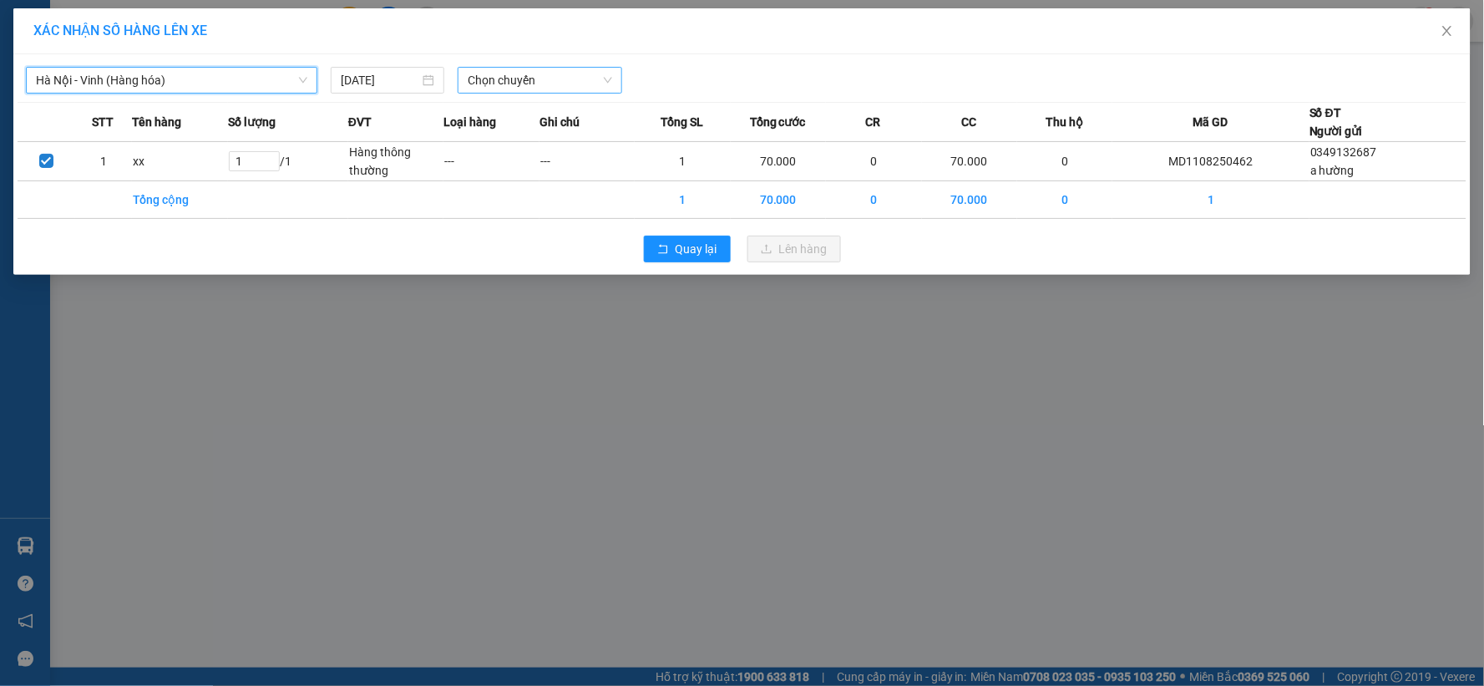
click at [579, 84] on span "Chọn chuyến" at bounding box center [540, 80] width 145 height 25
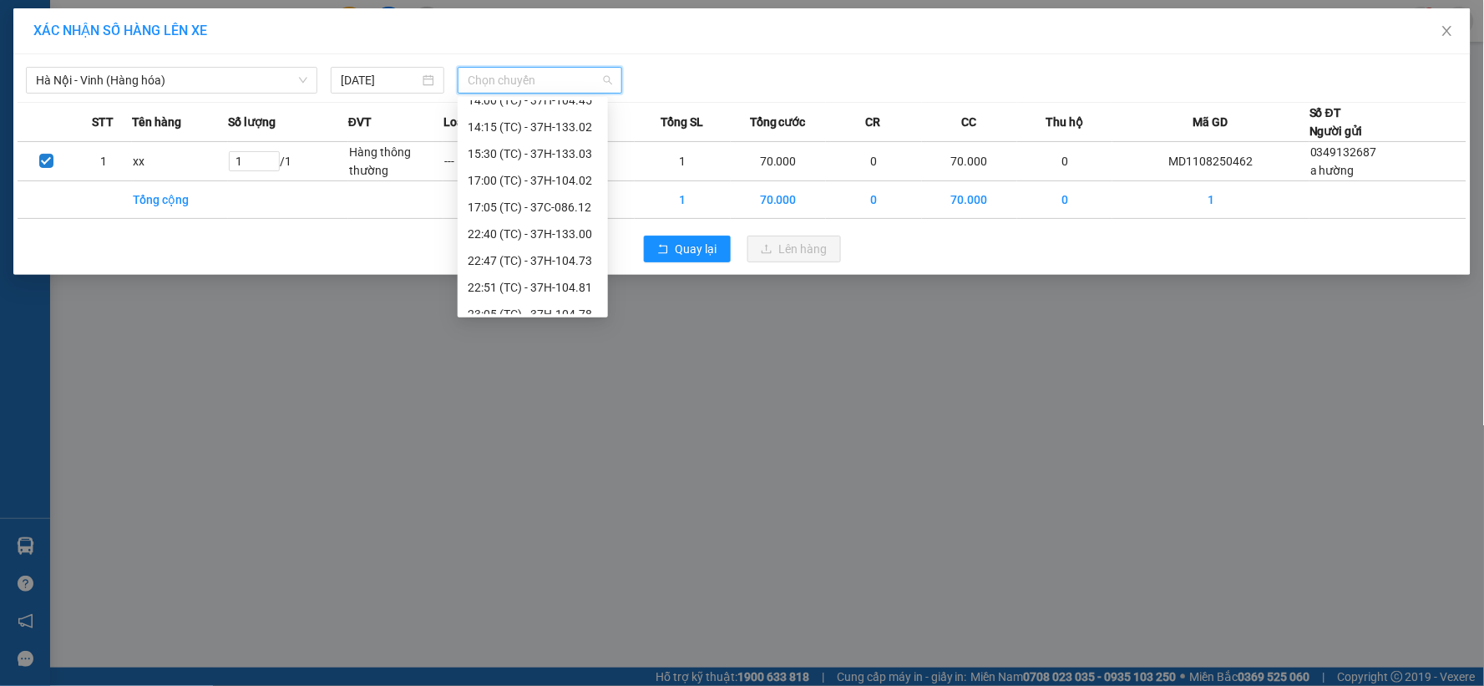
scroll to position [214, 0]
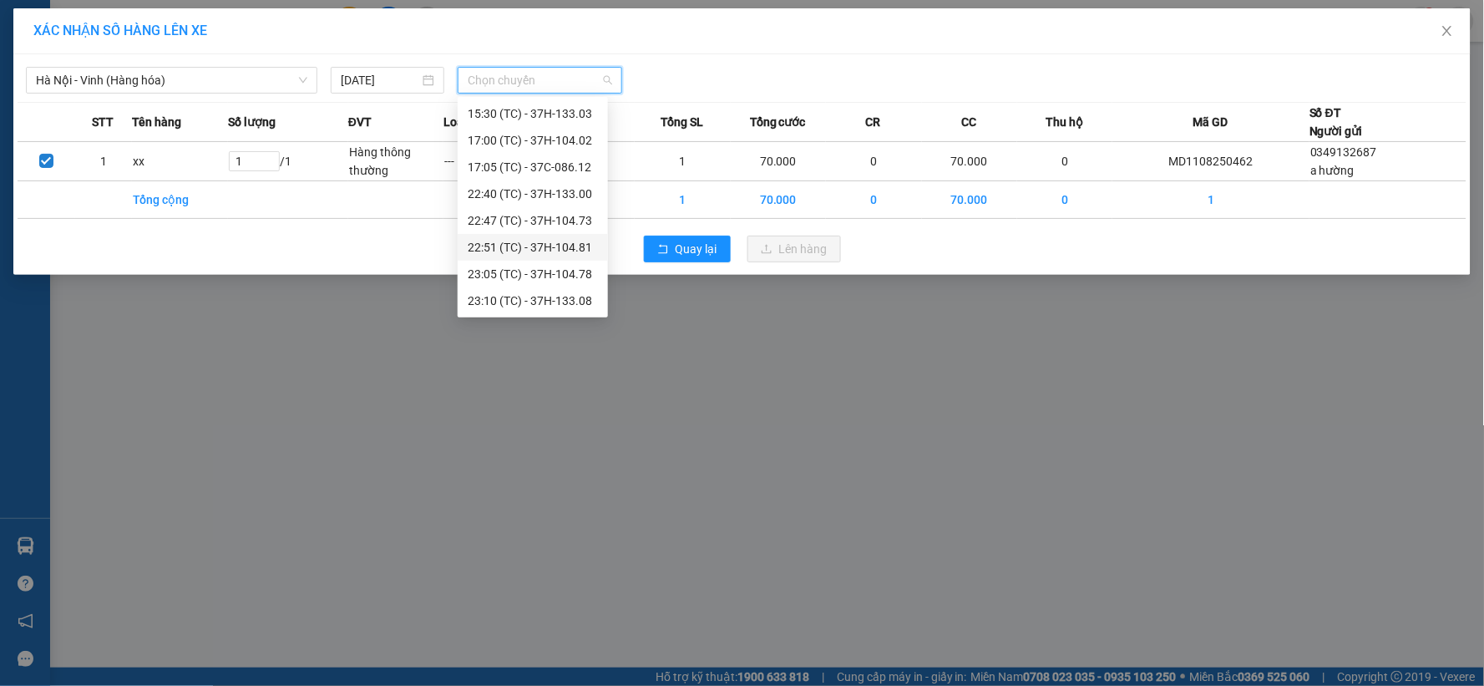
click at [586, 246] on div "22:51 (TC) - 37H-104.81" at bounding box center [533, 247] width 130 height 18
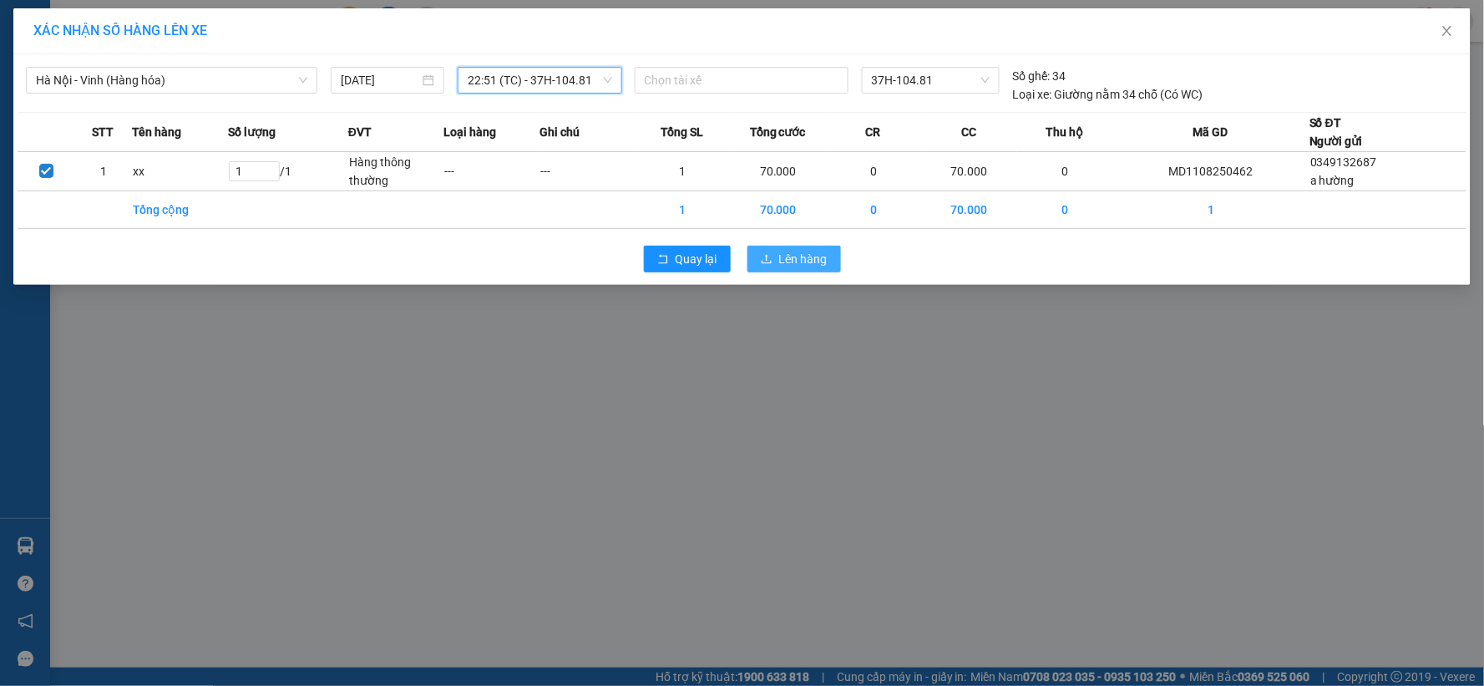
click at [767, 261] on icon "upload" at bounding box center [767, 259] width 12 height 12
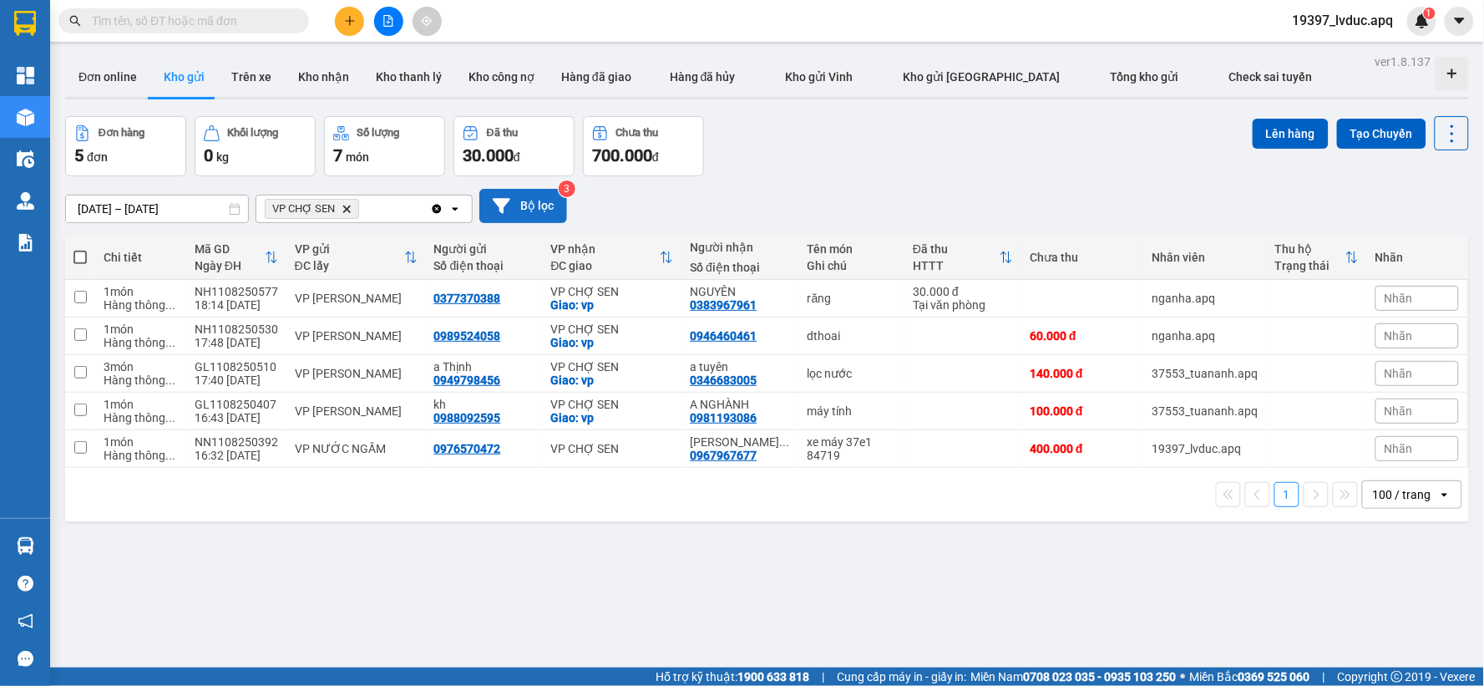
click at [513, 203] on button "Bộ lọc" at bounding box center [523, 206] width 88 height 34
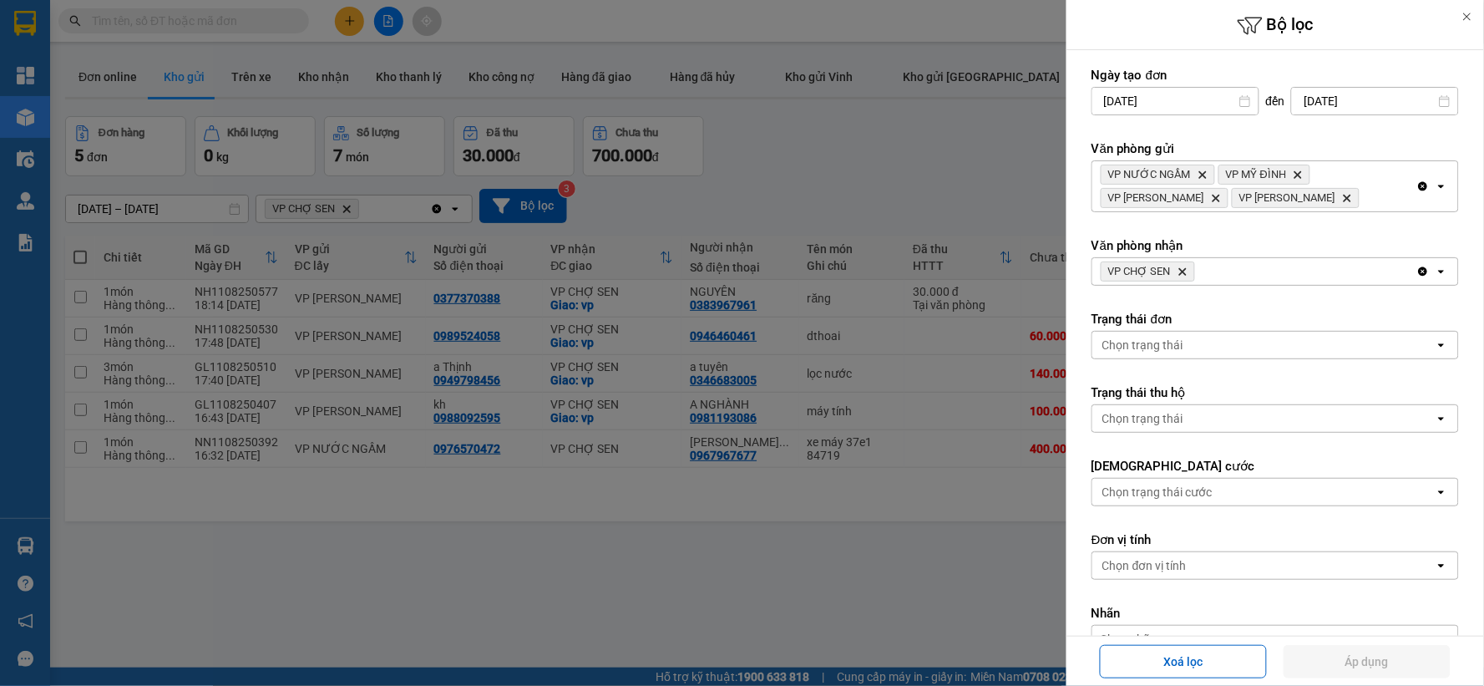
click at [1184, 269] on icon "VP CHỢ SEN, close by backspace" at bounding box center [1183, 272] width 8 height 8
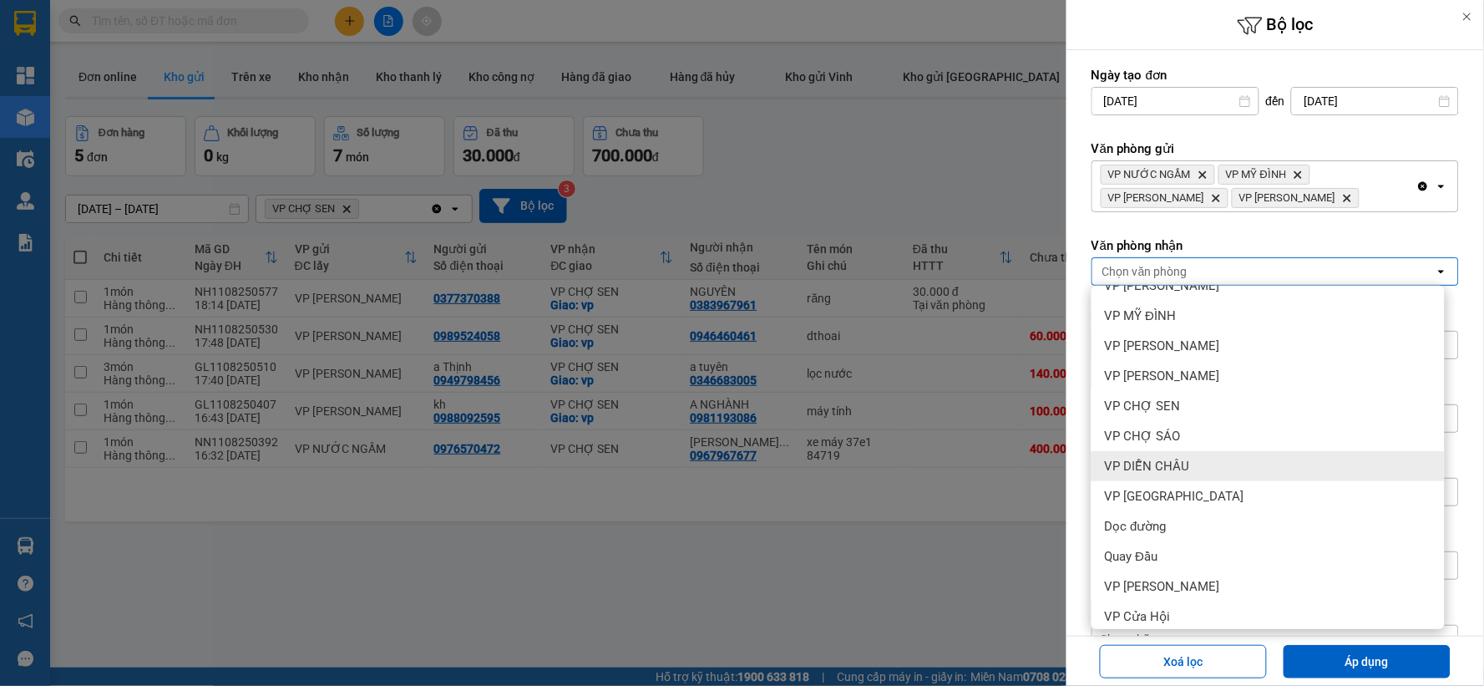
scroll to position [180, 0]
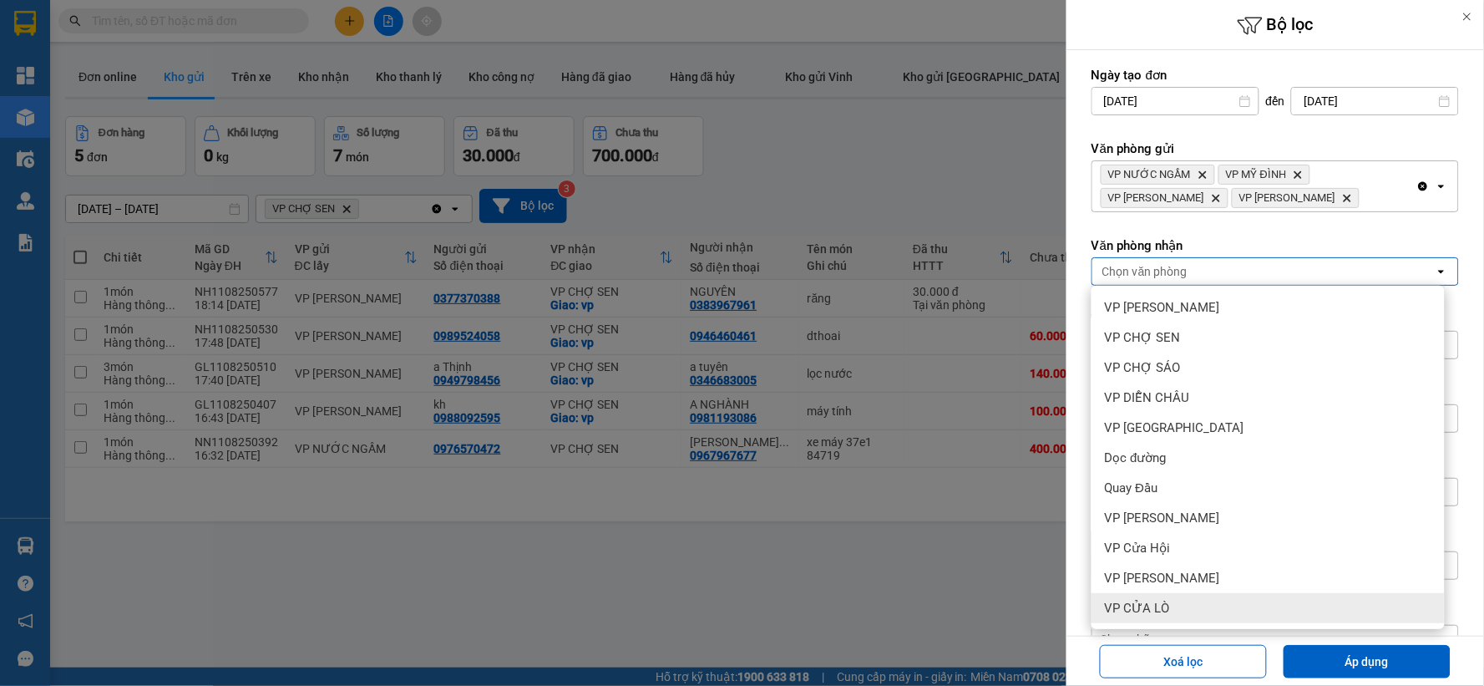
click at [1179, 593] on div "VP CỬA LÒ" at bounding box center [1268, 608] width 353 height 30
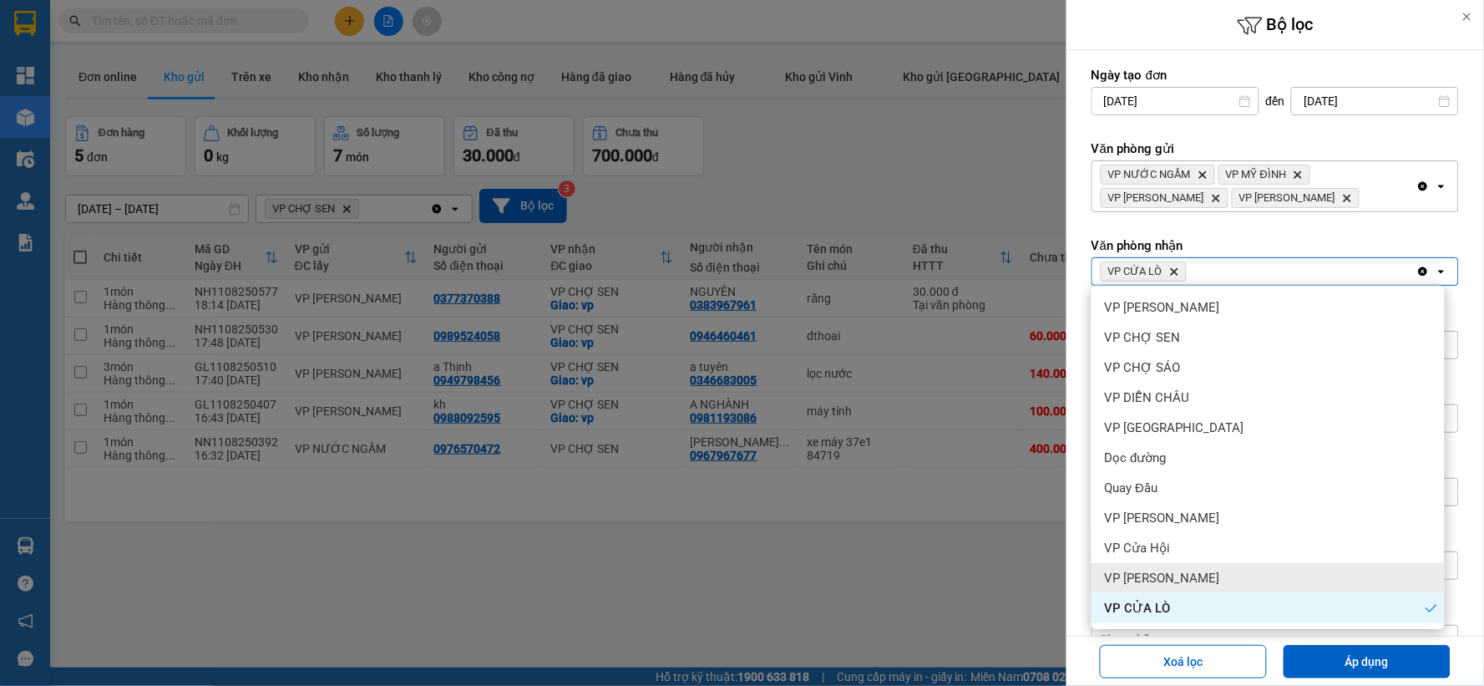
click at [1178, 576] on span "VP [PERSON_NAME]" at bounding box center [1162, 578] width 115 height 17
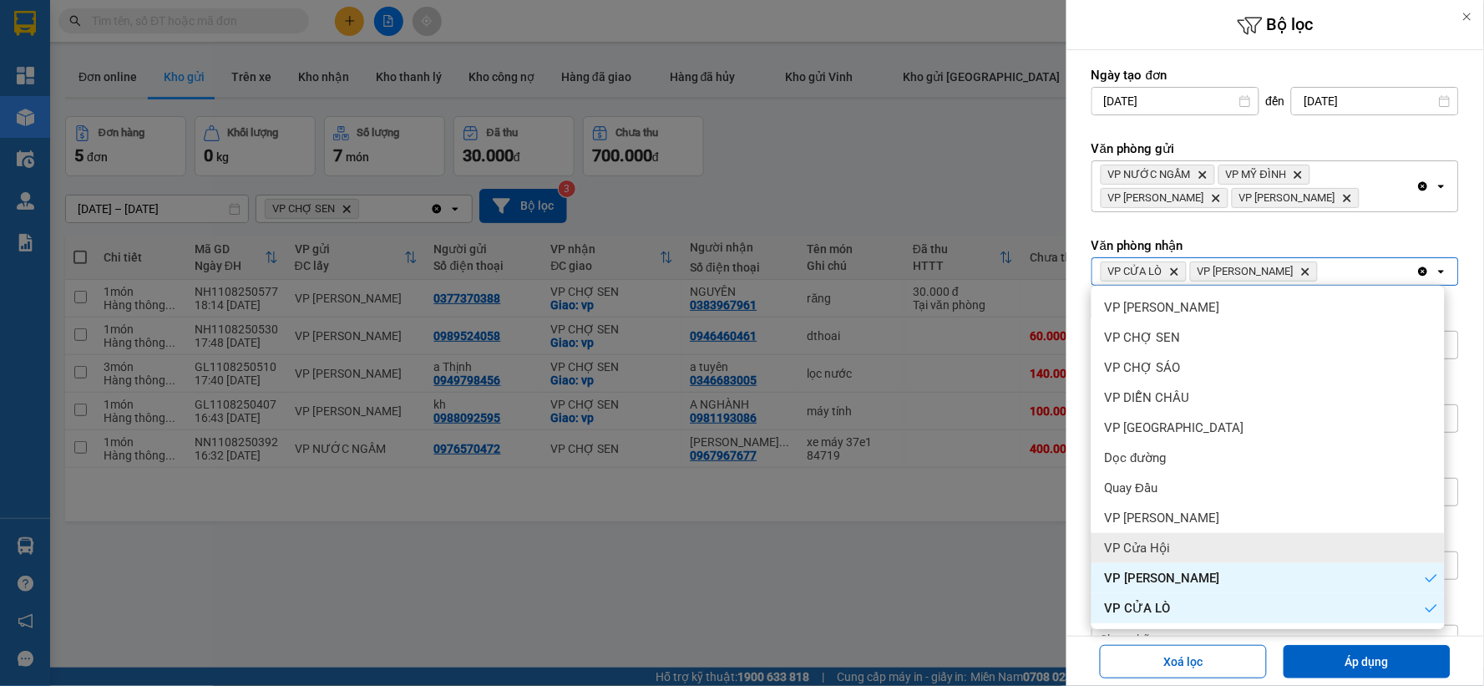
click at [1176, 555] on div "VP Cửa Hội" at bounding box center [1268, 548] width 353 height 30
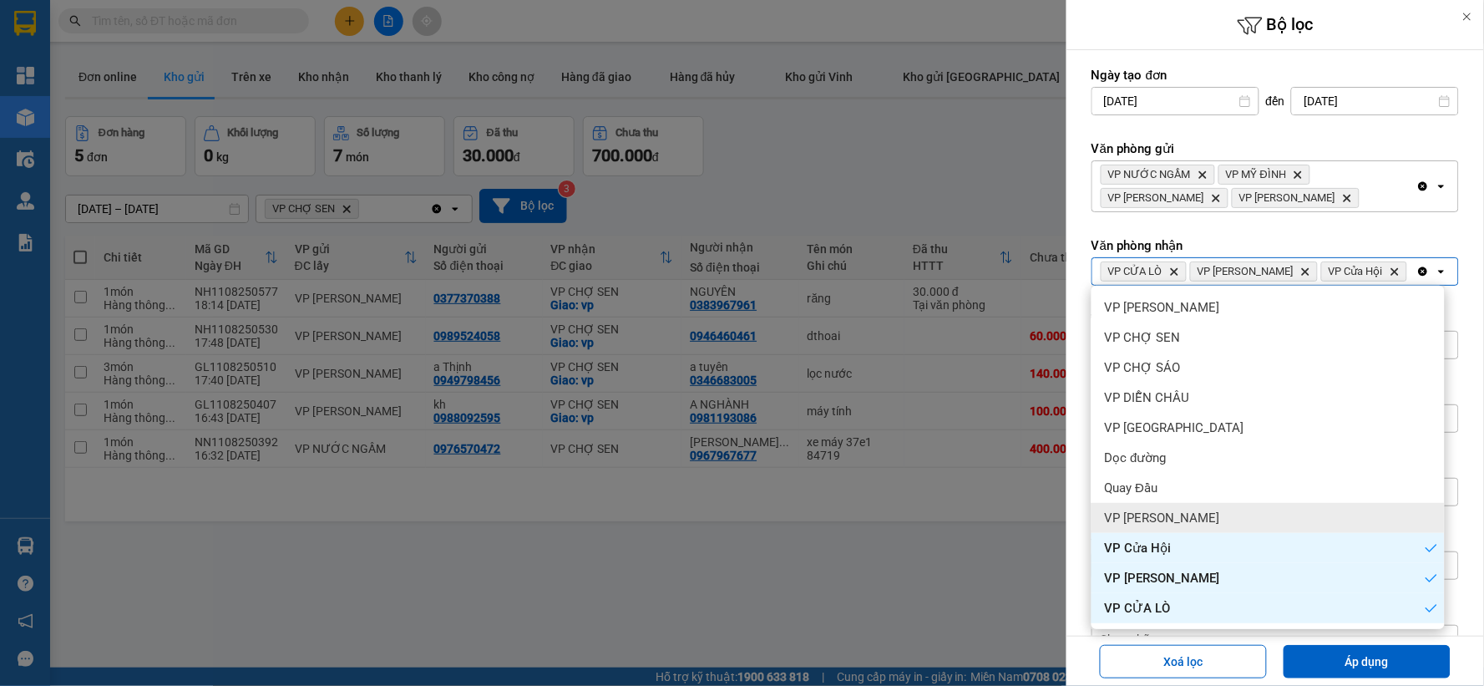
click at [1182, 519] on div "VP [PERSON_NAME]" at bounding box center [1268, 518] width 353 height 30
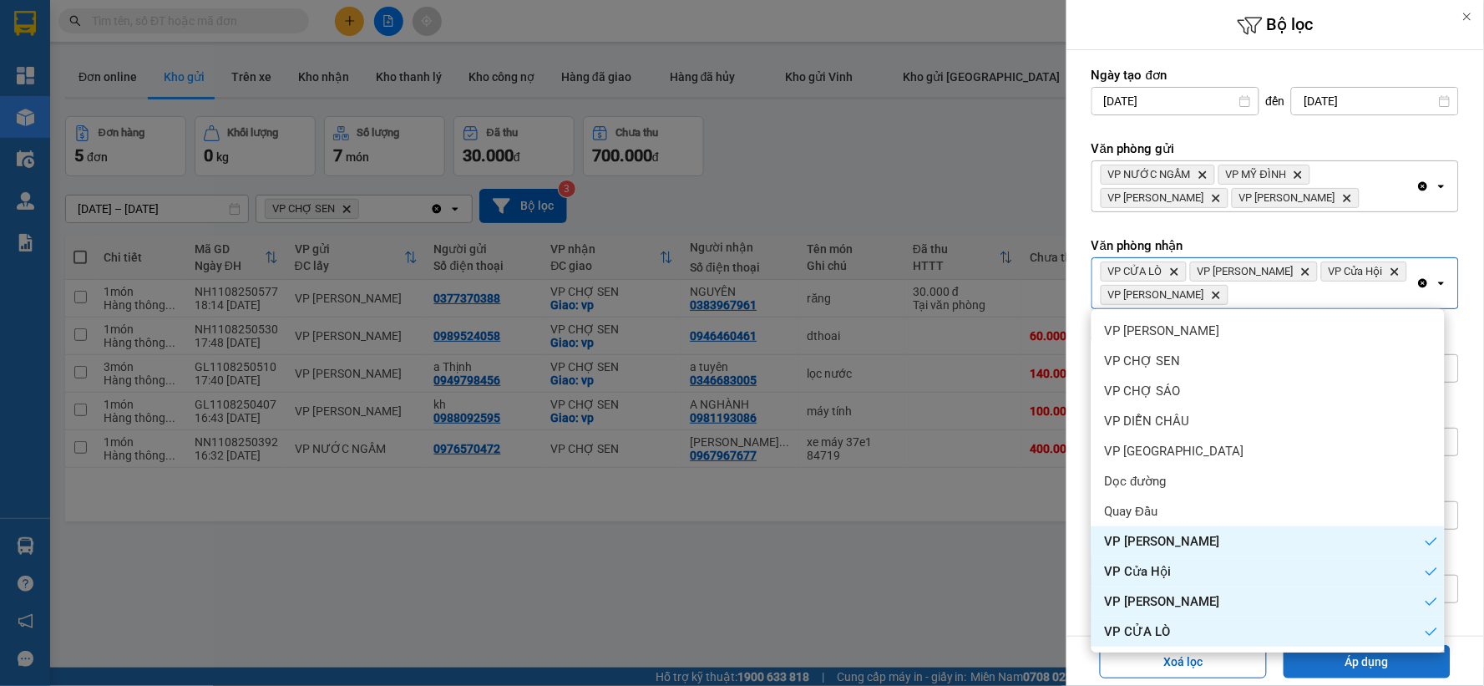
click at [1390, 658] on button "Áp dụng" at bounding box center [1367, 661] width 167 height 33
